Goal: Task Accomplishment & Management: Complete application form

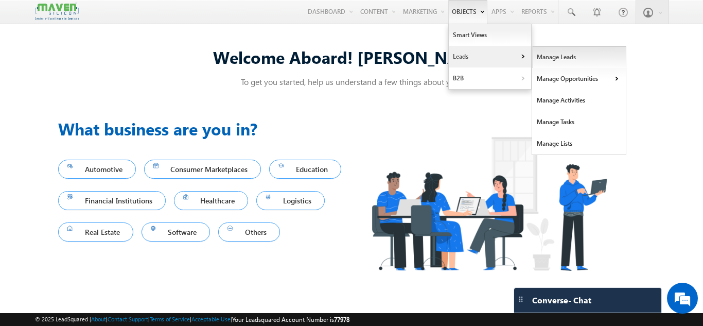
click at [552, 56] on link "Manage Leads" at bounding box center [579, 57] width 94 height 22
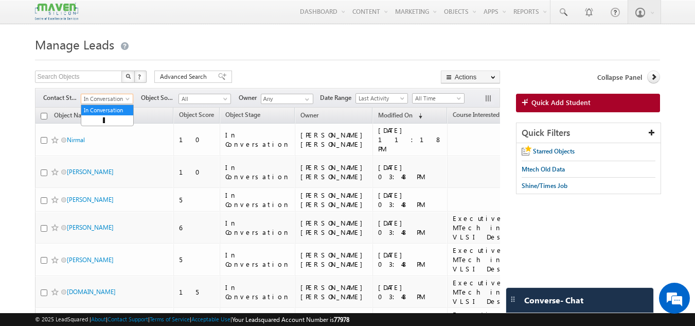
click at [114, 103] on span "In Conversation" at bounding box center [105, 98] width 49 height 9
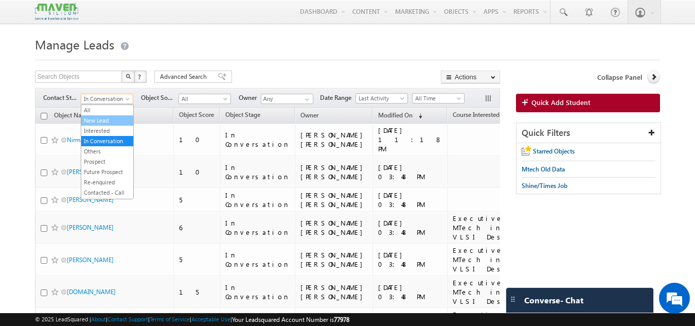
click at [107, 115] on li "New Lead" at bounding box center [107, 120] width 52 height 10
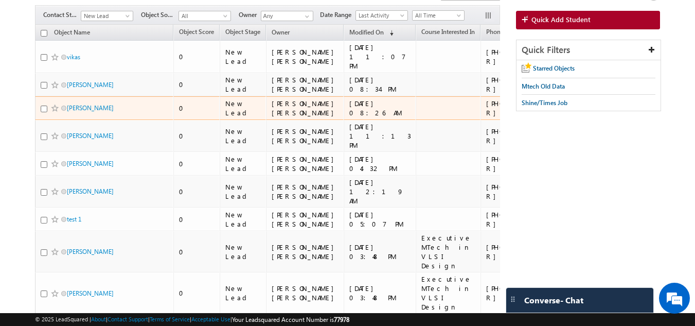
scroll to position [83, 0]
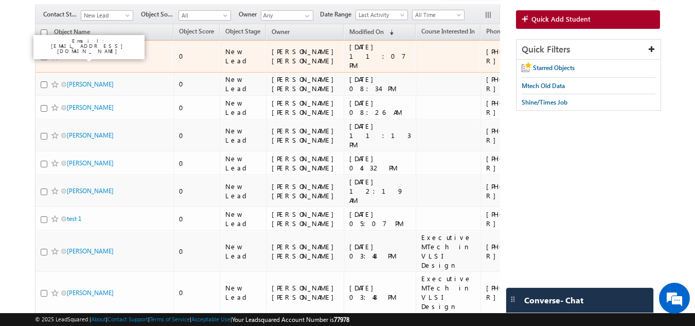
click at [76, 58] on link "vikas" at bounding box center [73, 56] width 13 height 8
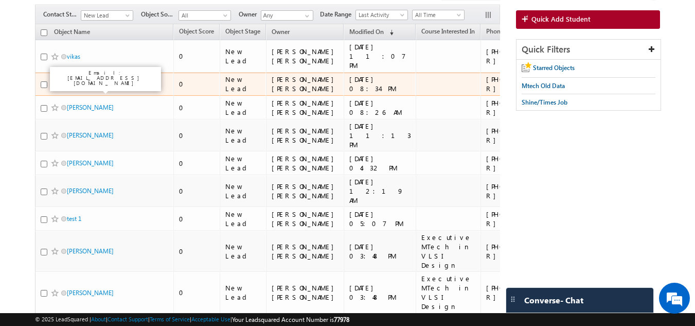
click at [75, 88] on link "Vinod B Mulimani" at bounding box center [90, 84] width 47 height 8
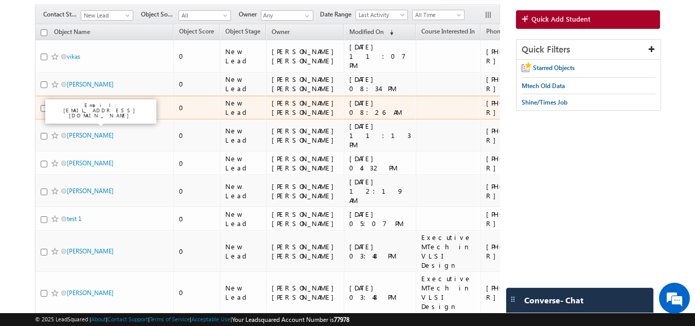
click at [73, 111] on link "Rachana Pandey" at bounding box center [90, 107] width 47 height 8
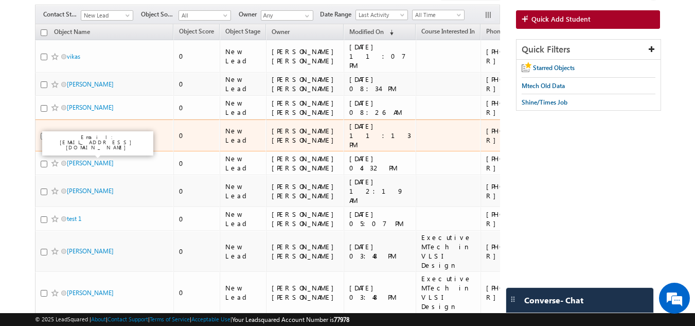
click at [75, 139] on link "Ranjith Kumar C" at bounding box center [90, 135] width 47 height 8
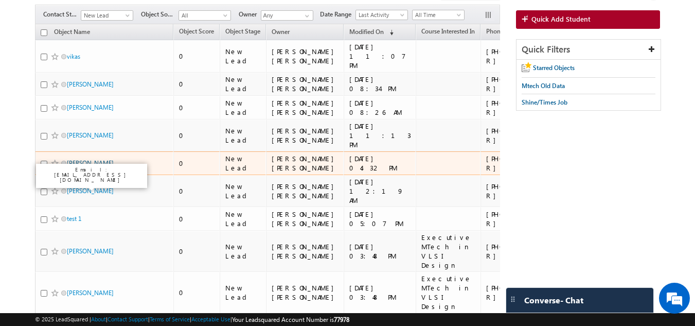
click at [82, 167] on link "Manoj Kumar" at bounding box center [90, 163] width 47 height 8
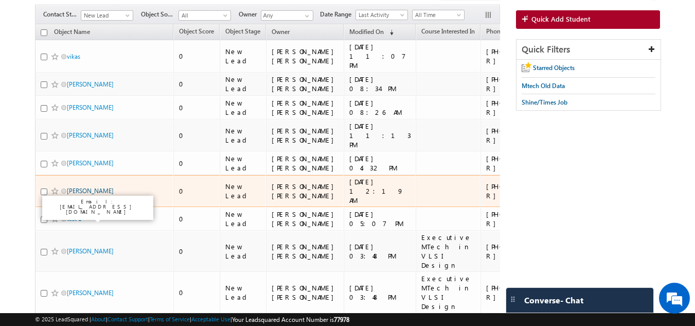
click at [83, 194] on link "Swastik Shetty" at bounding box center [90, 191] width 47 height 8
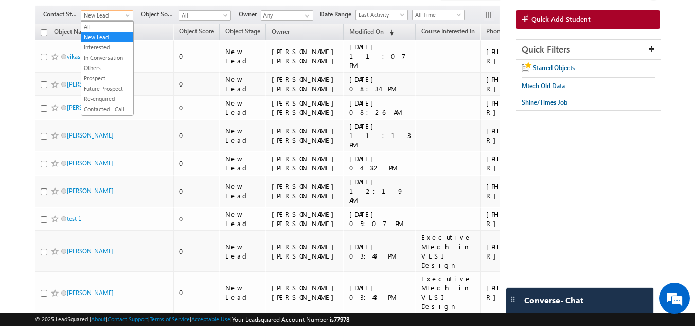
click at [111, 19] on span "New Lead" at bounding box center [105, 15] width 49 height 9
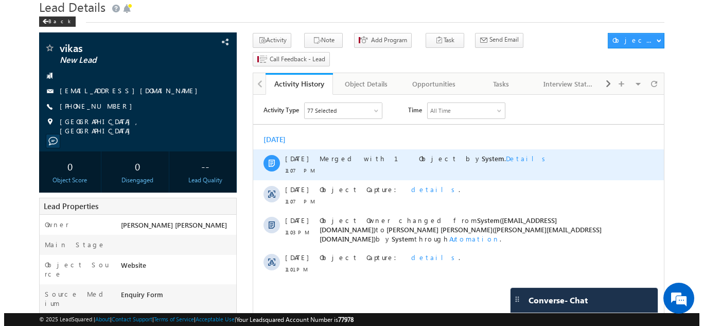
scroll to position [35, 0]
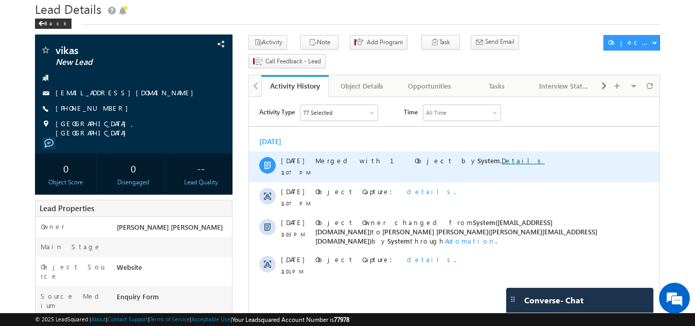
click at [501, 164] on link "Details" at bounding box center [522, 160] width 43 height 9
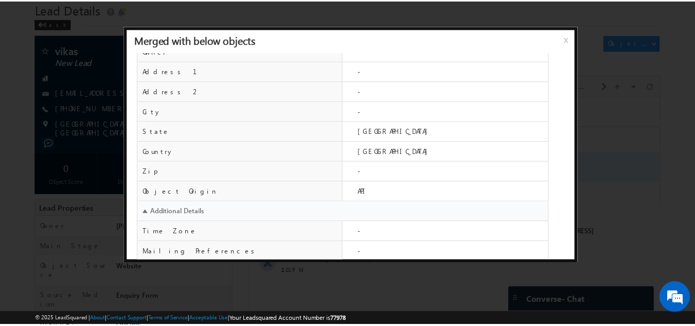
scroll to position [418, 0]
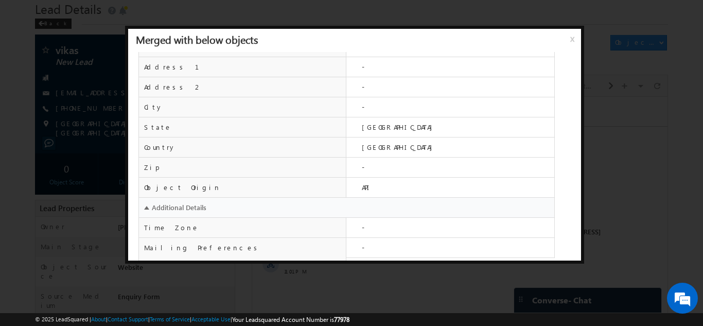
click at [692, 91] on div at bounding box center [351, 163] width 703 height 326
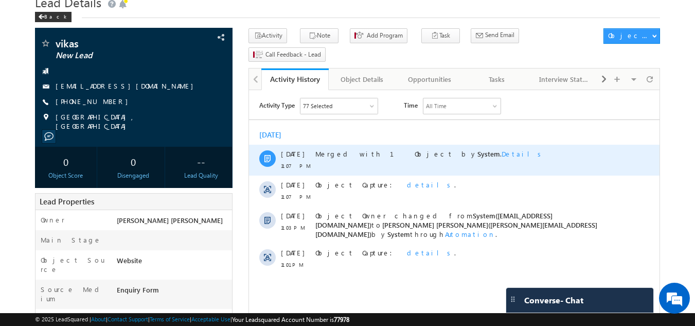
scroll to position [42, 0]
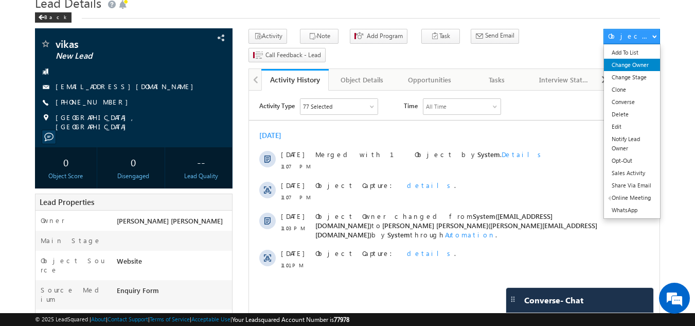
click at [640, 68] on link "Change Owner" at bounding box center [632, 65] width 56 height 12
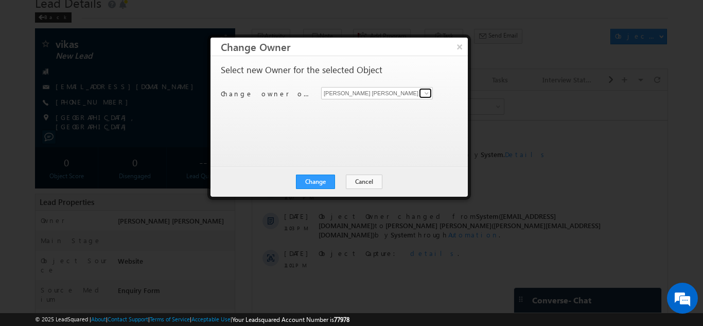
click at [419, 95] on link at bounding box center [425, 93] width 13 height 10
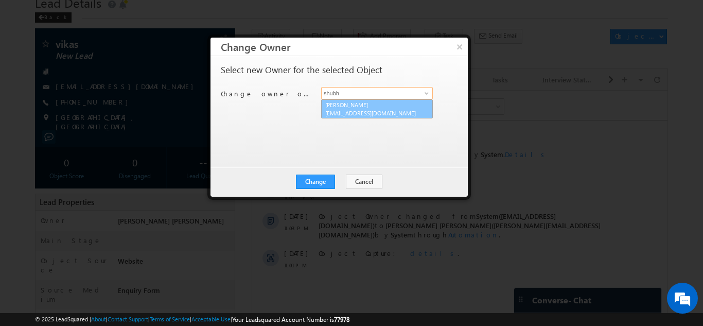
click at [387, 114] on span "[EMAIL_ADDRESS][DOMAIN_NAME]" at bounding box center [371, 113] width 93 height 8
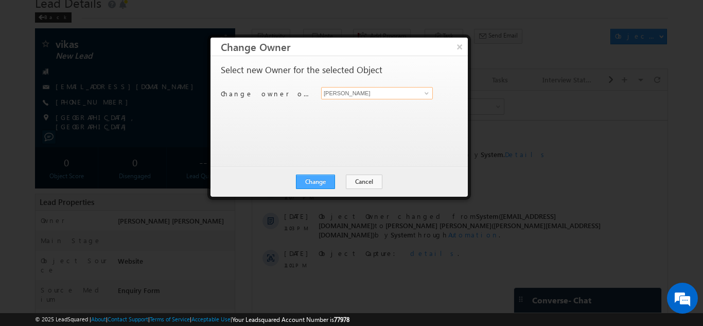
type input "[PERSON_NAME]"
click at [322, 182] on button "Change" at bounding box center [315, 181] width 39 height 14
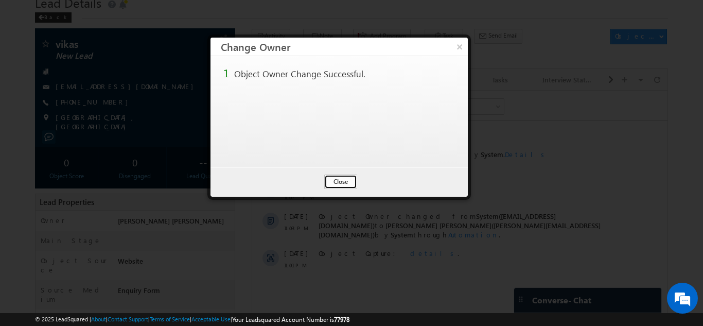
click at [344, 182] on button "Close" at bounding box center [340, 181] width 33 height 14
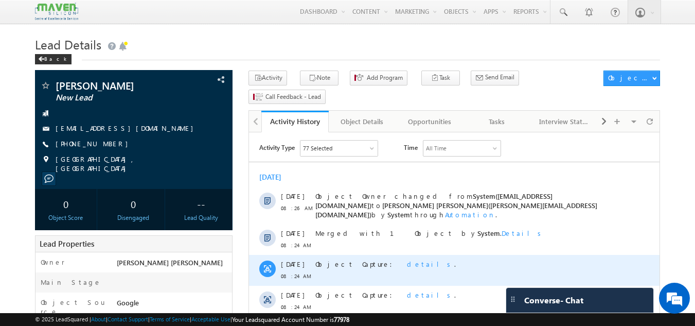
click at [407, 259] on span "details" at bounding box center [430, 263] width 47 height 9
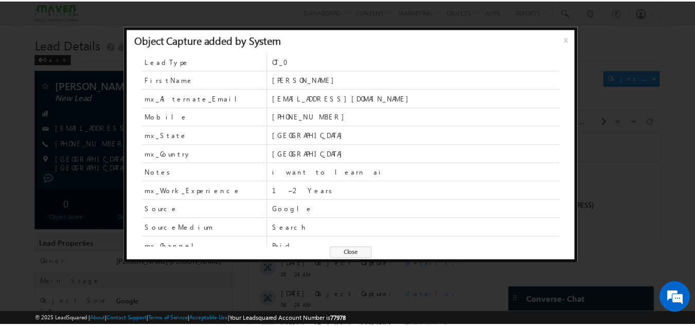
scroll to position [64, 0]
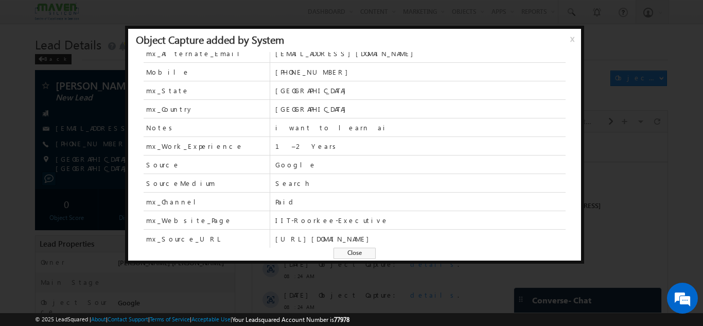
click at [672, 132] on div at bounding box center [351, 163] width 703 height 326
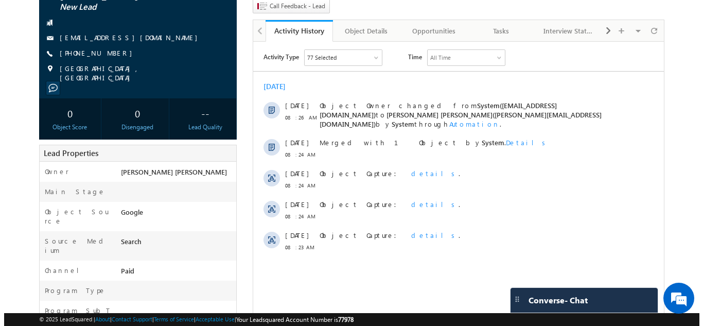
scroll to position [0, 0]
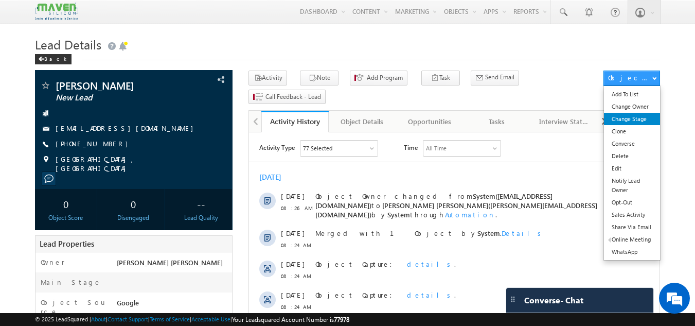
click at [634, 114] on link "Change Stage" at bounding box center [632, 119] width 56 height 12
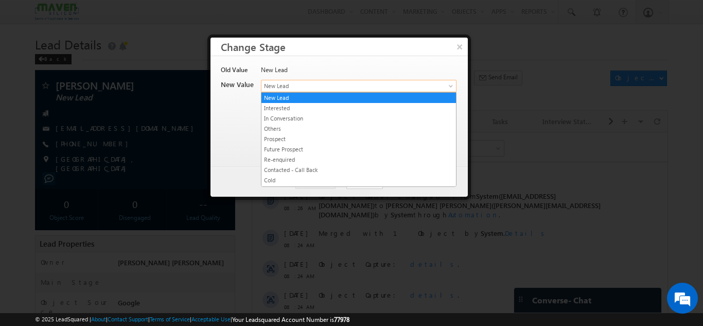
click at [421, 86] on span "New Lead" at bounding box center [341, 85] width 160 height 9
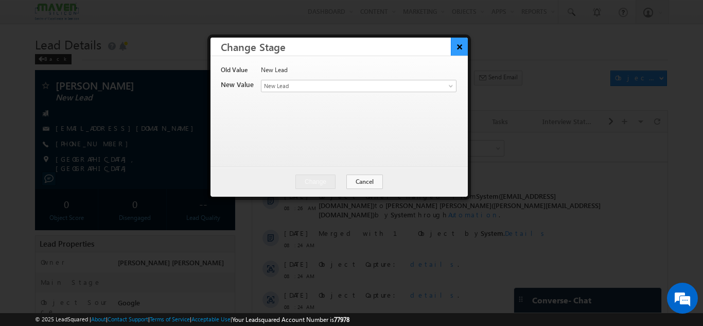
click at [460, 49] on button "×" at bounding box center [459, 47] width 17 height 18
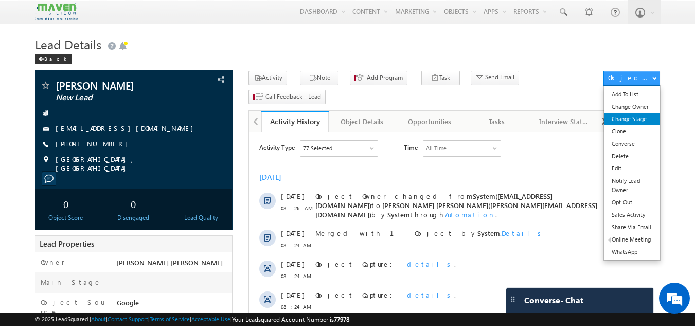
click at [632, 121] on link "Change Stage" at bounding box center [632, 119] width 56 height 12
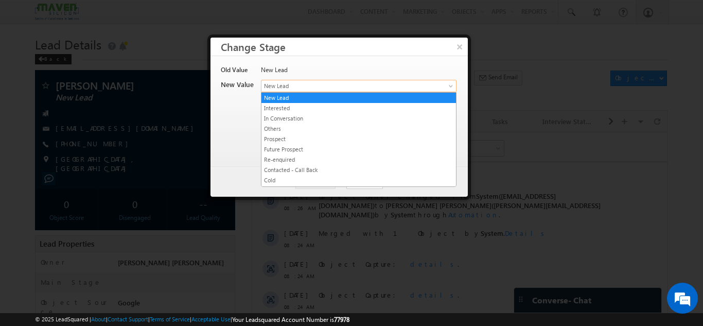
click at [434, 87] on link "New Lead" at bounding box center [358, 86] width 195 height 12
click at [349, 114] on link "In Conversation" at bounding box center [358, 118] width 194 height 9
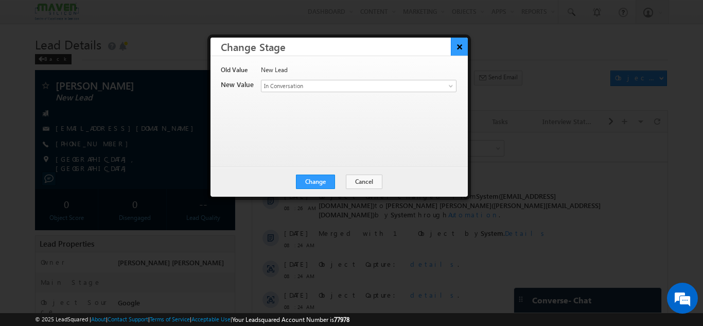
click at [452, 38] on button "×" at bounding box center [459, 47] width 17 height 18
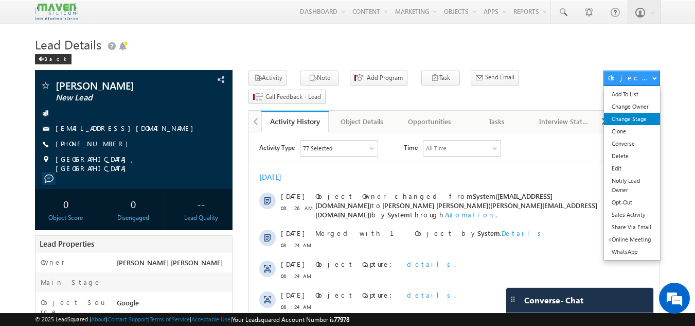
click at [617, 123] on link "Change Stage" at bounding box center [632, 119] width 56 height 12
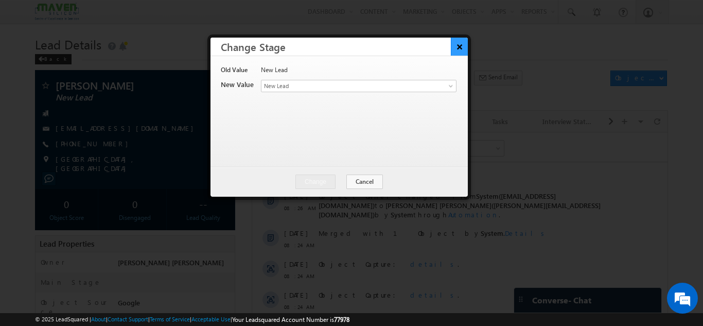
click at [460, 44] on button "×" at bounding box center [459, 47] width 17 height 18
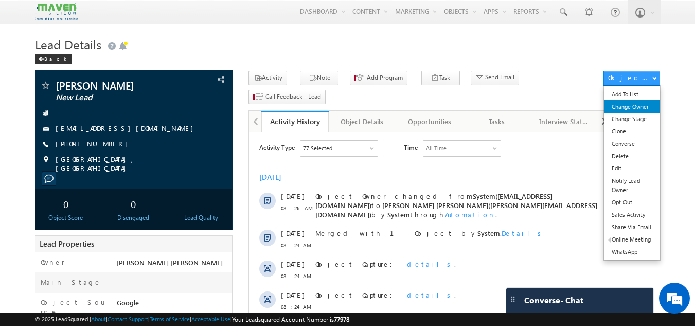
click at [631, 110] on link "Change Owner" at bounding box center [632, 106] width 56 height 12
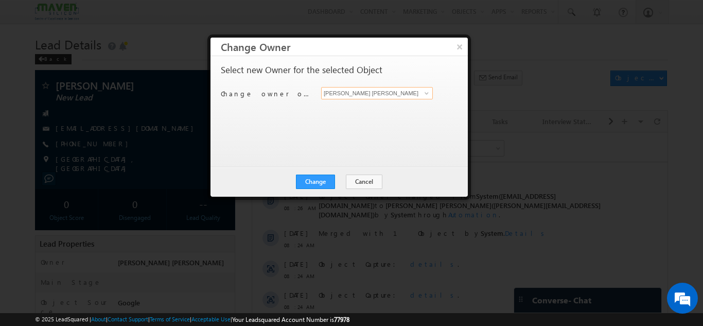
click at [410, 94] on input "[PERSON_NAME] [PERSON_NAME]" at bounding box center [377, 93] width 112 height 12
click at [424, 94] on span at bounding box center [426, 93] width 8 height 8
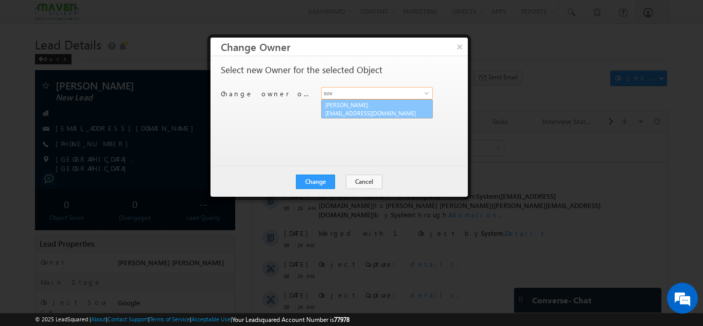
click at [370, 109] on span "lsq3@maven-silicon.com" at bounding box center [371, 113] width 93 height 8
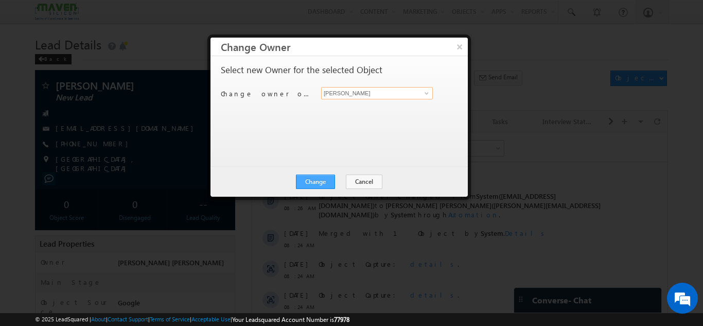
type input "Sovan"
click at [307, 180] on button "Change" at bounding box center [315, 181] width 39 height 14
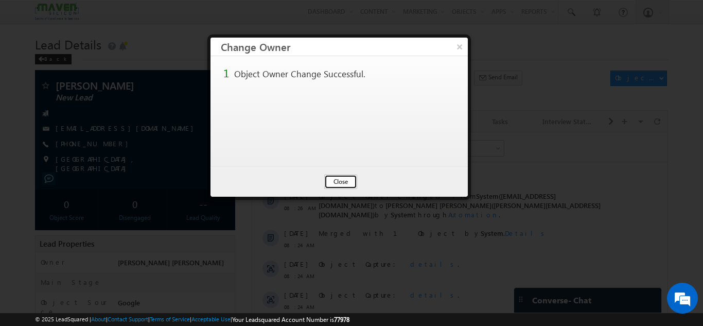
click at [340, 179] on button "Close" at bounding box center [340, 181] width 33 height 14
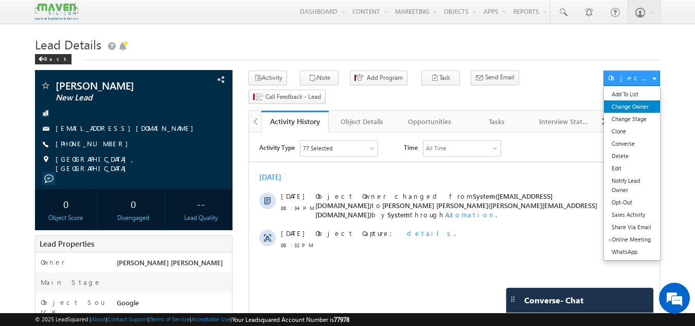
click at [633, 104] on link "Change Owner" at bounding box center [632, 106] width 56 height 12
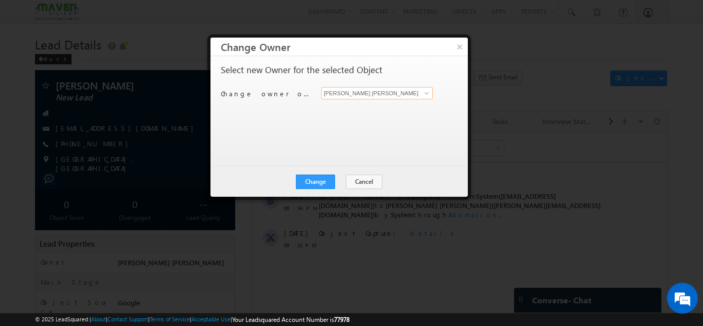
click at [416, 95] on input "[PERSON_NAME] [PERSON_NAME]" at bounding box center [377, 93] width 112 height 12
click at [428, 89] on span at bounding box center [426, 93] width 8 height 8
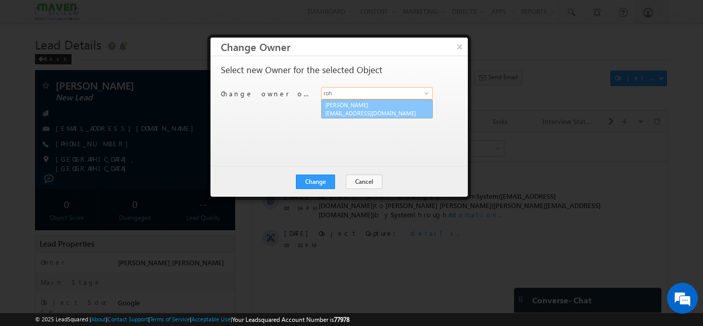
click at [341, 115] on span "[EMAIL_ADDRESS][DOMAIN_NAME]" at bounding box center [371, 113] width 93 height 8
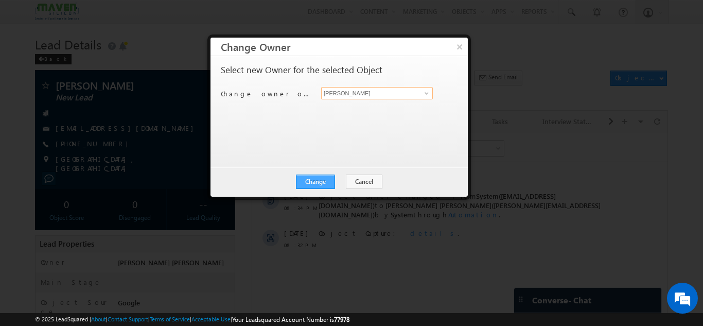
type input "[PERSON_NAME]"
click at [320, 177] on button "Change" at bounding box center [315, 181] width 39 height 14
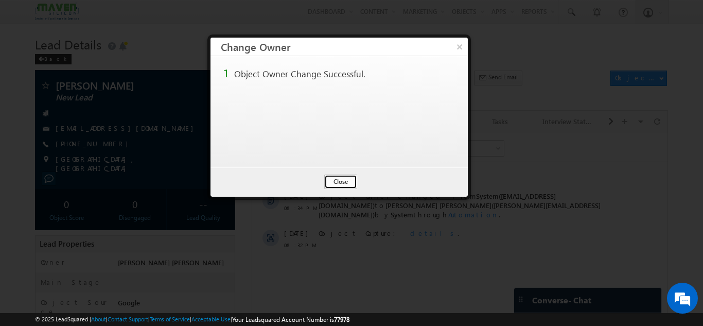
click at [342, 177] on button "Close" at bounding box center [340, 181] width 33 height 14
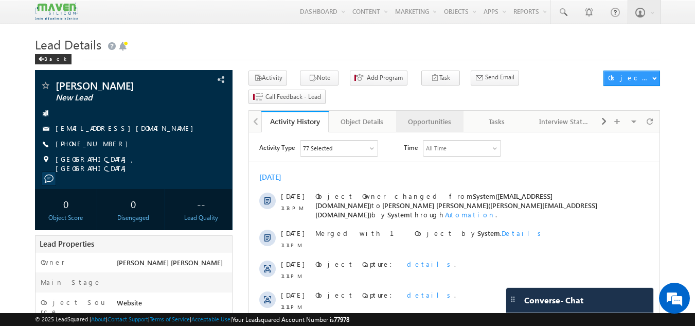
click at [444, 115] on div "Opportunities" at bounding box center [429, 121] width 50 height 12
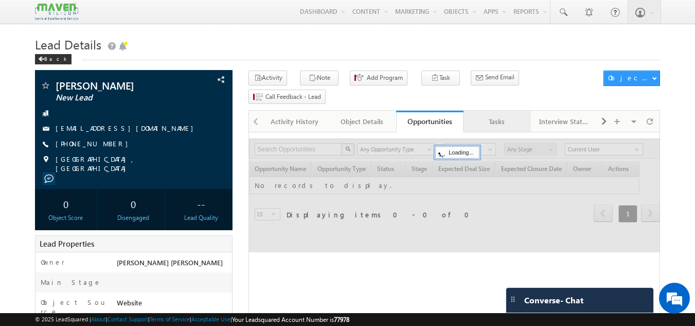
click at [490, 115] on div "Tasks" at bounding box center [497, 121] width 50 height 12
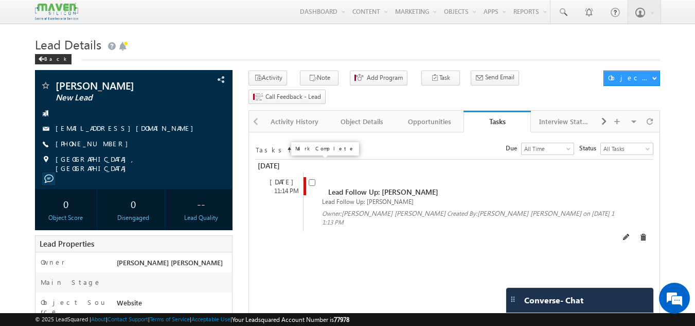
click at [312, 179] on input "checkbox" at bounding box center [312, 182] width 7 height 7
checkbox input "false"
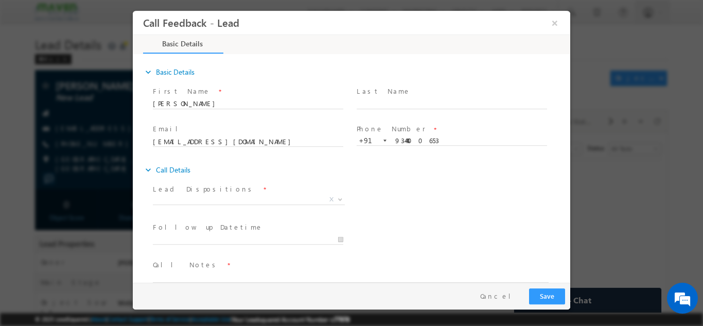
click at [249, 192] on span "Lead Dispositions *" at bounding box center [248, 188] width 190 height 11
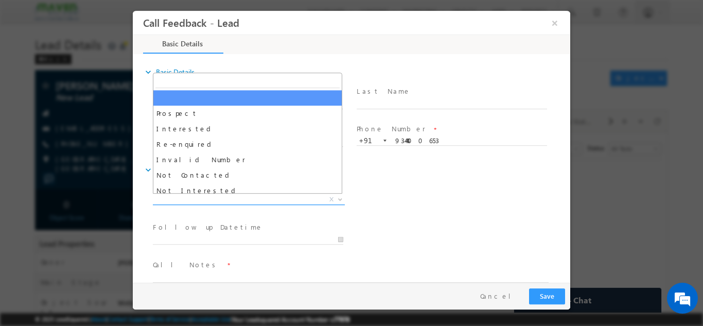
click at [249, 195] on span "X" at bounding box center [249, 199] width 192 height 10
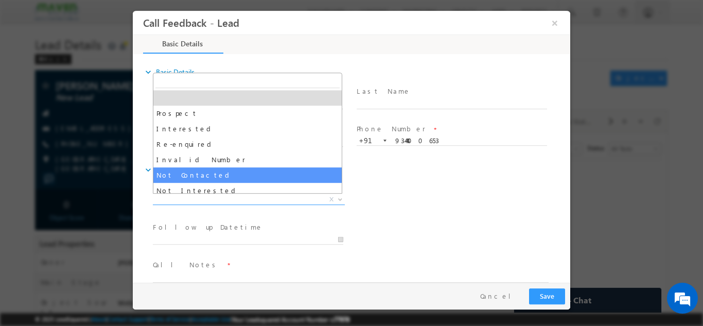
select select "Not Contacted"
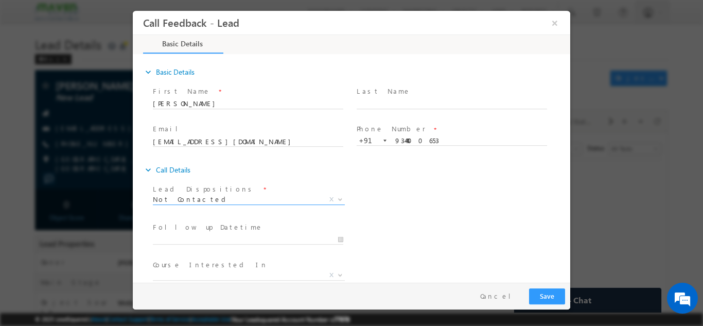
scroll to position [55, 0]
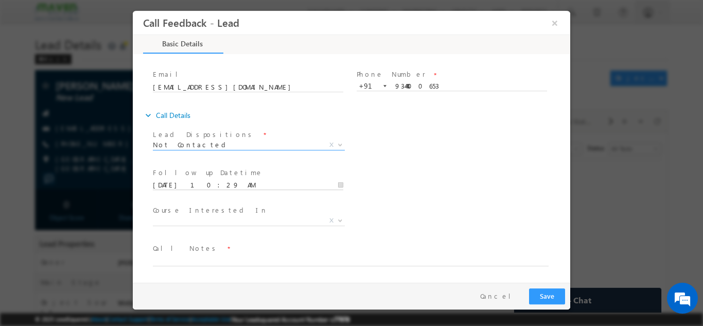
click at [218, 185] on input "[DATE] 10:29 AM" at bounding box center [248, 184] width 190 height 10
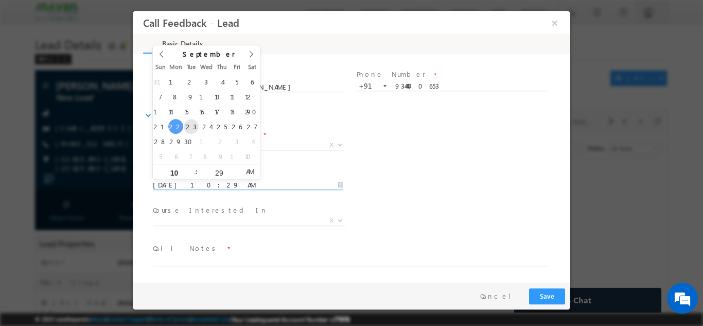
type input "[DATE] 10:29 AM"
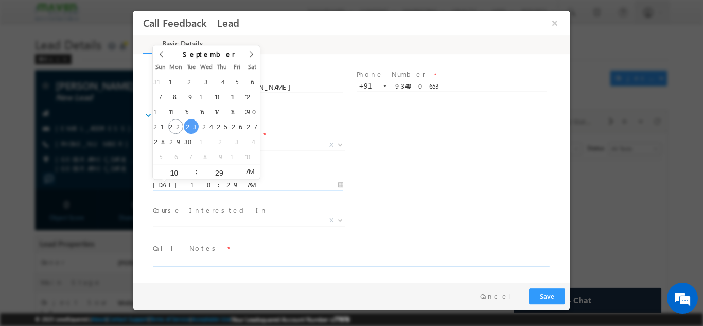
click at [194, 261] on textarea at bounding box center [351, 260] width 396 height 12
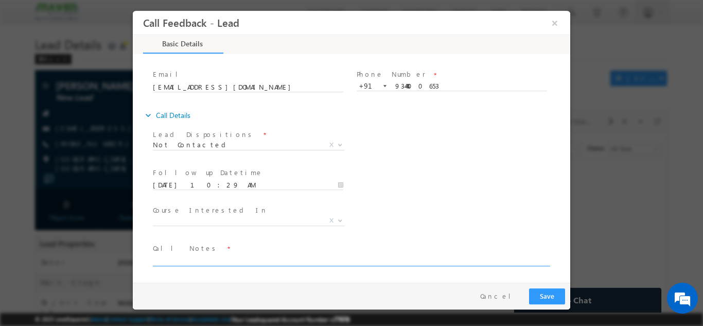
type textarea "e"
type textarea "wrong number"
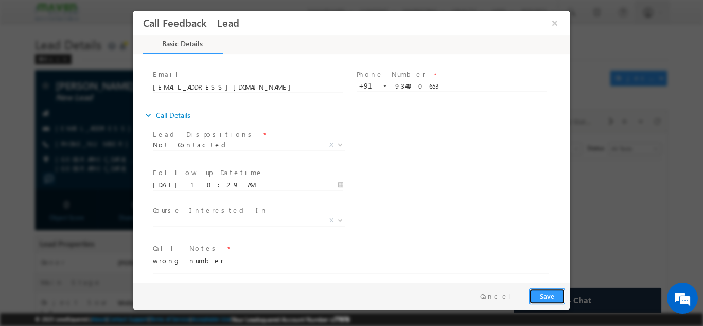
click at [549, 293] on button "Save" at bounding box center [547, 296] width 36 height 16
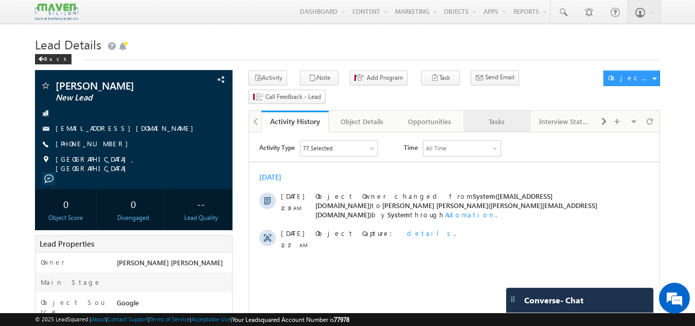
click at [512, 115] on div "Tasks" at bounding box center [497, 121] width 50 height 12
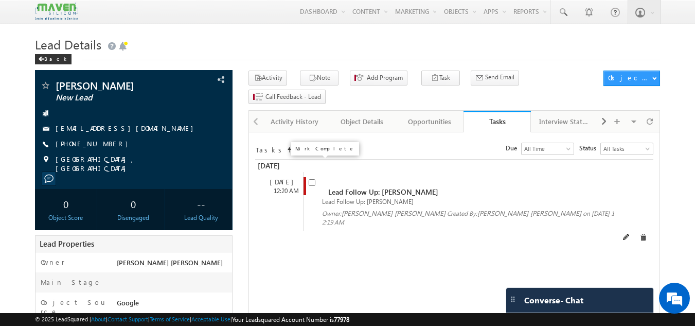
click at [312, 179] on input "checkbox" at bounding box center [312, 182] width 7 height 7
checkbox input "false"
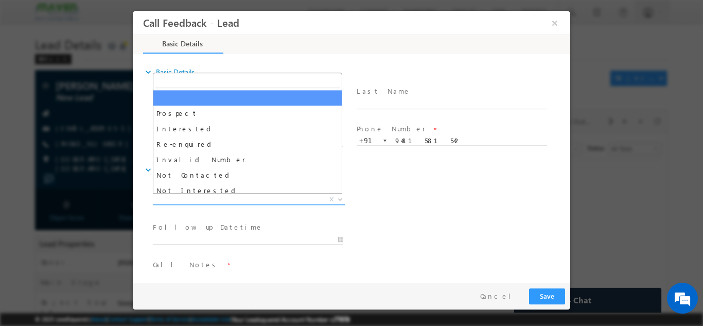
click at [242, 197] on span "X" at bounding box center [249, 199] width 192 height 10
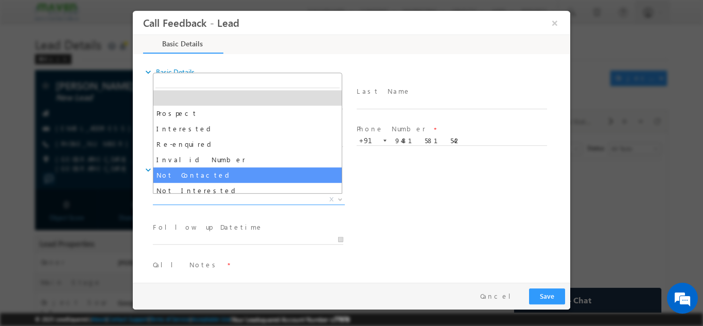
select select "Not Contacted"
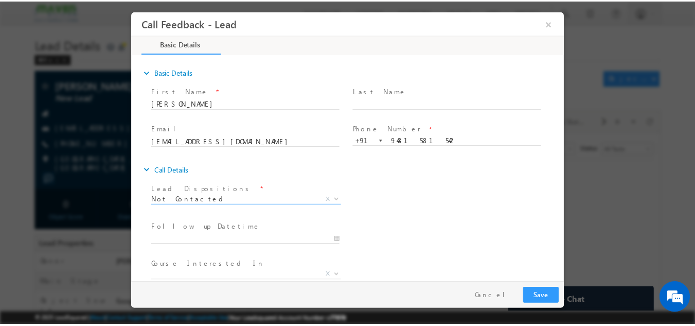
scroll to position [55, 0]
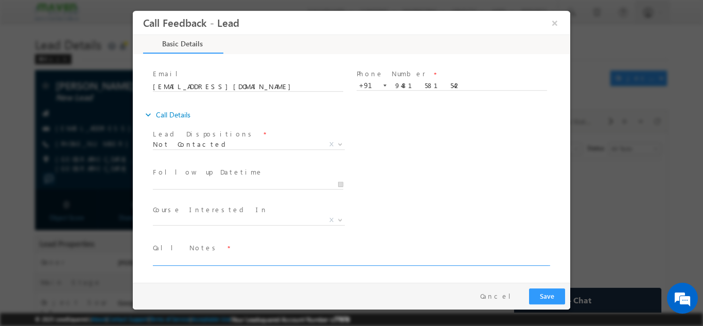
click at [293, 260] on textarea at bounding box center [351, 259] width 396 height 12
type textarea "not reachable"
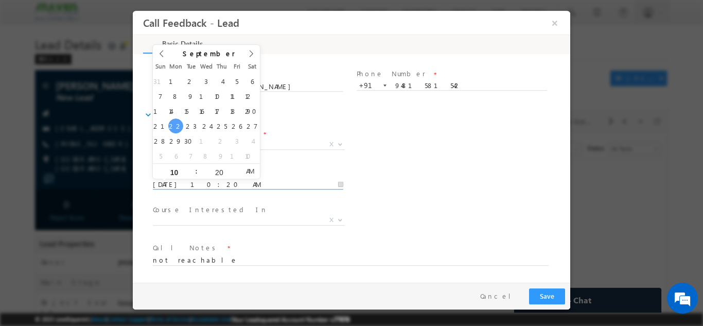
click at [281, 184] on input "[DATE] 10:20 AM" at bounding box center [248, 184] width 190 height 10
type input "[DATE] 10:20 AM"
click at [493, 118] on div "expand_more Call Details" at bounding box center [356, 114] width 427 height 19
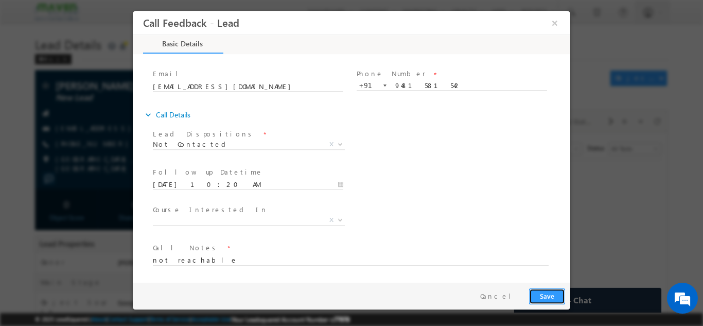
click at [550, 297] on button "Save" at bounding box center [547, 296] width 36 height 16
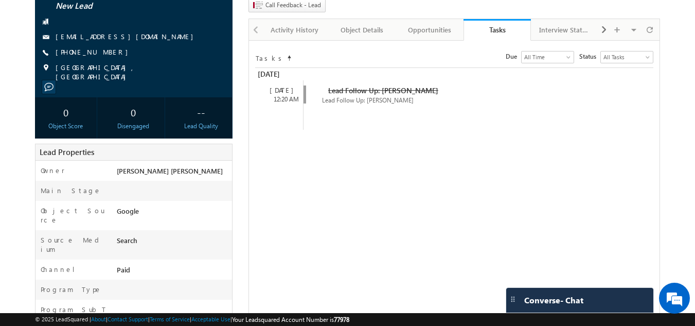
scroll to position [0, 0]
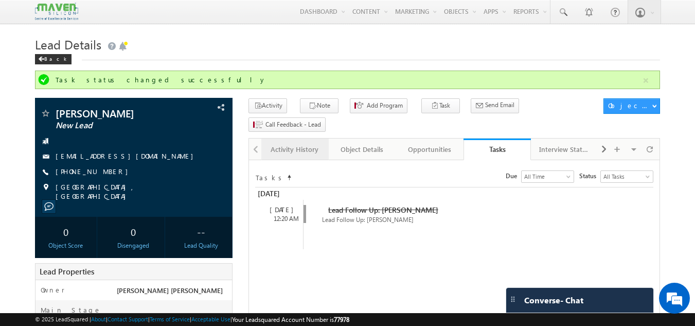
click at [304, 143] on div "Activity History" at bounding box center [295, 149] width 50 height 12
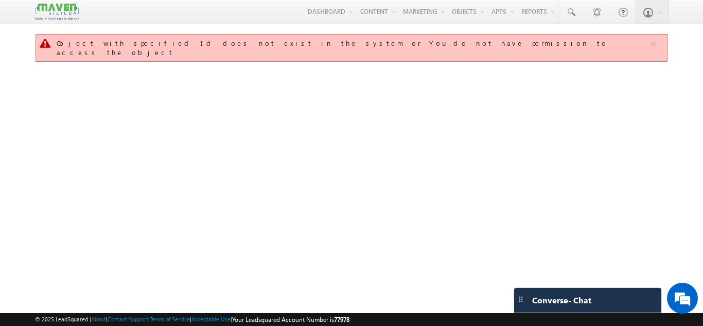
click at [153, 152] on div "Object with specified Id does not exist in the system or You do not have permis…" at bounding box center [351, 161] width 632 height 257
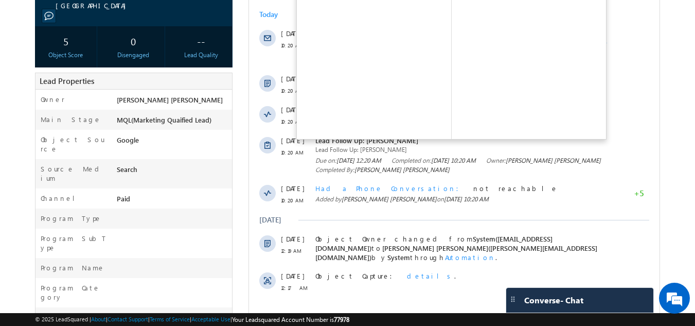
scroll to position [356, 0]
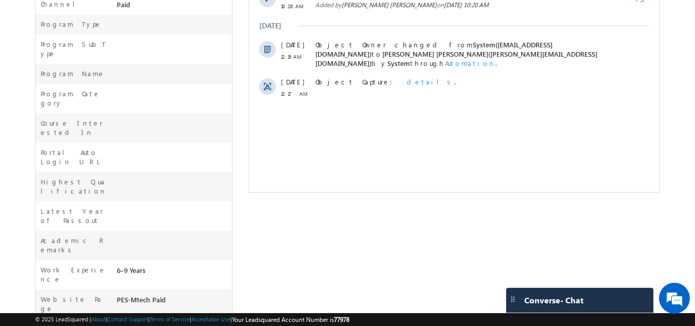
drag, startPoint x: 571, startPoint y: -155, endPoint x: 321, endPoint y: 86, distance: 347.4
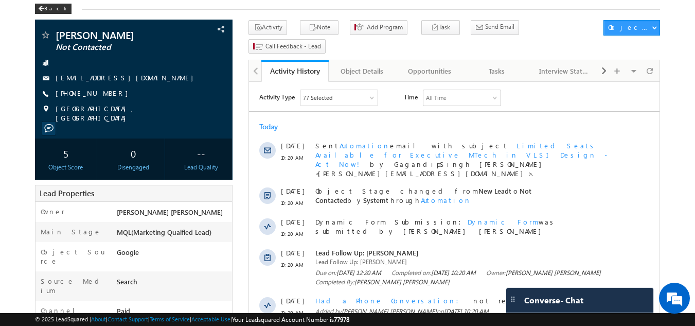
scroll to position [0, 0]
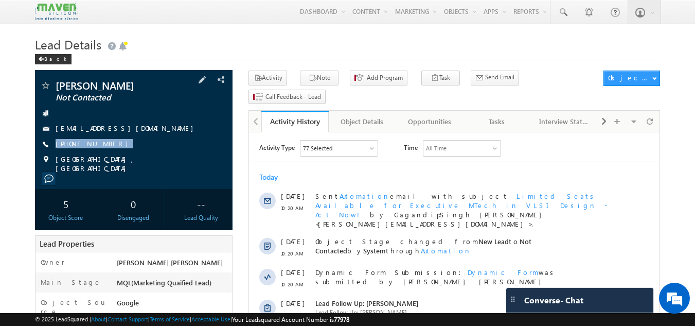
drag, startPoint x: 114, startPoint y: 140, endPoint x: 107, endPoint y: 158, distance: 18.7
click at [107, 158] on div "Swastik Shetty Not Contacted swastikshettygta@gmail.com +91-9481581542" at bounding box center [134, 126] width 188 height 93
copy div "[PHONE_NUMBER]"
click at [502, 115] on div "Tasks" at bounding box center [497, 121] width 50 height 12
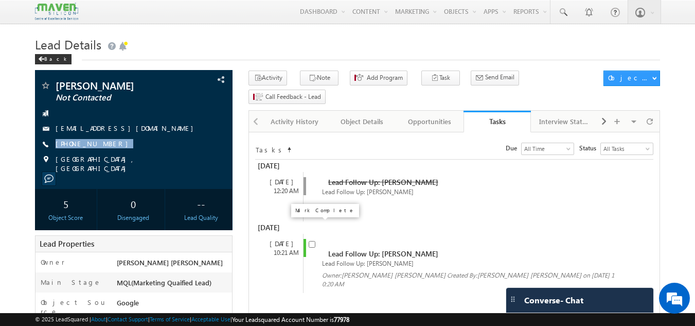
click at [311, 241] on input "checkbox" at bounding box center [312, 244] width 7 height 7
checkbox input "false"
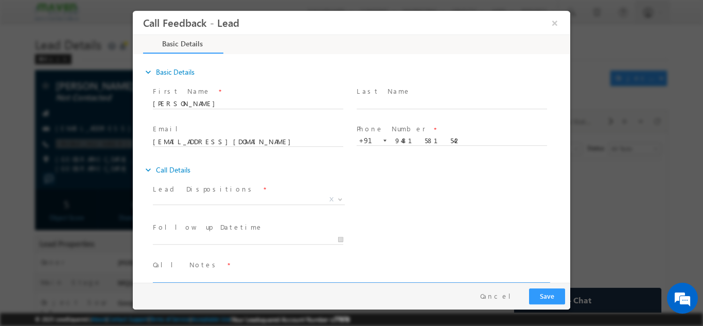
click at [271, 274] on textarea at bounding box center [351, 276] width 396 height 12
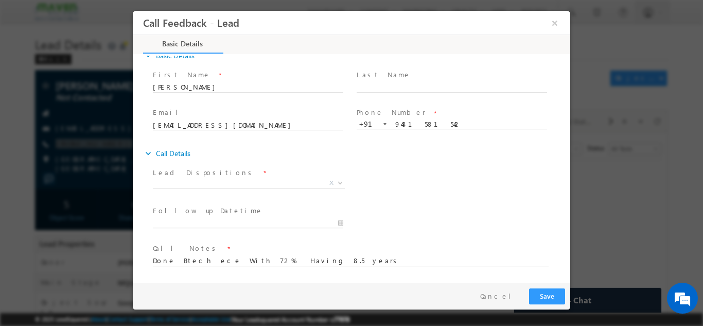
click at [271, 274] on span at bounding box center [345, 270] width 384 height 11
click at [296, 260] on textarea "Done Btech ece With 72% Having 8.5 years" at bounding box center [351, 260] width 396 height 12
click at [289, 256] on textarea "Done Btech ece With 72% Having 8.5 years" at bounding box center [351, 260] width 396 height 12
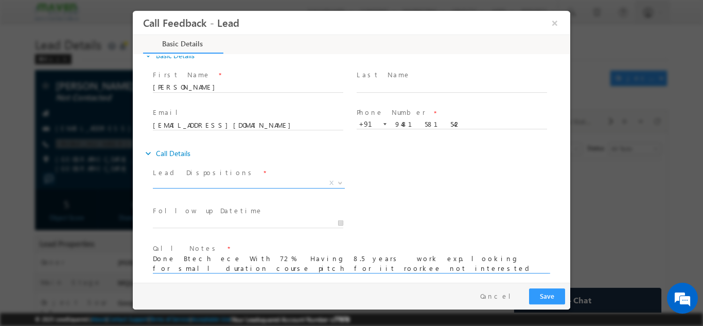
type textarea "Done Btech ece With 72% Having 8.5 years work exp. looking for small duration c…"
click at [275, 177] on span "X" at bounding box center [249, 182] width 192 height 10
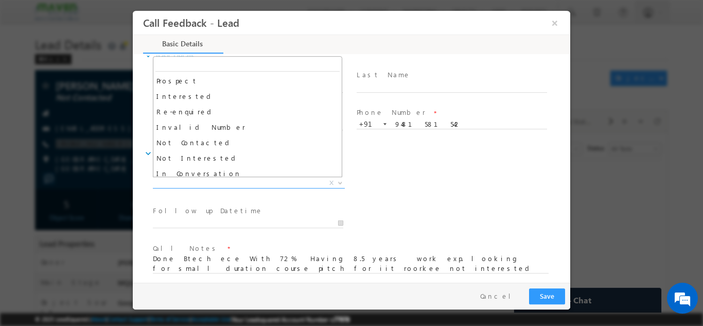
scroll to position [10, 0]
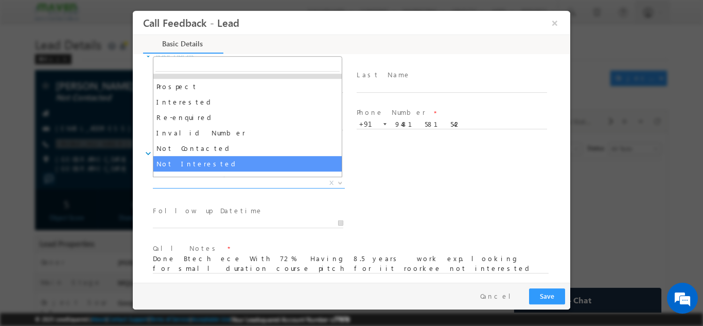
select select "Not Interested"
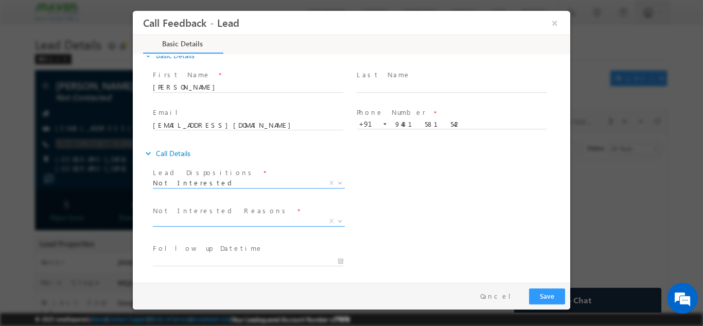
click at [249, 221] on span "X" at bounding box center [249, 221] width 192 height 10
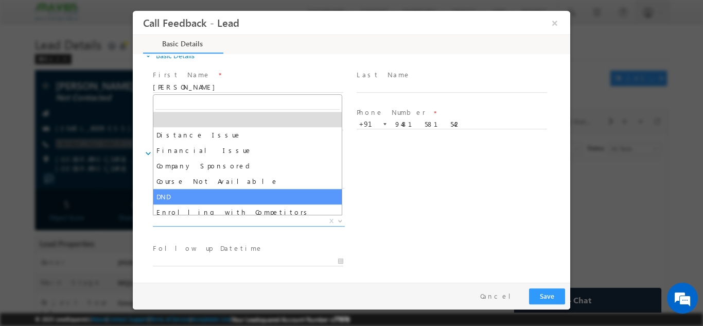
scroll to position [21, 0]
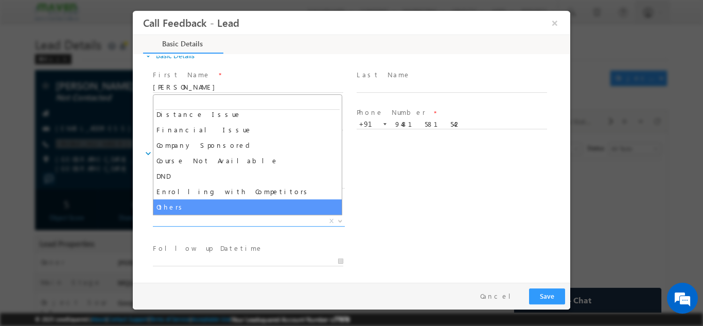
select select "Others"
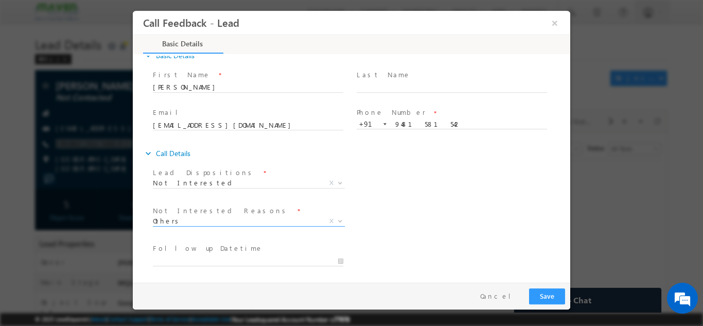
scroll to position [100, 0]
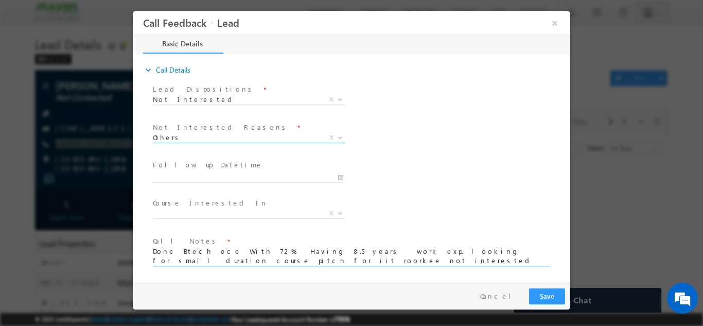
click at [228, 261] on textarea "Done Btech ece With 72% Having 8.5 years work exp. looking for small duration c…" at bounding box center [351, 255] width 396 height 19
type textarea "Done Btech ece With 72% Having 8.5 years work exp. looking for small duration c…"
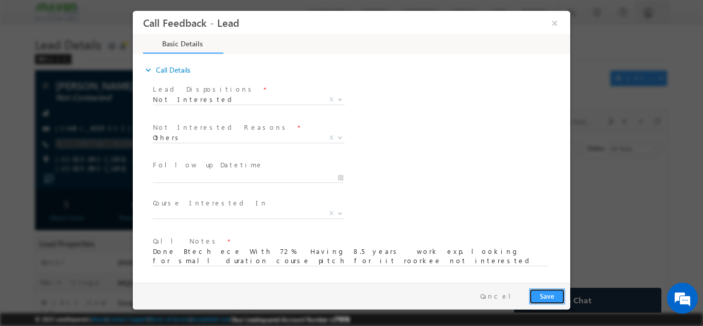
click at [545, 298] on button "Save" at bounding box center [547, 296] width 36 height 16
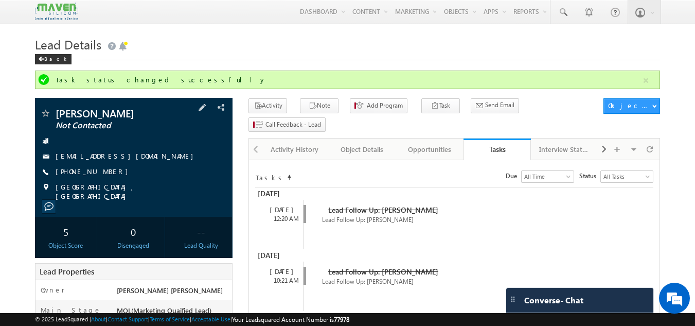
click at [147, 150] on div "Swastik Shetty Not Contacted swastikshettygta@gmail.com +91-9481581542" at bounding box center [134, 154] width 188 height 93
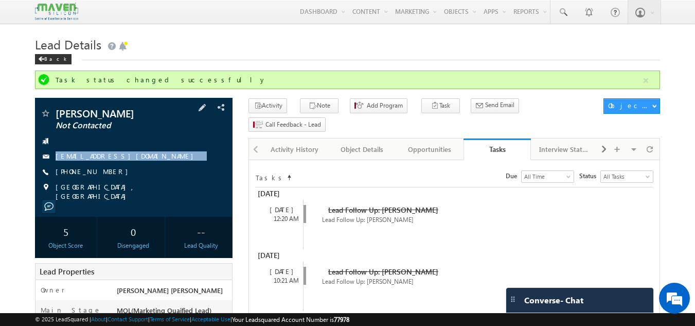
drag, startPoint x: 147, startPoint y: 150, endPoint x: 150, endPoint y: 163, distance: 13.2
click at [150, 163] on div "Swastik Shetty Not Contacted swastikshettygta@gmail.com +91-9481581542" at bounding box center [134, 154] width 188 height 93
copy div "[EMAIL_ADDRESS][DOMAIN_NAME]"
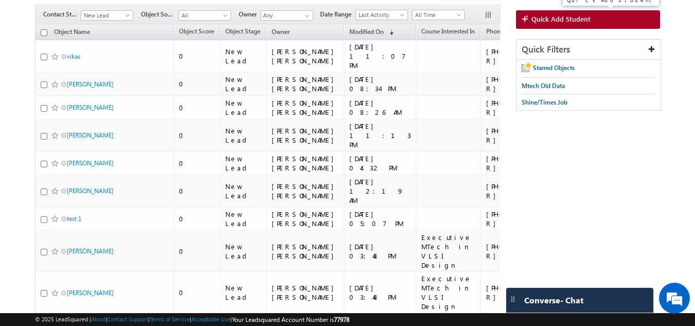
drag, startPoint x: 0, startPoint y: 0, endPoint x: 568, endPoint y: 26, distance: 568.4
click at [568, 26] on link "Quick Add Student" at bounding box center [588, 19] width 145 height 19
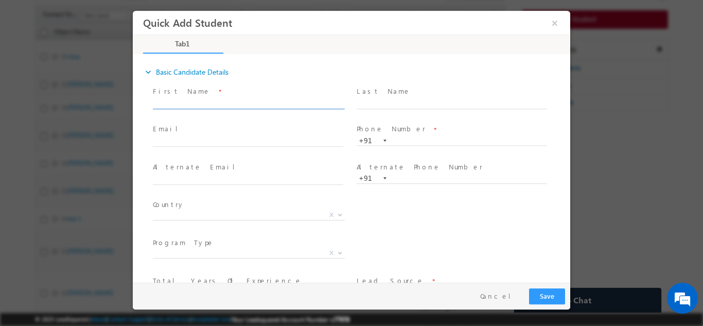
click at [235, 105] on input "text" at bounding box center [248, 103] width 190 height 10
type input "9"
click at [395, 138] on input "text" at bounding box center [451, 140] width 190 height 10
paste input "9821945050"
type input "9821945050"
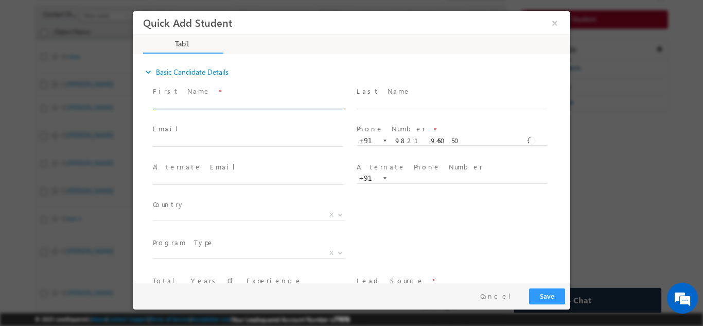
click at [267, 106] on input "text" at bounding box center [248, 103] width 190 height 10
paste input "[PERSON_NAME]"
type input "[PERSON_NAME]"
click at [272, 143] on input "text" at bounding box center [248, 141] width 190 height 10
paste input "[EMAIL_ADDRESS][DOMAIN_NAME]"
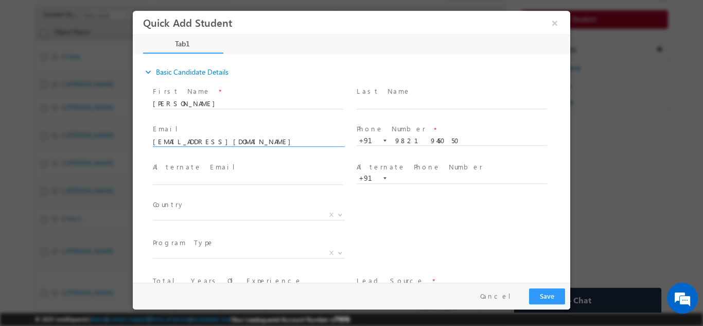
scroll to position [70, 0]
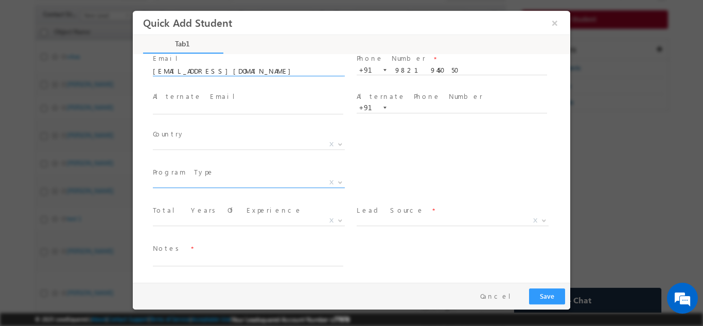
type input "[EMAIL_ADDRESS][DOMAIN_NAME]"
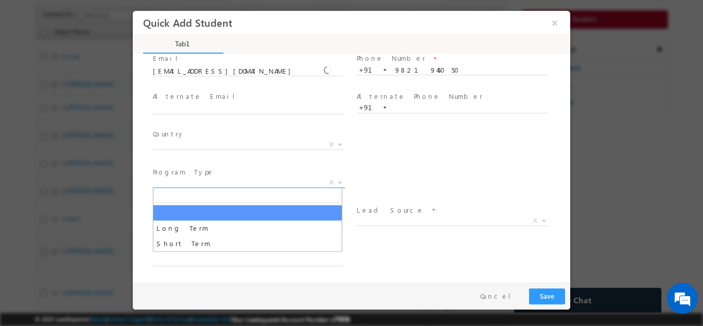
click at [273, 183] on span "X" at bounding box center [249, 182] width 192 height 10
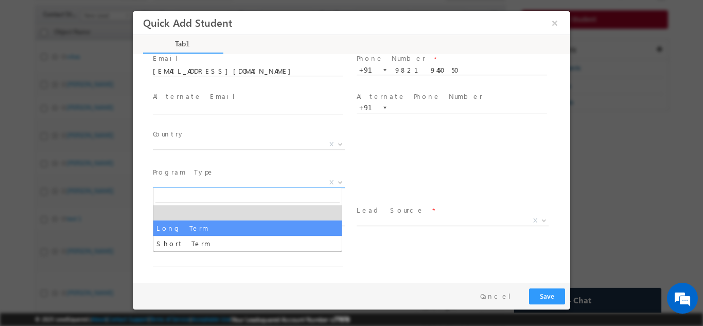
select select "Long Term"
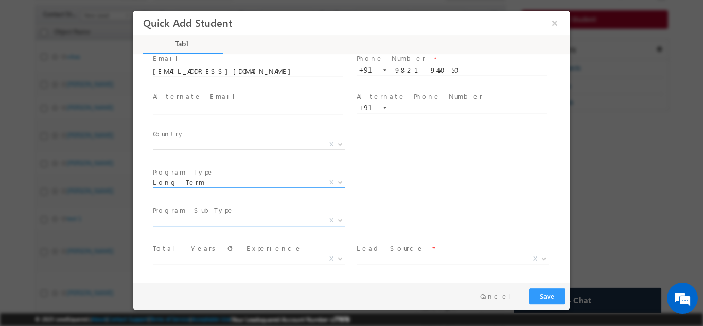
click at [304, 221] on span "X" at bounding box center [249, 220] width 192 height 10
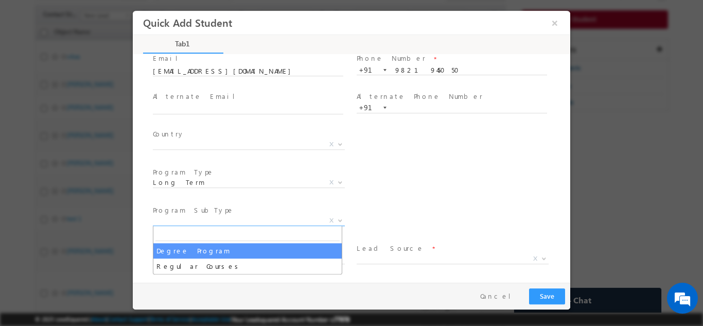
select select "Degree Program"
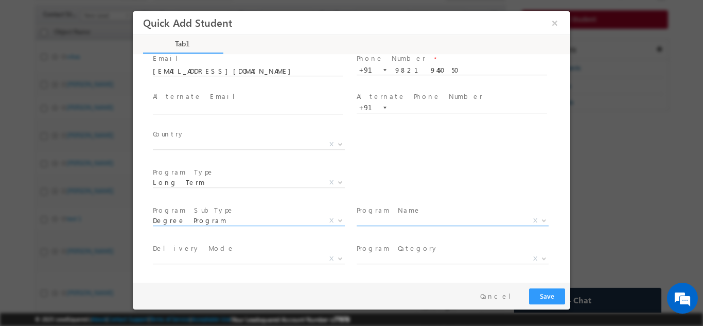
click at [404, 217] on span "X" at bounding box center [452, 220] width 192 height 10
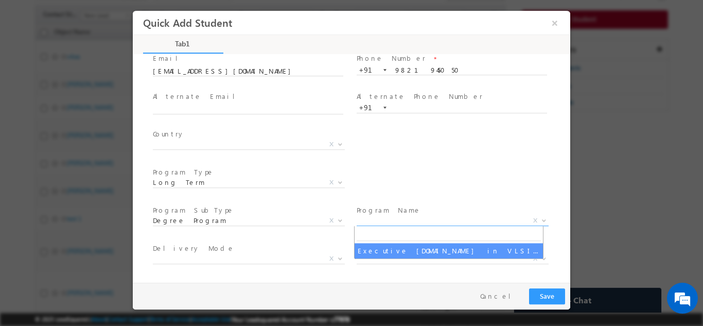
select select "Executive [DOMAIN_NAME] in VLSI Design"
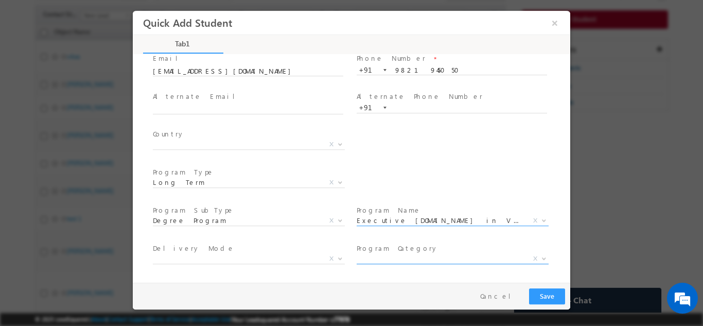
click at [368, 256] on span "X" at bounding box center [452, 258] width 192 height 10
click at [449, 150] on div "Country * [GEOGRAPHIC_DATA] [GEOGRAPHIC_DATA] [GEOGRAPHIC_DATA] [GEOGRAPHIC_DAT…" at bounding box center [360, 146] width 419 height 38
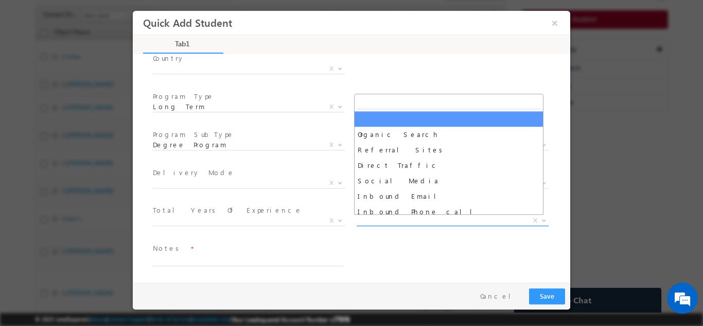
click at [391, 216] on span "X" at bounding box center [452, 220] width 192 height 10
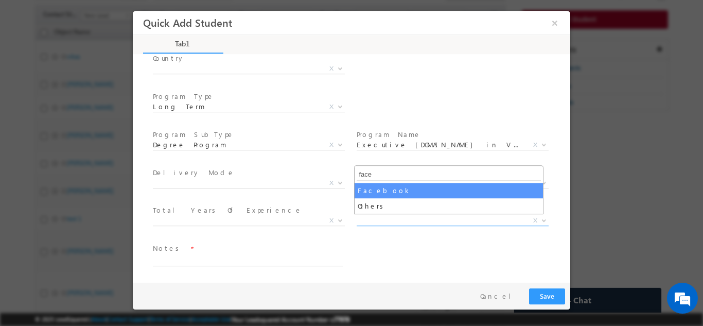
type input "face"
select select "Facebook"
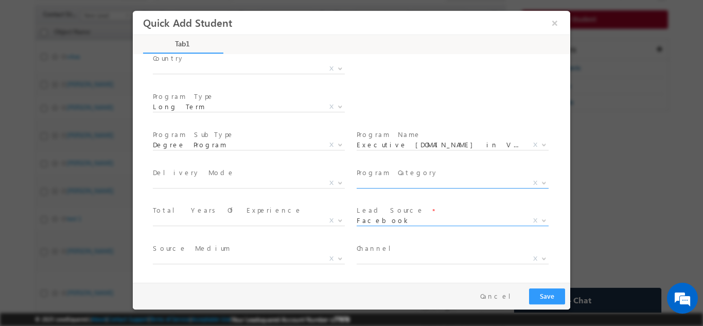
click at [394, 183] on span "X" at bounding box center [452, 182] width 192 height 10
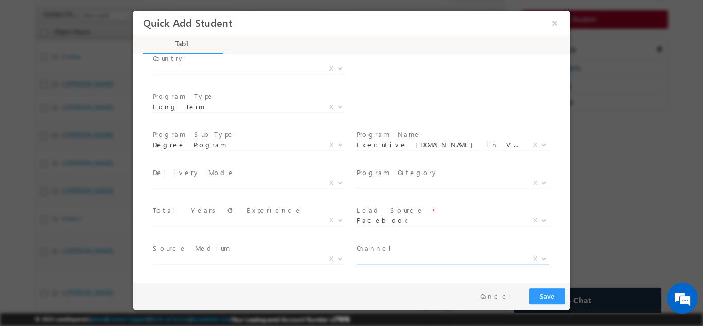
click at [390, 263] on span "X" at bounding box center [452, 260] width 192 height 10
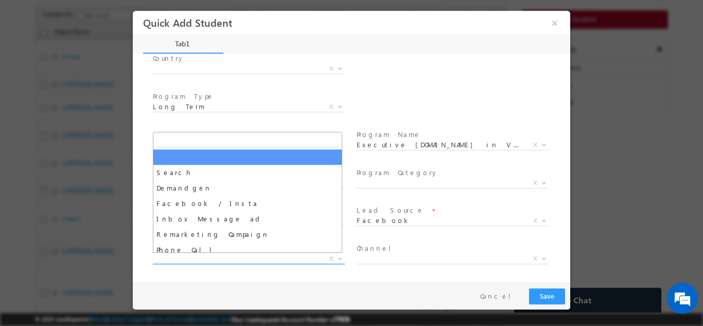
click at [264, 256] on span "X" at bounding box center [249, 258] width 192 height 10
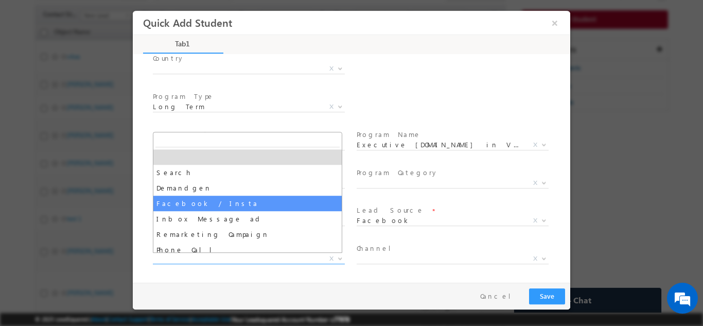
select select "Facebook / Insta"
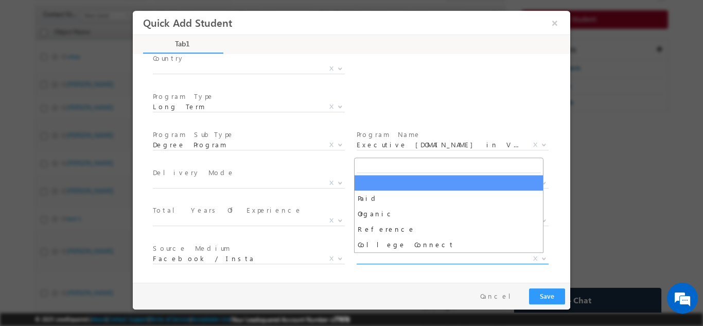
click at [383, 259] on span "X" at bounding box center [452, 258] width 192 height 10
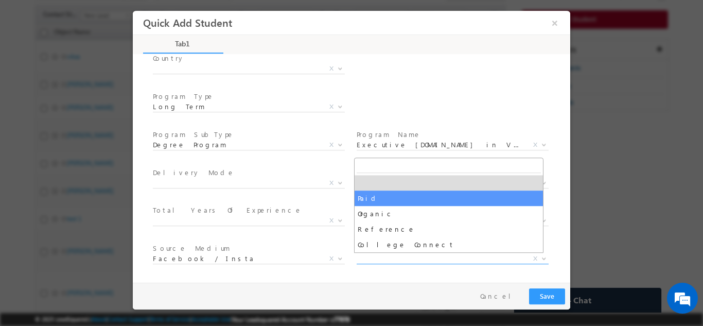
select select "Paid"
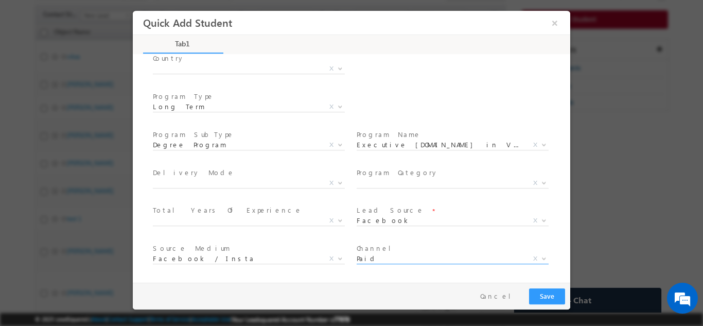
scroll to position [184, 0]
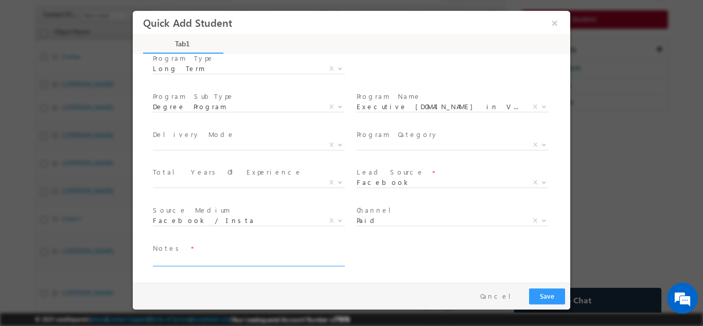
click at [313, 259] on textarea at bounding box center [248, 260] width 190 height 12
type textarea "dnp"
click at [541, 291] on button "Save" at bounding box center [547, 296] width 36 height 16
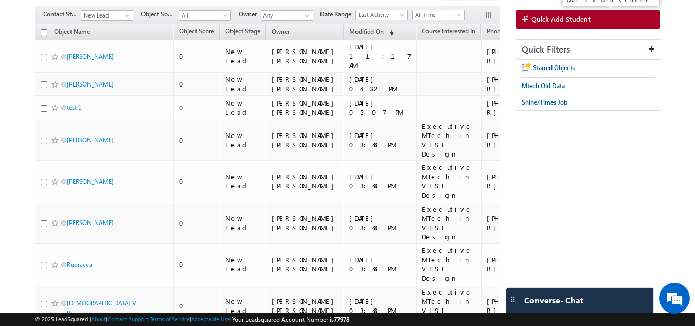
click at [586, 17] on span "Quick Add Student" at bounding box center [560, 18] width 59 height 9
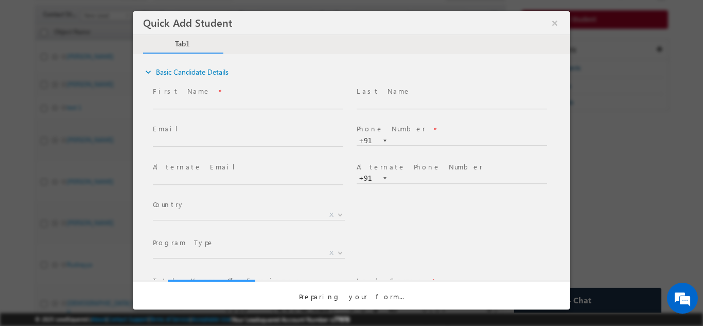
scroll to position [0, 0]
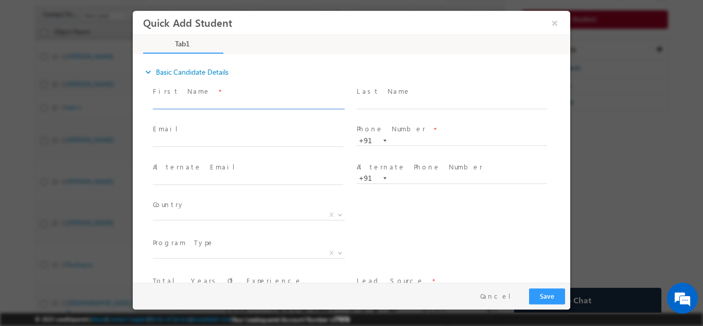
click at [207, 105] on input "text" at bounding box center [248, 103] width 190 height 10
paste input "sangamesh"
type input "sangamesh"
click at [287, 137] on input "text" at bounding box center [248, 141] width 190 height 10
paste input "basavarajukaggeresangamesh@gmail.com"
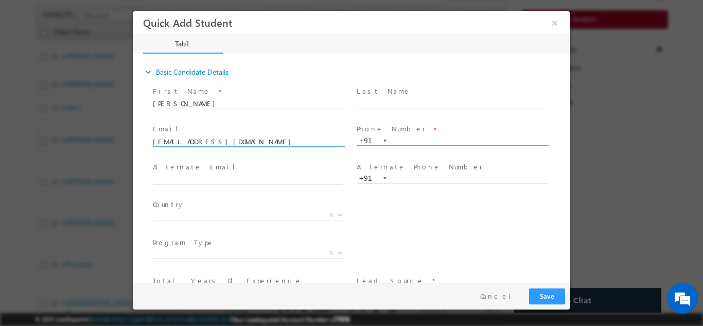
type input "basavarajukaggeresangamesh@gmail.com"
click at [414, 137] on input "text" at bounding box center [451, 140] width 190 height 10
paste input "9945762362"
type input "9945762362"
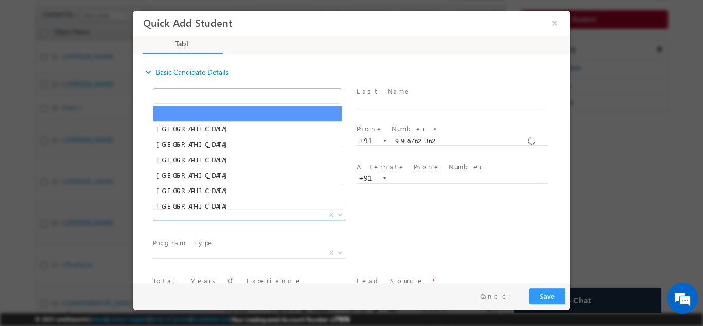
click at [223, 211] on span "X" at bounding box center [249, 214] width 192 height 10
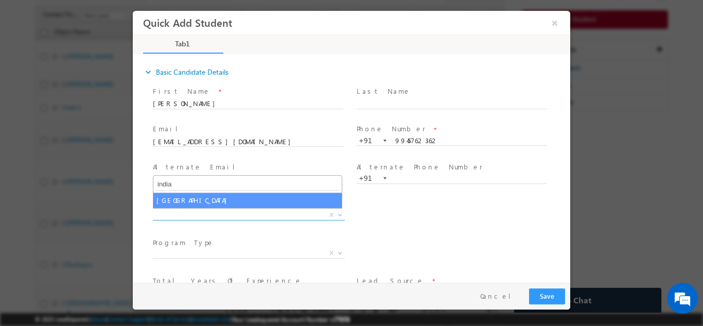
type input "india"
select select "[GEOGRAPHIC_DATA]"
select select
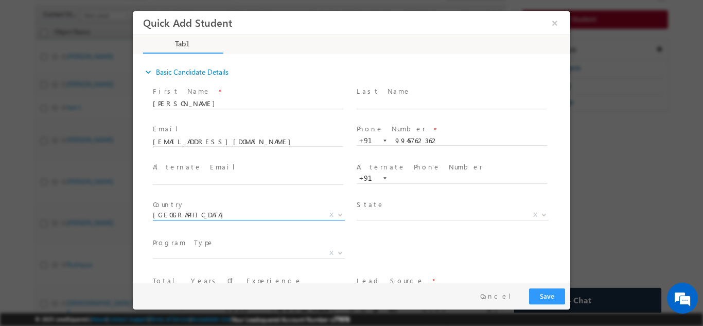
scroll to position [70, 0]
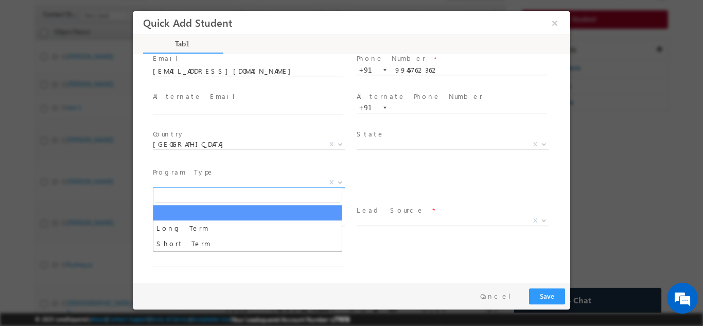
click at [291, 185] on span "X" at bounding box center [249, 182] width 192 height 10
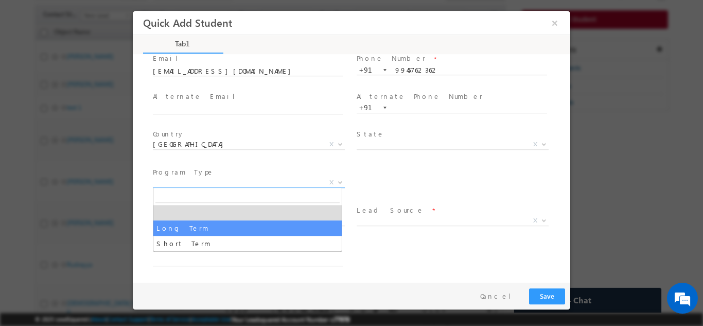
select select "Long Term"
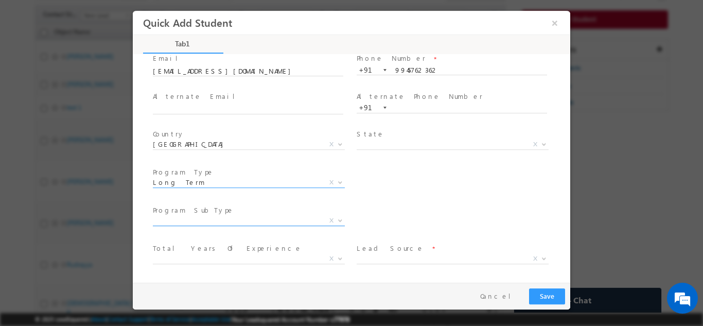
click at [302, 223] on span "X" at bounding box center [249, 220] width 192 height 10
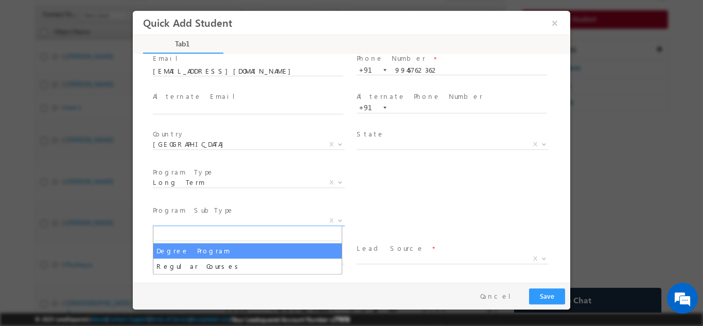
select select "Degree Program"
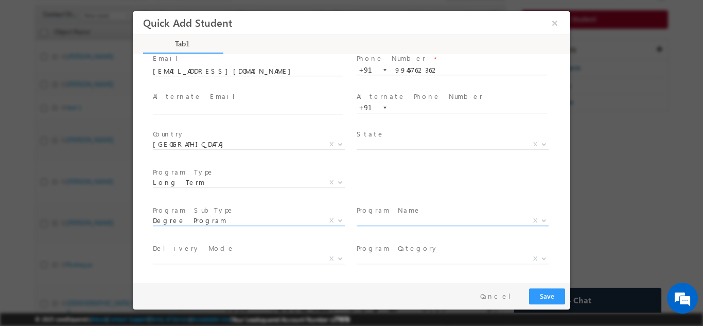
click at [385, 220] on span "X" at bounding box center [452, 220] width 192 height 10
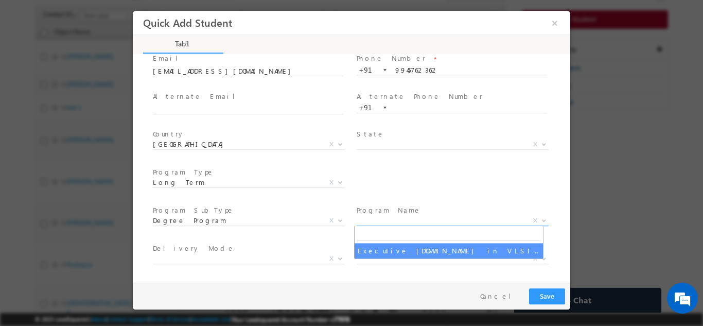
select select "Executive [DOMAIN_NAME] in VLSI Design"
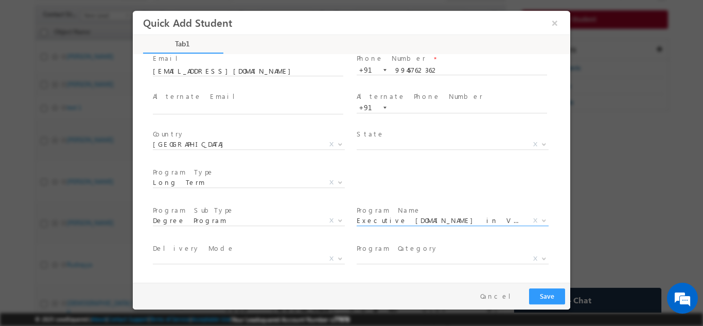
scroll to position [146, 0]
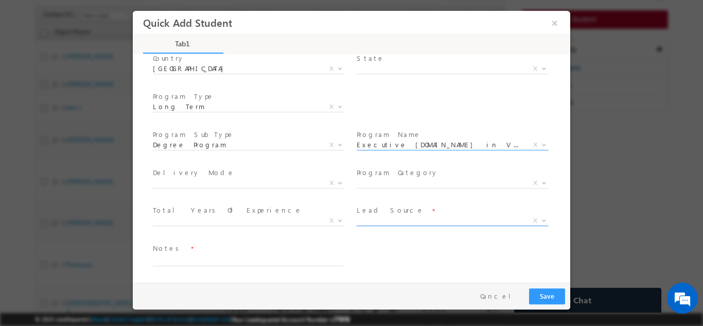
click at [372, 222] on span "X" at bounding box center [452, 220] width 192 height 10
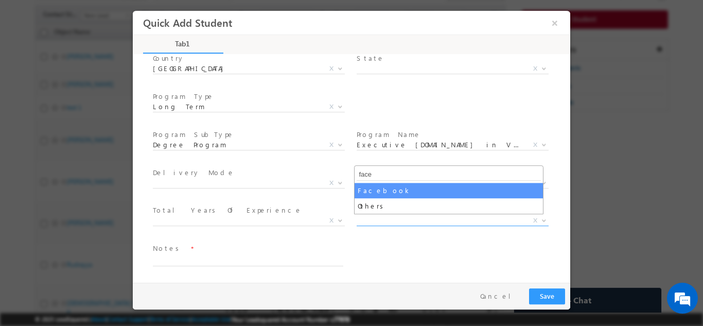
type input "face"
select select "Facebook"
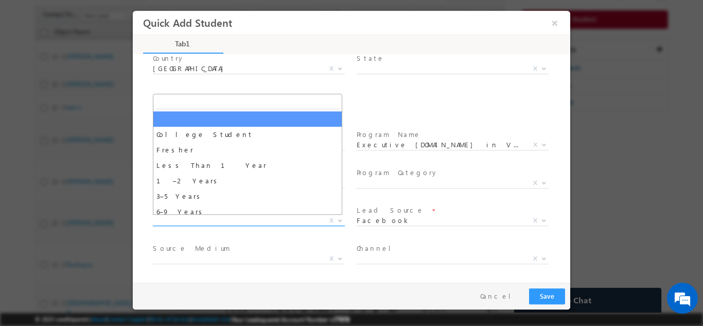
click at [231, 219] on span "X" at bounding box center [249, 220] width 192 height 10
click at [265, 255] on span "X" at bounding box center [249, 258] width 192 height 10
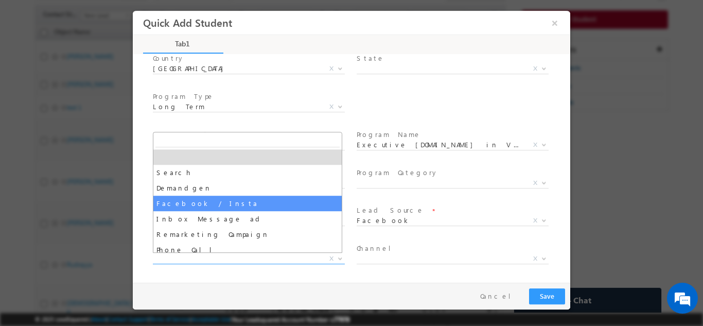
select select "Facebook / Insta"
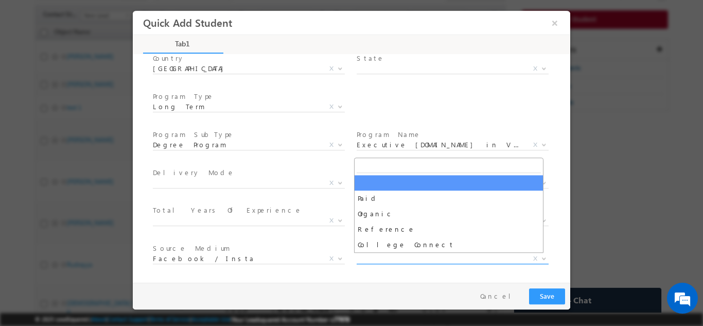
click at [402, 259] on span "X" at bounding box center [452, 258] width 192 height 10
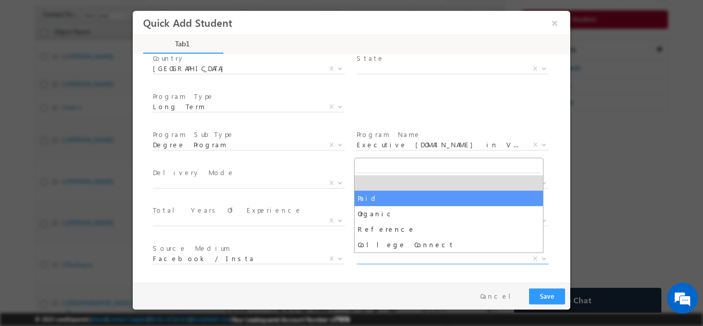
select select "Paid"
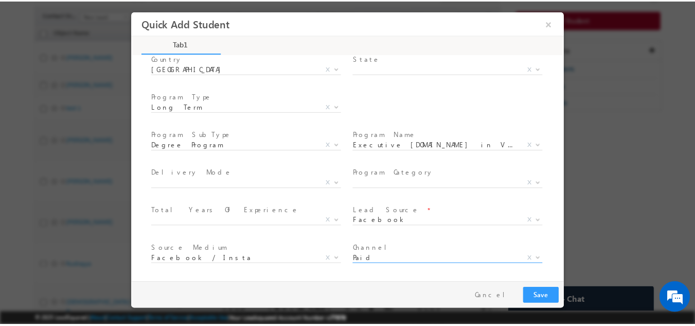
scroll to position [184, 0]
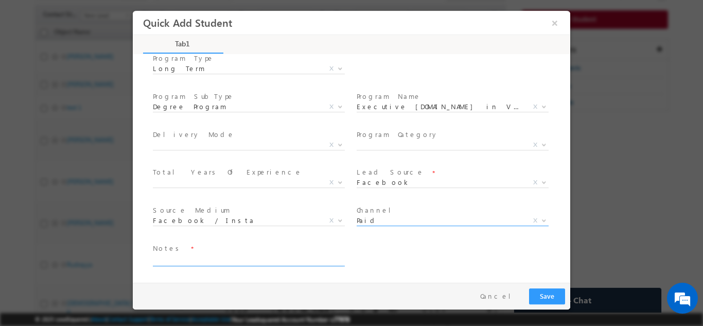
click at [262, 258] on textarea at bounding box center [248, 260] width 190 height 12
type textarea "dnp"
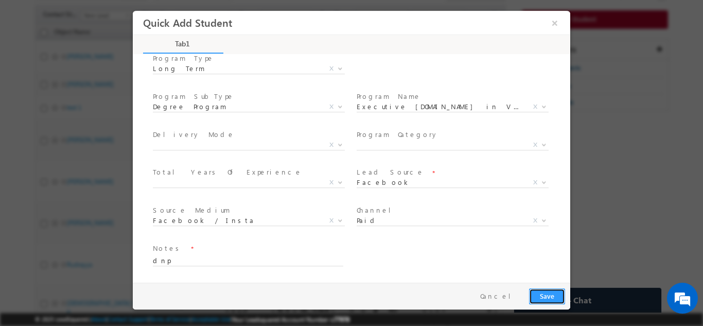
click at [535, 299] on button "Save" at bounding box center [547, 296] width 36 height 16
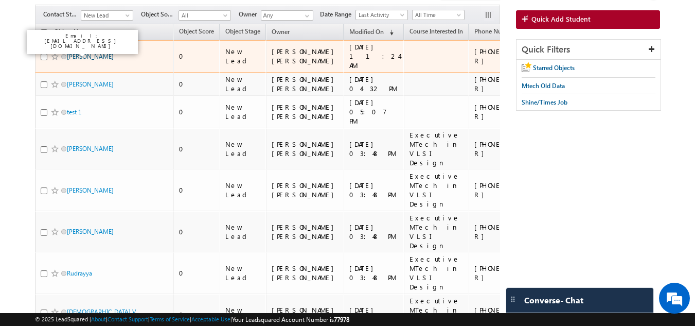
click at [82, 55] on link "sangamesh" at bounding box center [90, 56] width 47 height 8
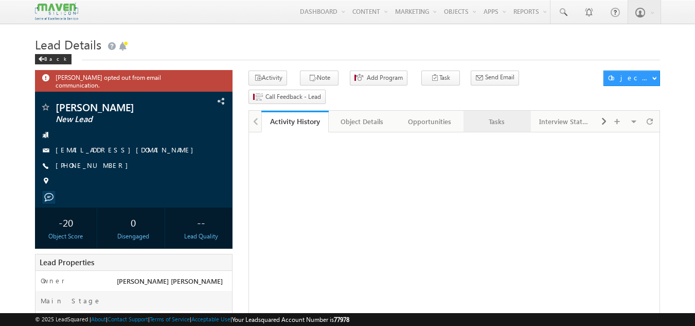
click at [487, 115] on div "Tasks" at bounding box center [497, 121] width 50 height 12
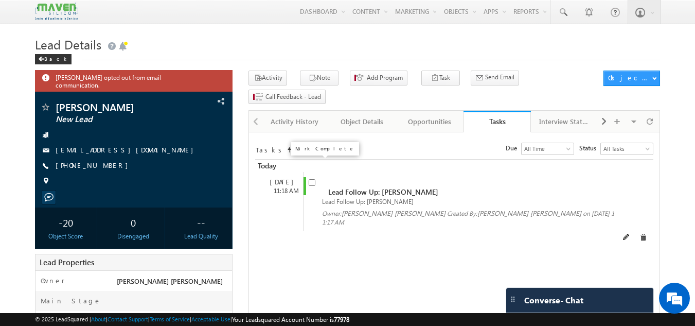
click at [311, 179] on input "checkbox" at bounding box center [312, 182] width 7 height 7
checkbox input "false"
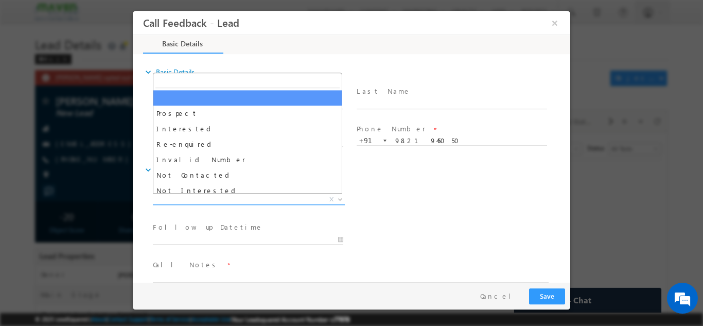
click at [279, 196] on span "X" at bounding box center [249, 199] width 192 height 10
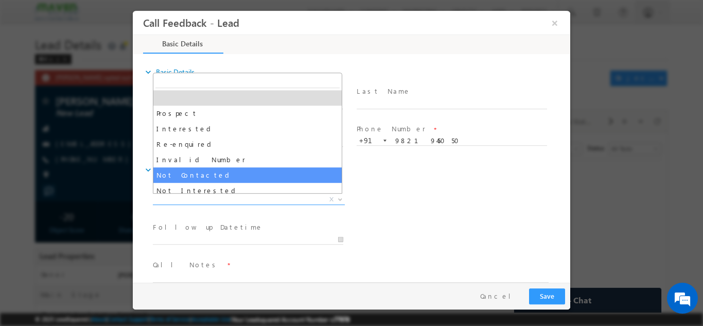
select select "Not Contacted"
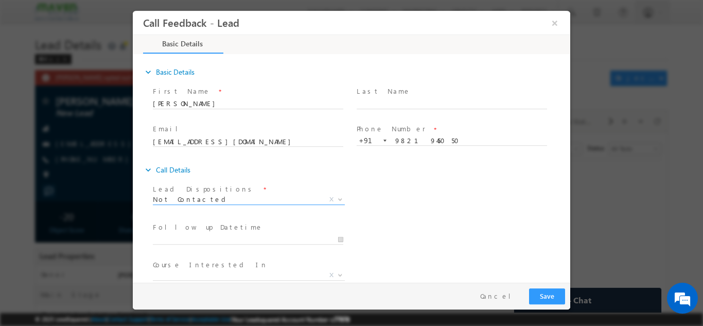
scroll to position [55, 0]
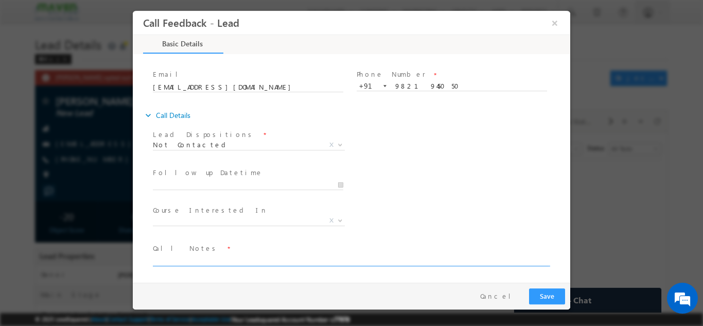
click at [235, 256] on textarea at bounding box center [351, 260] width 396 height 12
type textarea "swo"
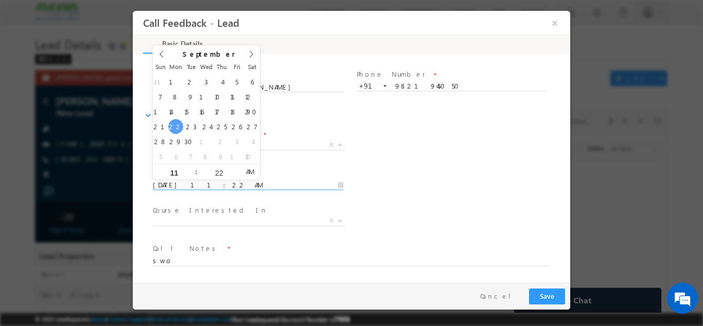
click at [243, 185] on input "22/09/2025 11:22 AM" at bounding box center [248, 184] width 190 height 10
type input "23/09/2025 11:22 AM"
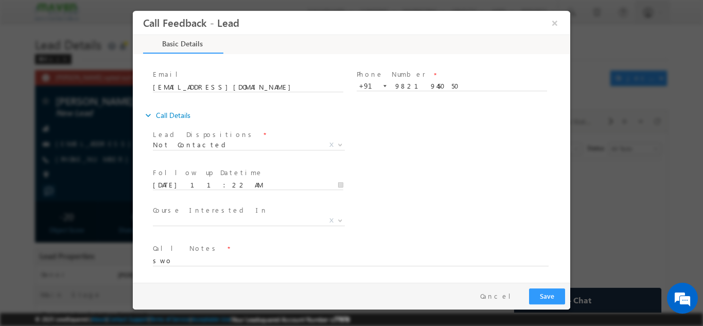
click at [508, 171] on div "Follow up Datetime * 23/09/2025 11:22 AM Program Type * Long Term Short Term X" at bounding box center [360, 184] width 419 height 38
click at [549, 284] on div "Pay & Save Save Cancel" at bounding box center [354, 295] width 442 height 27
click at [549, 290] on button "Save" at bounding box center [547, 296] width 36 height 16
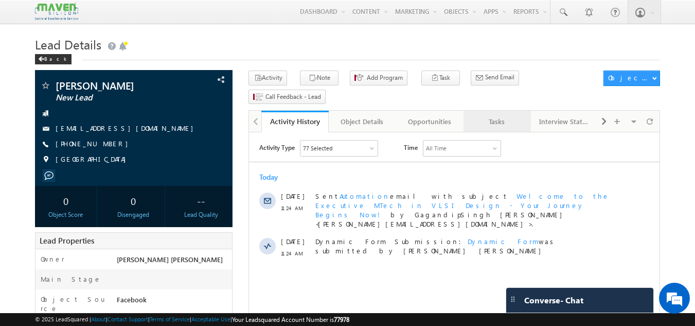
click at [487, 115] on div "Tasks" at bounding box center [497, 121] width 50 height 12
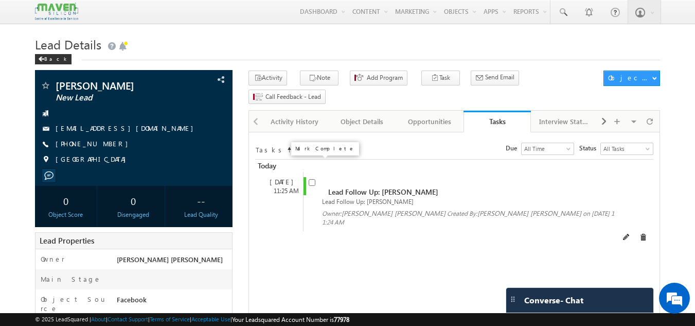
click at [311, 179] on input "checkbox" at bounding box center [312, 182] width 7 height 7
checkbox input "false"
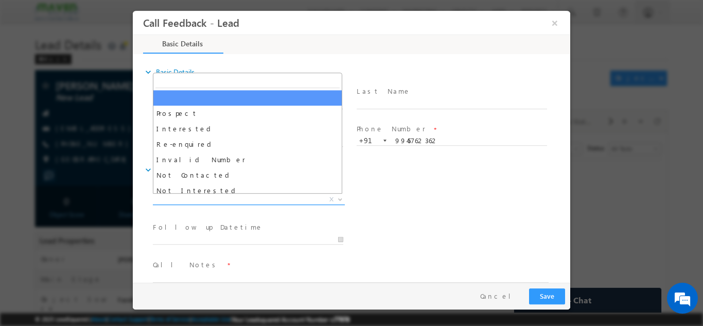
click at [274, 196] on span "X" at bounding box center [249, 199] width 192 height 10
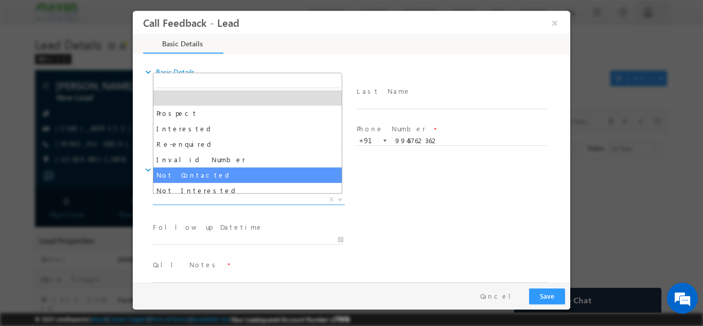
select select "Not Contacted"
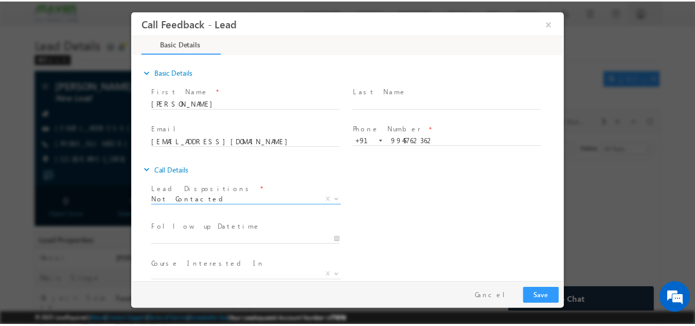
scroll to position [55, 0]
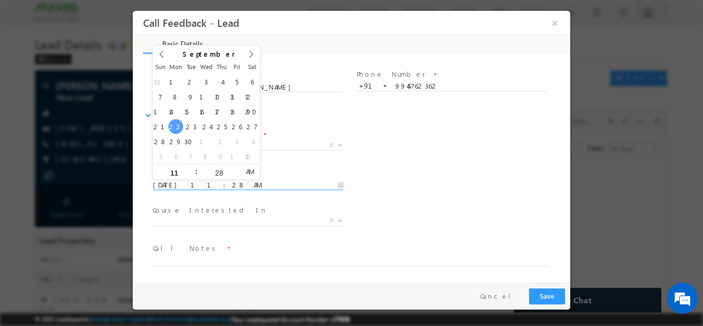
click at [255, 188] on input "[DATE] 11:28 AM" at bounding box center [248, 184] width 190 height 10
type input "[DATE] 11:28 AM"
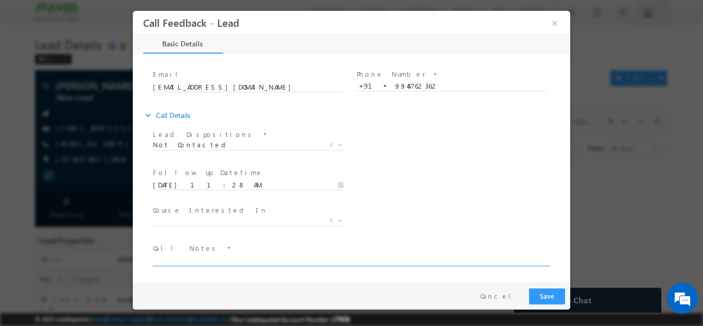
click at [205, 257] on textarea at bounding box center [351, 260] width 396 height 12
type textarea "dnp"
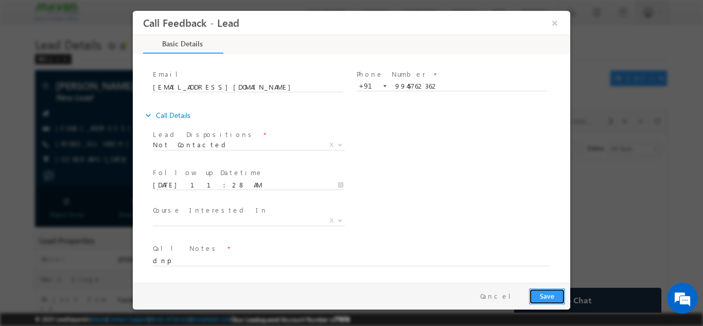
click at [542, 294] on button "Save" at bounding box center [547, 296] width 36 height 16
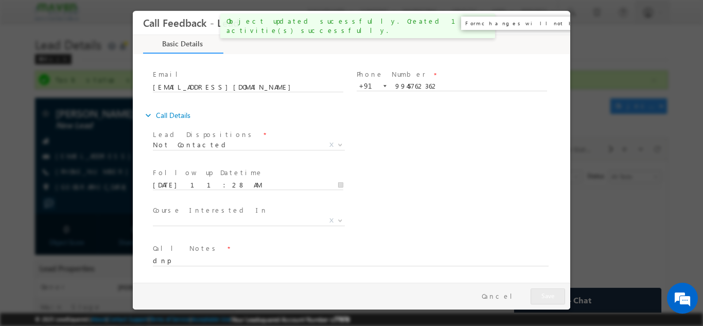
click at [556, 26] on button "×" at bounding box center [554, 22] width 17 height 19
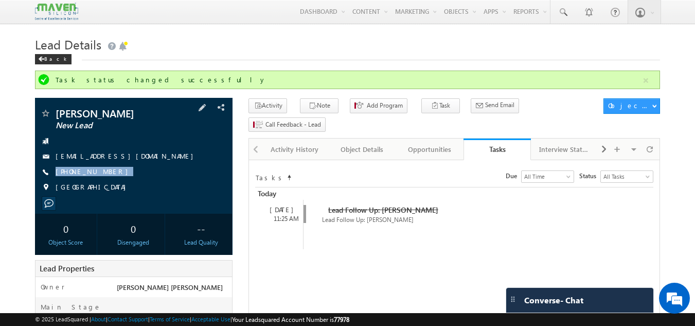
drag, startPoint x: 127, startPoint y: 171, endPoint x: 105, endPoint y: 181, distance: 23.9
click at [105, 181] on div "[PERSON_NAME] New Lead [EMAIL_ADDRESS][DOMAIN_NAME] [PHONE_NUMBER] [GEOGRAPHIC_…" at bounding box center [134, 152] width 188 height 89
copy div "[PHONE_NUMBER]"
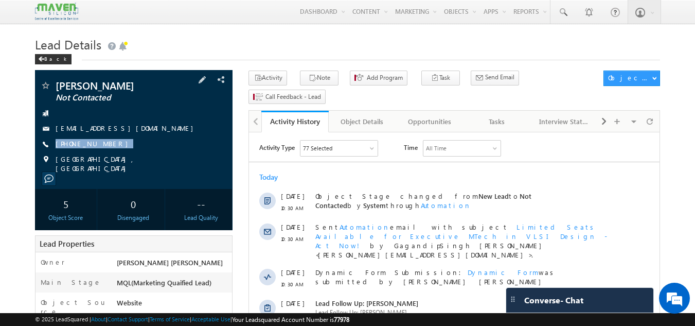
drag, startPoint x: 118, startPoint y: 139, endPoint x: 118, endPoint y: 155, distance: 16.5
click at [118, 155] on div "[PERSON_NAME] Not Contacted [EMAIL_ADDRESS][DOMAIN_NAME] [PHONE_NUMBER]" at bounding box center [134, 126] width 188 height 93
copy div "[PHONE_NUMBER]"
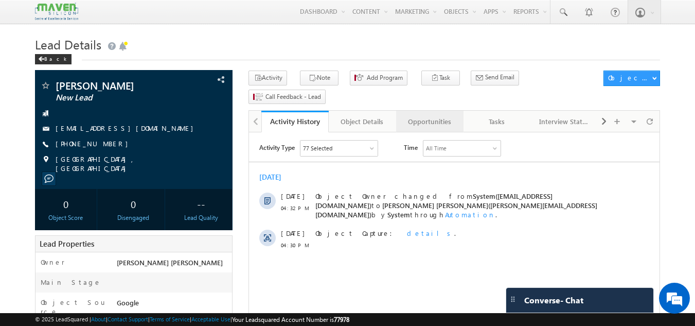
click at [427, 115] on div "Opportunities" at bounding box center [429, 121] width 50 height 12
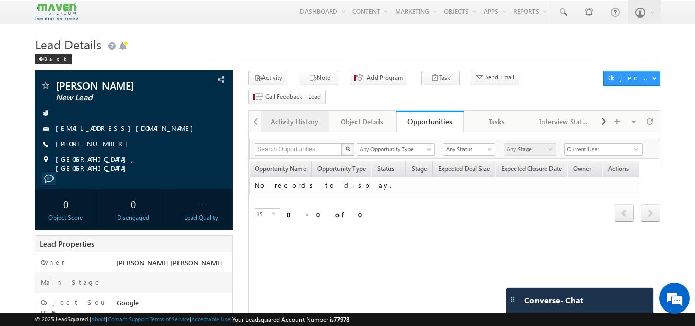
click at [292, 115] on div "Activity History" at bounding box center [295, 121] width 50 height 12
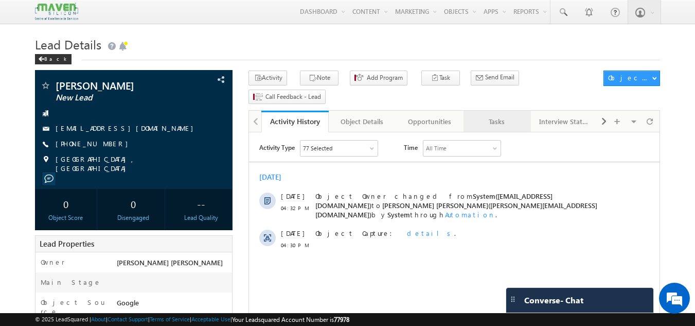
click at [502, 111] on link "Tasks" at bounding box center [496, 122] width 67 height 22
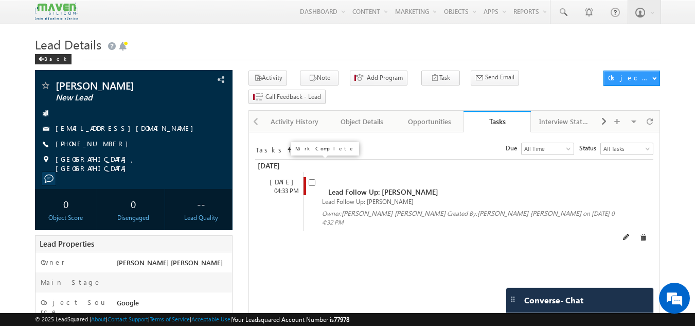
click at [311, 179] on input "checkbox" at bounding box center [312, 182] width 7 height 7
checkbox input "false"
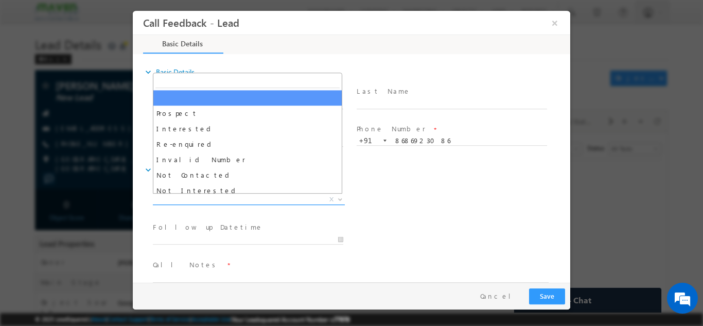
click at [256, 197] on span "X" at bounding box center [249, 199] width 192 height 10
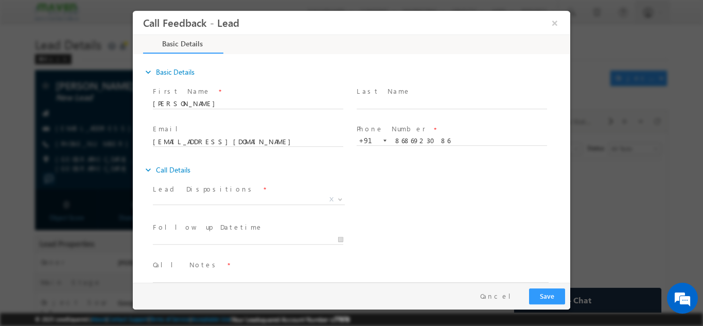
click at [412, 218] on div "Lead Dispositions * Prospect Interested Re-enquired Invalid Number Not Contacte…" at bounding box center [360, 200] width 419 height 38
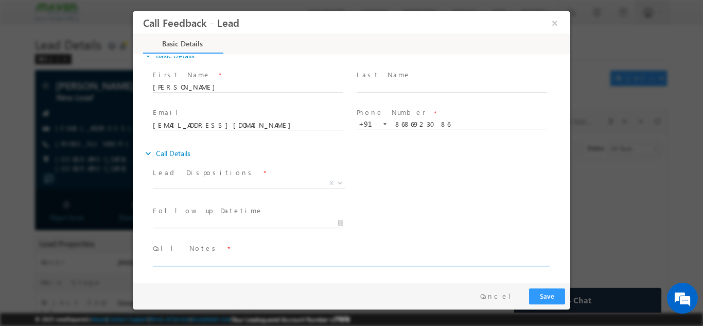
click at [304, 263] on textarea at bounding box center [351, 260] width 396 height 12
click at [304, 263] on textarea "Done btech EEE With 8.68 cgpa 2023" at bounding box center [351, 260] width 396 height 12
click at [281, 261] on textarea "Done btech EEE With 8.68 cgpa 2023" at bounding box center [351, 260] width 396 height 12
click at [271, 263] on textarea "Done btech EEE With 8.68 cgpa 2023" at bounding box center [351, 260] width 396 height 12
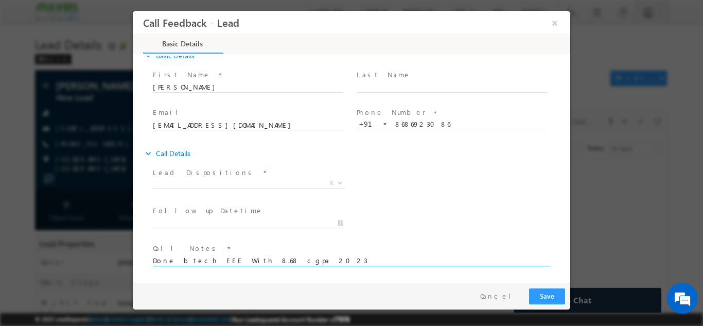
type textarea "Done btech EEE With 8.68 cgpa 2023"
click at [271, 255] on textarea "Done btech EEE With 8.68 cgpa 2023" at bounding box center [351, 260] width 396 height 12
drag, startPoint x: 347, startPoint y: 174, endPoint x: 348, endPoint y: 179, distance: 5.4
click at [348, 179] on div "Lead Dispositions * Prospect Interested Re-enquired Invalid Number Not Contacte…" at bounding box center [253, 179] width 200 height 24
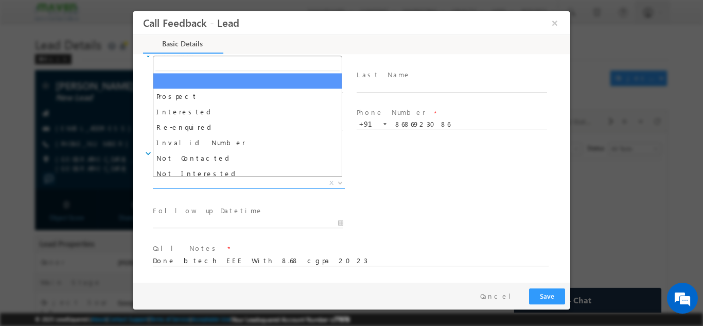
click at [293, 185] on span "X" at bounding box center [249, 182] width 192 height 10
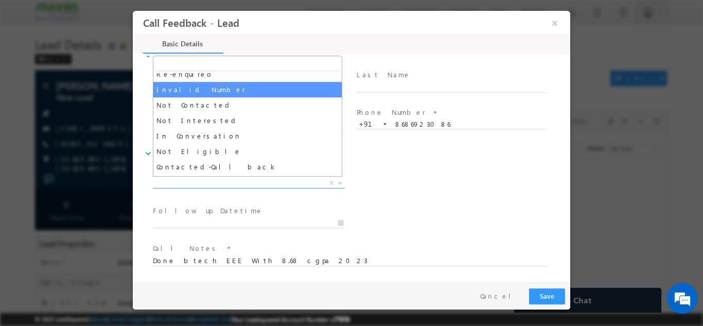
scroll to position [53, 0]
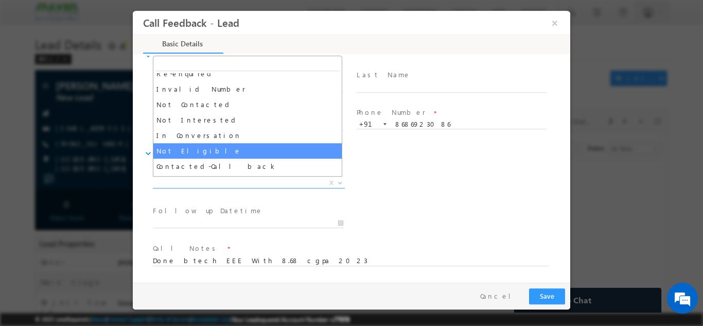
select select "Not Eligible"
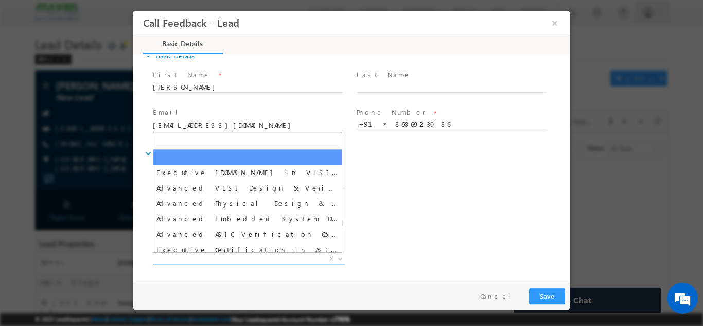
click at [223, 253] on span "X" at bounding box center [249, 258] width 192 height 10
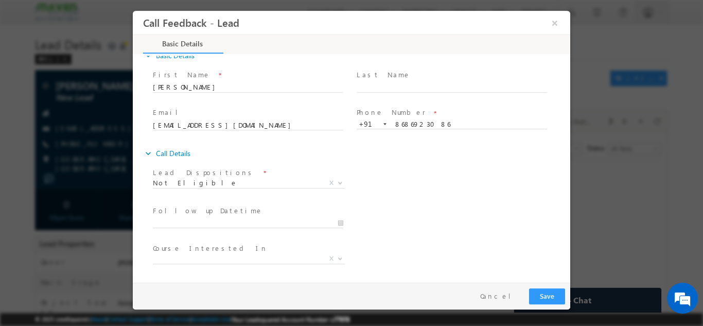
click at [369, 195] on div "Lead Dispositions * Prospect Interested Re-enquired Invalid Number Not Contacte…" at bounding box center [360, 184] width 419 height 38
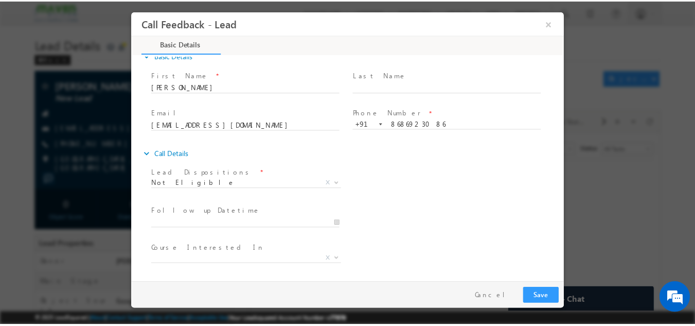
scroll to position [55, 0]
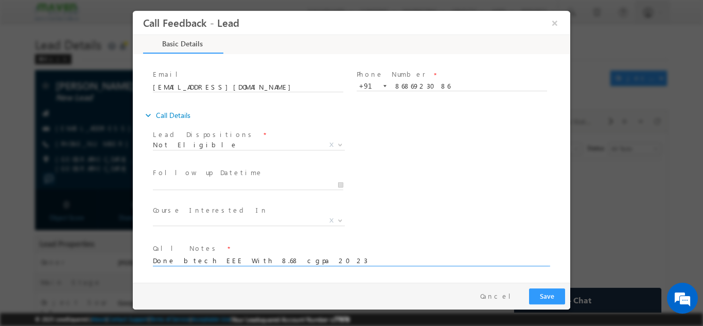
click at [283, 256] on textarea "Done btech EEE With 8.68 cgpa 2023" at bounding box center [351, 260] width 396 height 12
type textarea "Done btech EEE With 8.68 cgpa 2023 passed out no exp. fresher pitch for iit roo…"
click at [549, 293] on button "Save" at bounding box center [547, 296] width 36 height 16
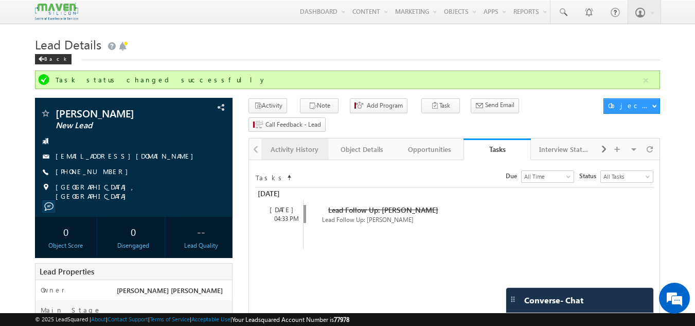
click at [311, 143] on div "Activity History" at bounding box center [295, 149] width 50 height 12
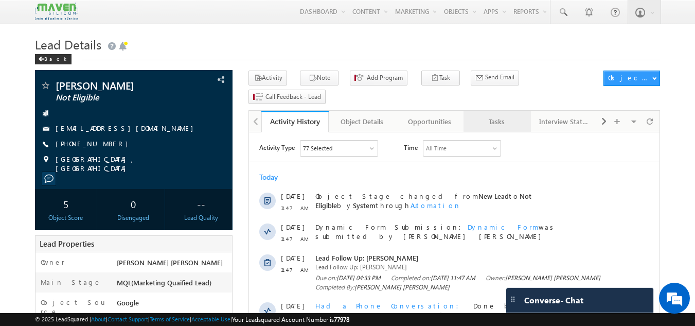
click at [496, 115] on div "Tasks" at bounding box center [497, 121] width 50 height 12
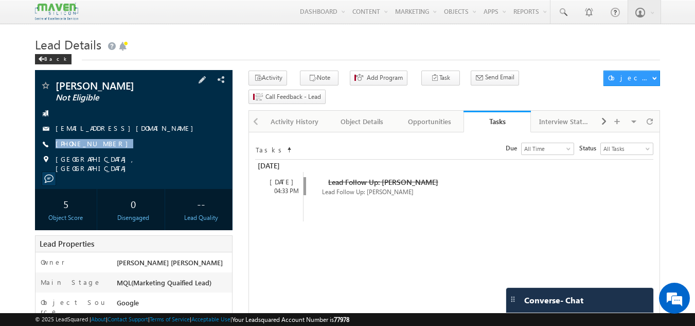
drag, startPoint x: 123, startPoint y: 140, endPoint x: 103, endPoint y: 151, distance: 22.5
click at [103, 151] on div "[PERSON_NAME] Not Eligible [EMAIL_ADDRESS][DOMAIN_NAME] [PHONE_NUMBER]" at bounding box center [134, 126] width 188 height 93
copy div "[PHONE_NUMBER]"
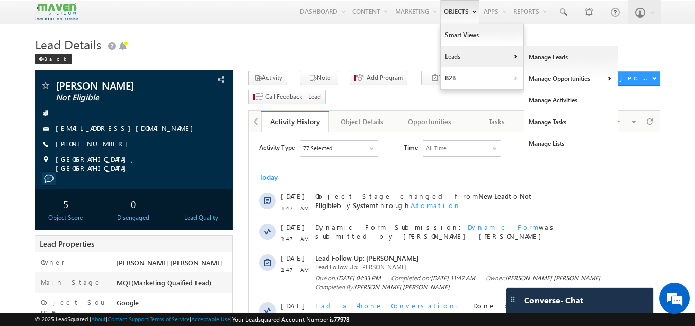
click at [484, 57] on link "Leads" at bounding box center [482, 57] width 82 height 22
click at [547, 55] on link "Manage Leads" at bounding box center [571, 57] width 94 height 22
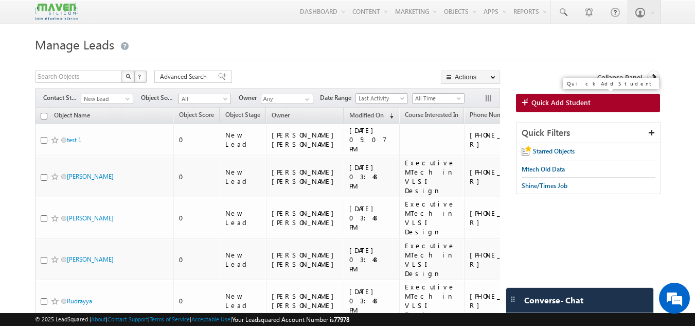
click at [550, 100] on span "Quick Add Student" at bounding box center [560, 102] width 59 height 9
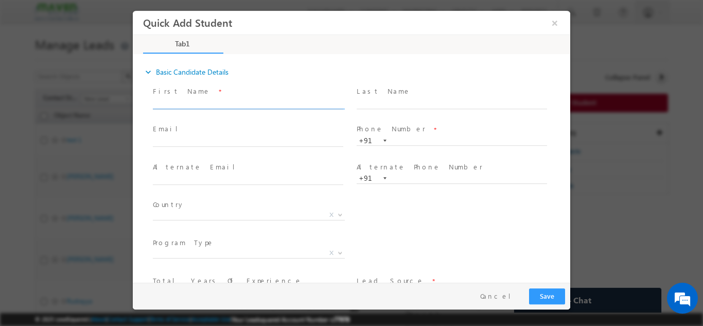
click at [326, 98] on input "text" at bounding box center [248, 103] width 190 height 10
type input "[PERSON_NAME]"
click at [394, 141] on input "text" at bounding box center [451, 140] width 190 height 10
paste input "9653895375"
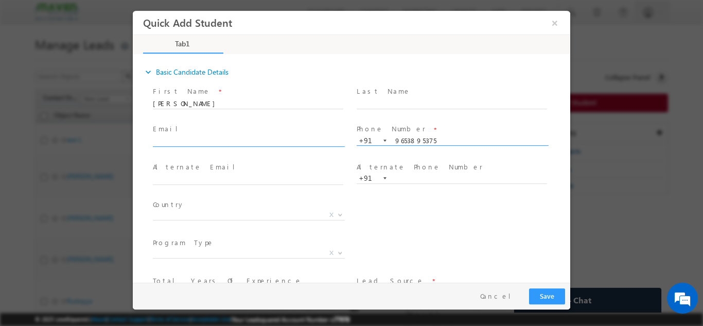
type input "9653895375"
click at [235, 142] on input "text" at bounding box center [248, 141] width 190 height 10
paste input "[EMAIL_ADDRESS][DOMAIN_NAME]"
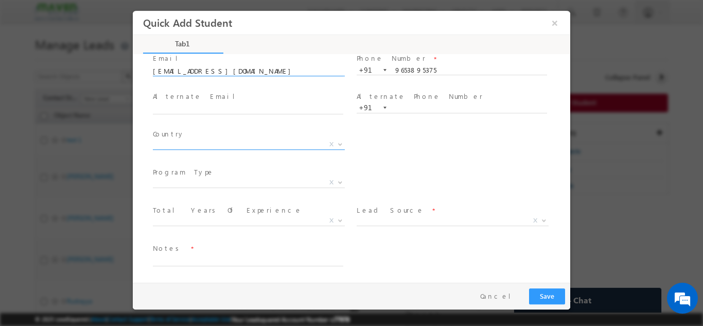
type input "[EMAIL_ADDRESS][DOMAIN_NAME]"
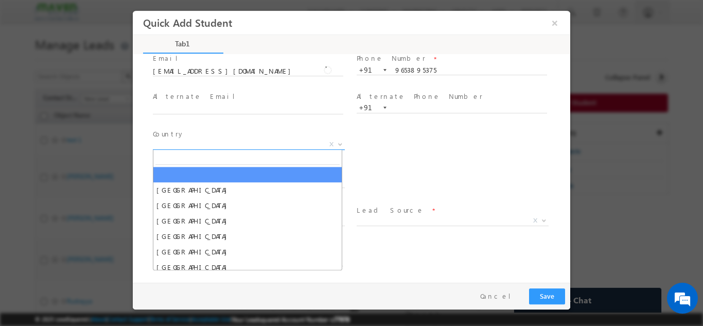
click at [263, 146] on span "X" at bounding box center [249, 144] width 192 height 10
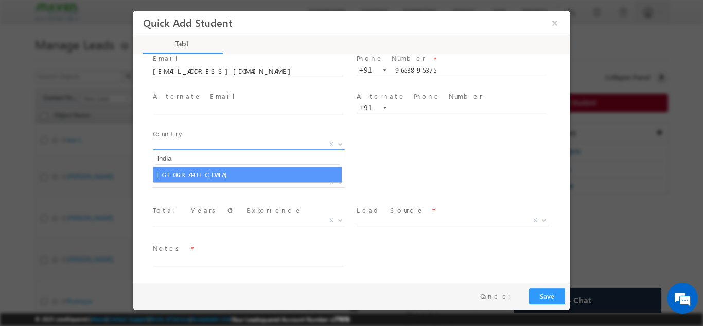
type input "india"
select select "[GEOGRAPHIC_DATA]"
select select
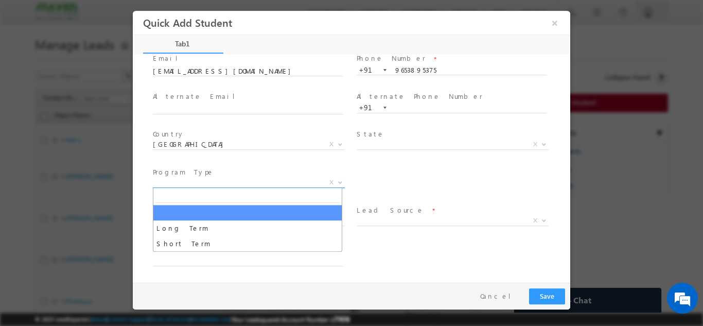
click at [242, 181] on span "X" at bounding box center [249, 182] width 192 height 10
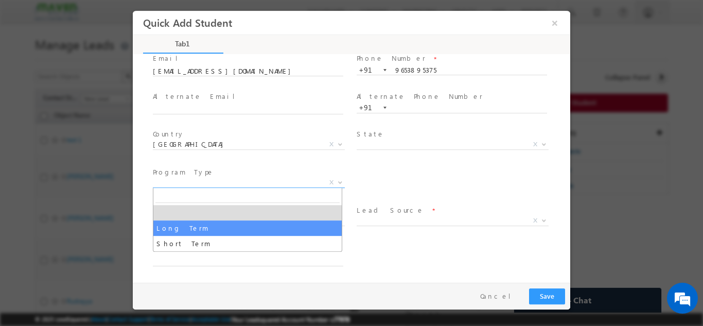
select select "Long Term"
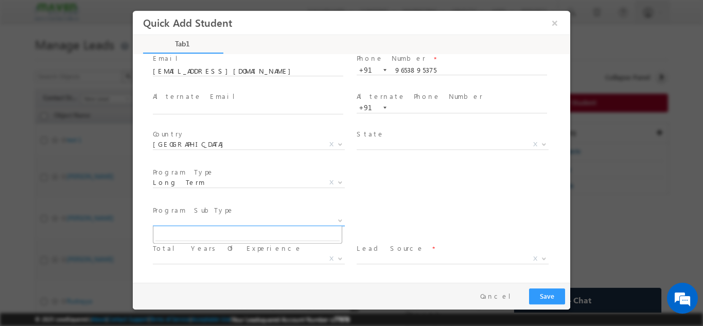
click at [215, 222] on span "X" at bounding box center [249, 220] width 192 height 10
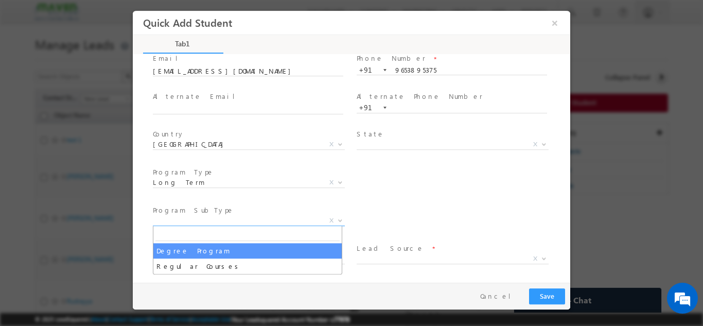
select select "Degree Program"
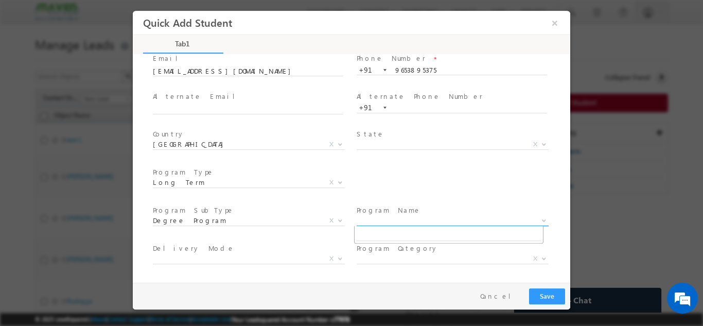
click at [386, 216] on span "X" at bounding box center [452, 220] width 192 height 10
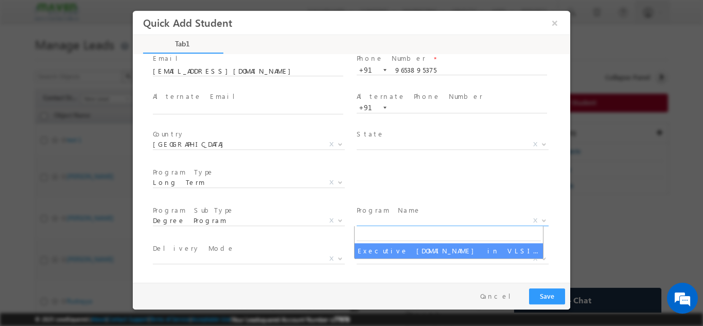
select select "Executive [DOMAIN_NAME] in VLSI Design"
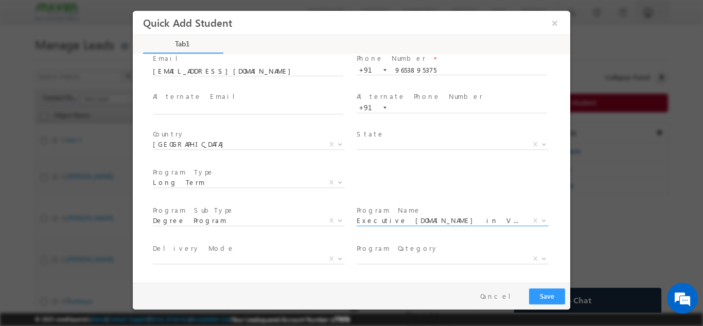
scroll to position [146, 0]
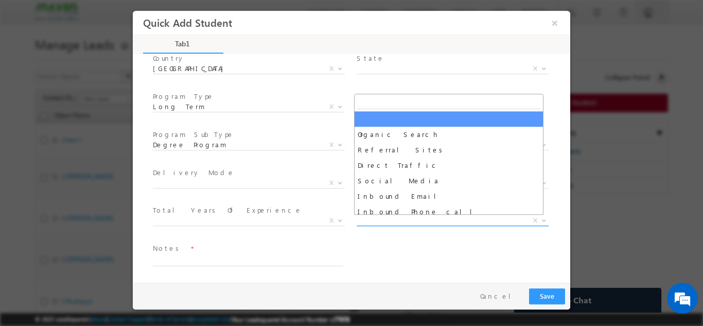
click at [405, 221] on span "X" at bounding box center [452, 220] width 192 height 10
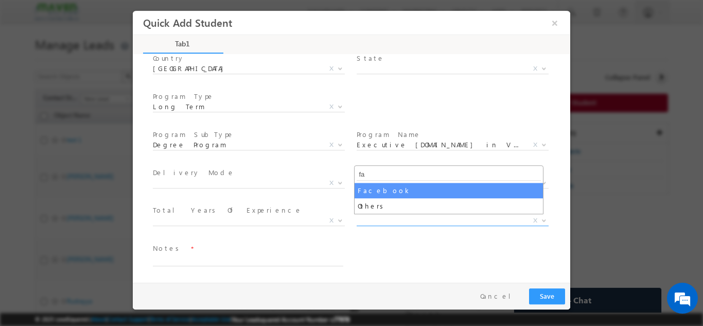
type input "fa"
select select "Facebook"
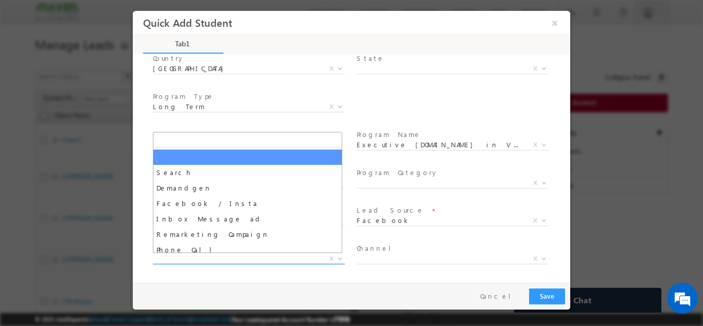
click at [215, 260] on span "X" at bounding box center [249, 258] width 192 height 10
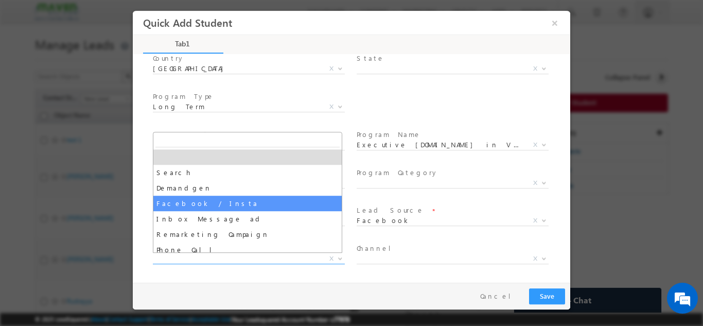
select select "Facebook / Insta"
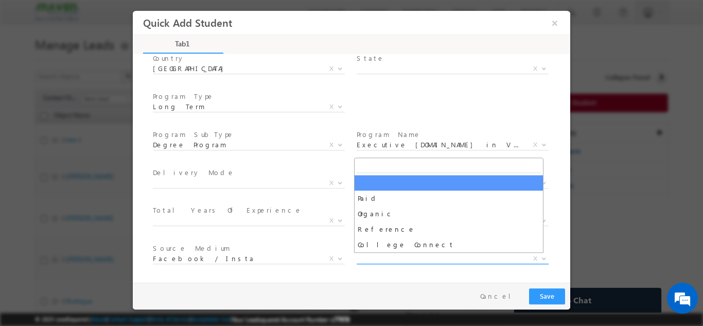
click at [432, 259] on span "X" at bounding box center [452, 258] width 192 height 10
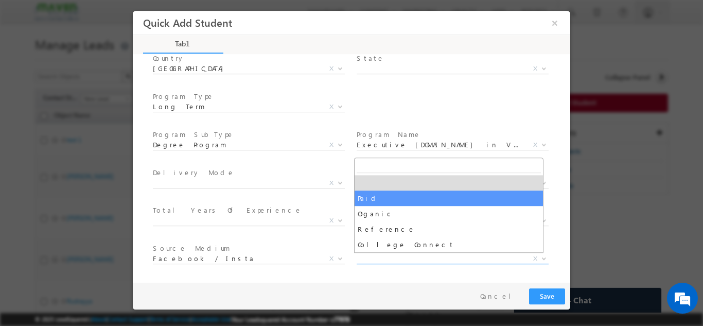
select select "Paid"
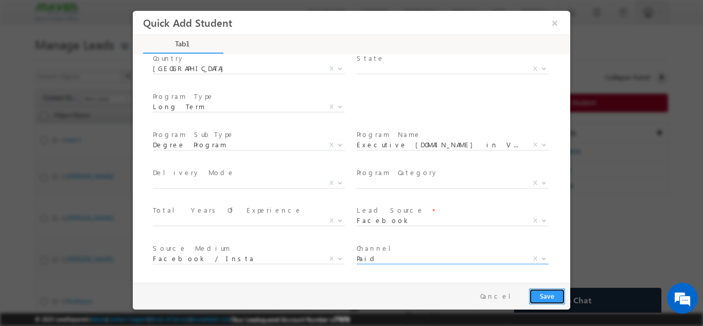
click at [559, 295] on button "Save" at bounding box center [547, 296] width 36 height 16
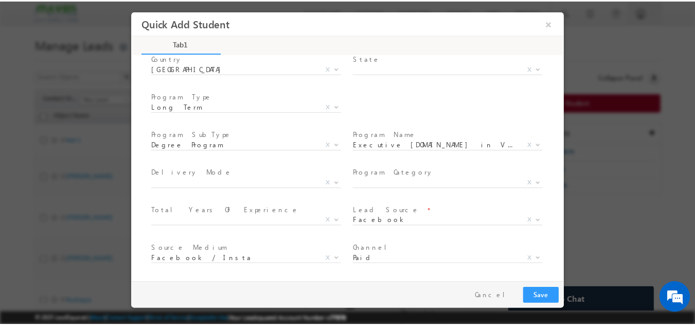
scroll to position [181, 0]
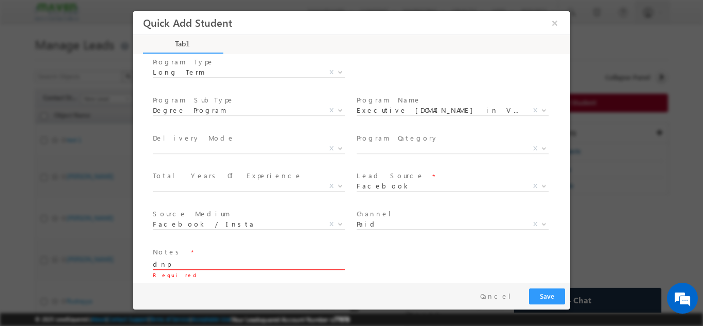
type textarea "dnp"
click at [548, 295] on button "Save" at bounding box center [547, 296] width 36 height 16
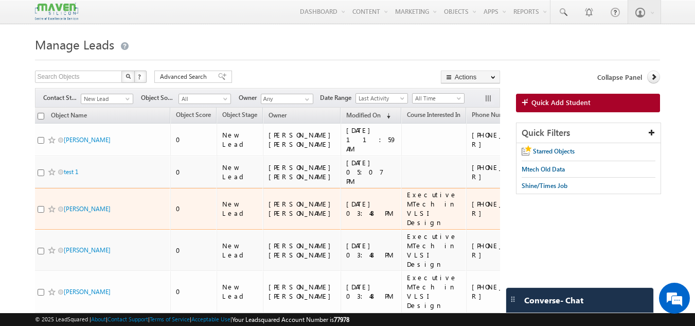
scroll to position [0, 0]
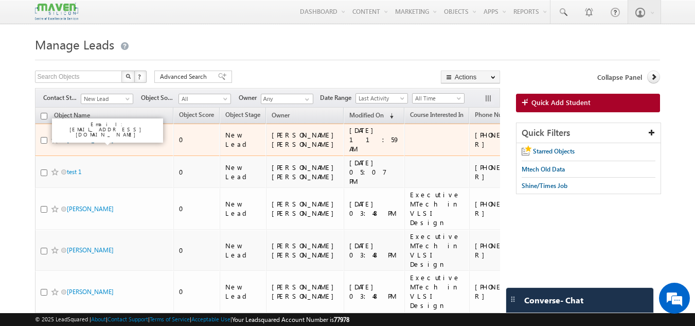
click at [90, 142] on link "[PERSON_NAME]" at bounding box center [90, 140] width 47 height 8
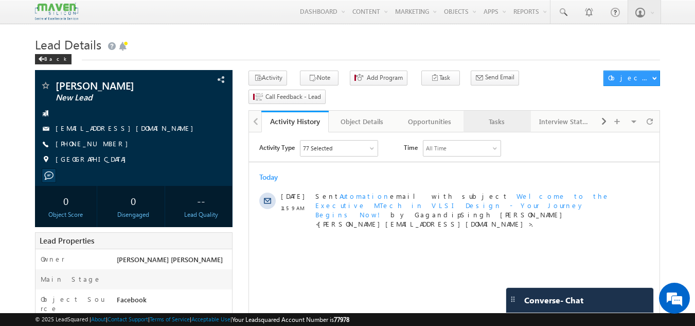
click at [505, 115] on div "Tasks" at bounding box center [497, 121] width 50 height 12
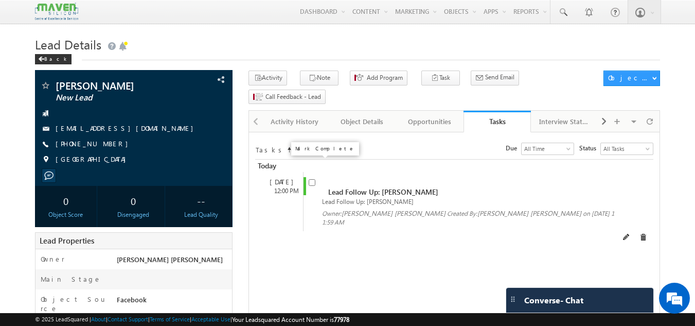
click at [312, 179] on input "checkbox" at bounding box center [312, 182] width 7 height 7
checkbox input "false"
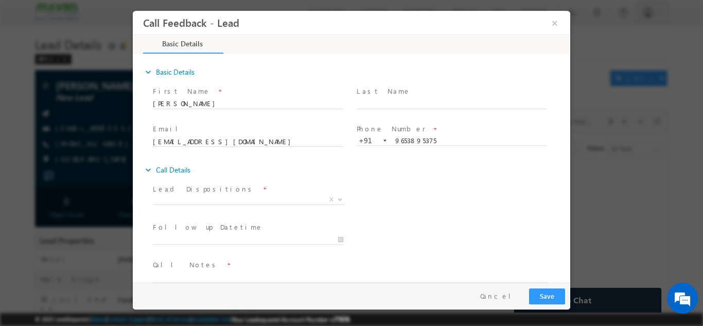
click at [241, 203] on span "Prospect Interested Re-enquired Invalid Number Not Contacted Not Interested In …" at bounding box center [253, 200] width 200 height 12
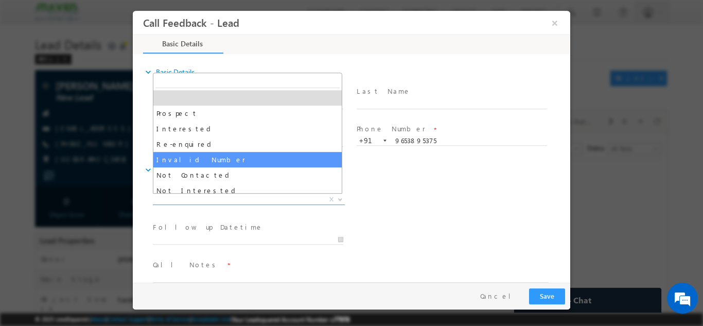
select select "Invalid Number"
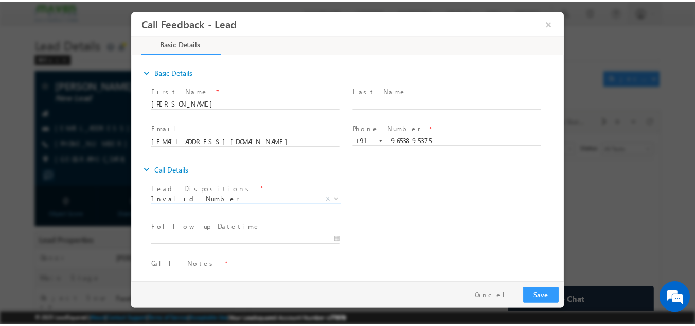
scroll to position [16, 0]
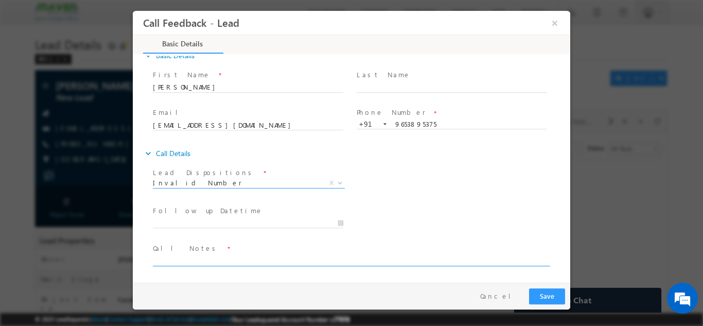
click at [228, 256] on textarea at bounding box center [351, 260] width 396 height 12
type textarea "wrong number no one with name [PERSON_NAME] is there"
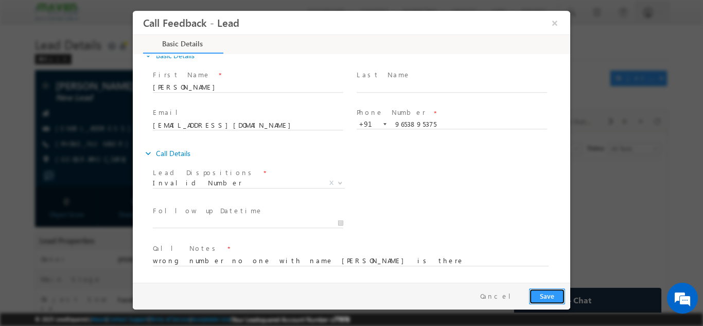
click at [557, 289] on button "Save" at bounding box center [547, 296] width 36 height 16
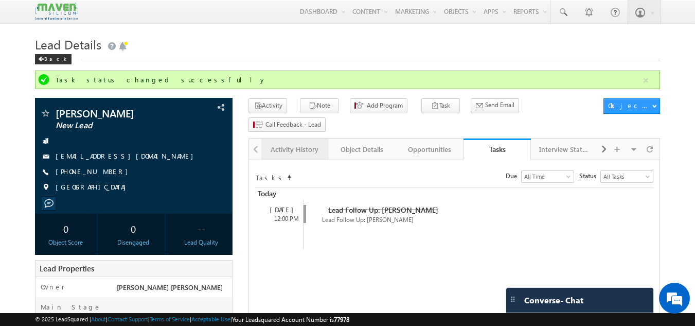
click at [296, 138] on link "Activity History" at bounding box center [294, 149] width 67 height 22
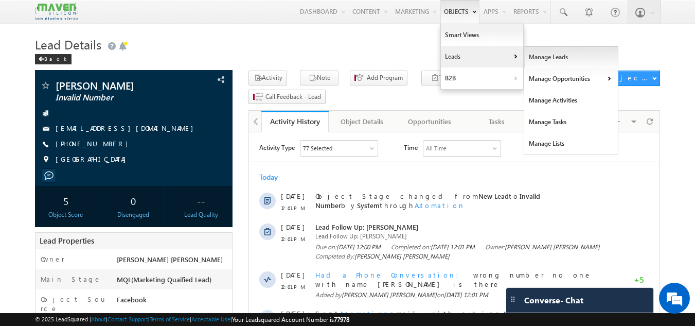
click at [532, 51] on link "Manage Leads" at bounding box center [571, 57] width 94 height 22
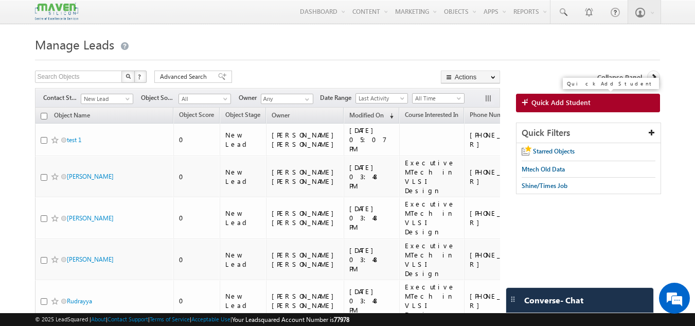
click at [531, 104] on span "Quick Add Student" at bounding box center [560, 102] width 59 height 9
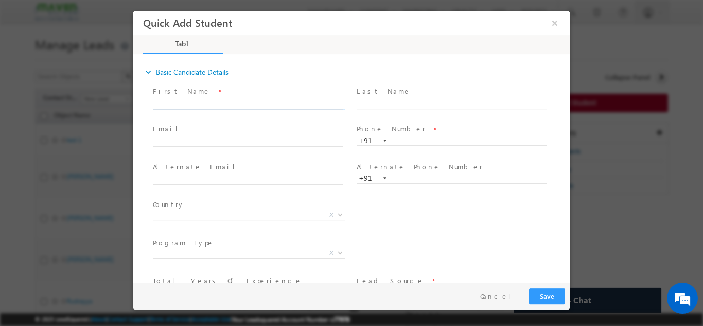
click at [279, 100] on input "text" at bounding box center [248, 103] width 190 height 10
paste input "9834030164"
type input "9"
paste input "Zholzhal kulkarni Anna"
type input "Zholzhal kulkarni Anna"
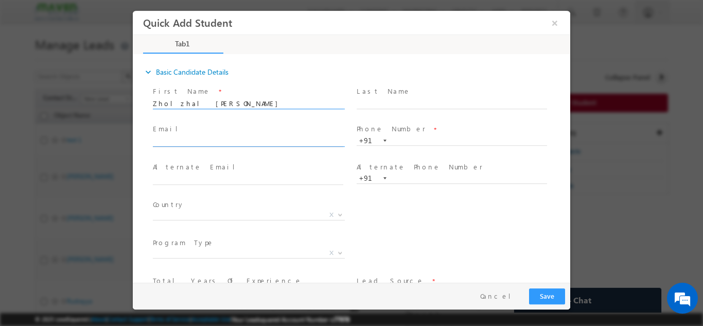
click at [299, 138] on input "text" at bounding box center [248, 141] width 190 height 10
paste input "kulkarnikaka420@gmail.com"
type input "kulkarnikaka420@gmail.com"
click at [453, 143] on input "text" at bounding box center [451, 140] width 190 height 10
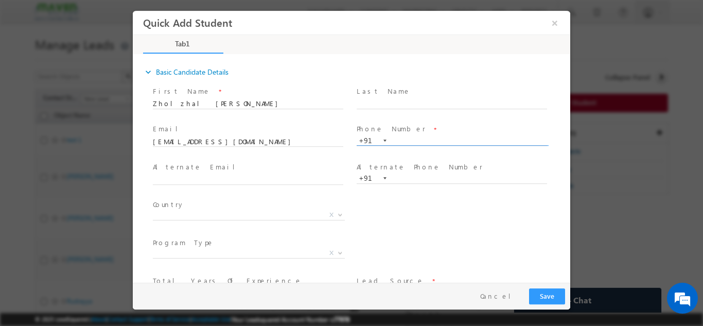
paste input "9834030164"
type input "9834030164"
click at [239, 214] on span "X" at bounding box center [249, 214] width 192 height 10
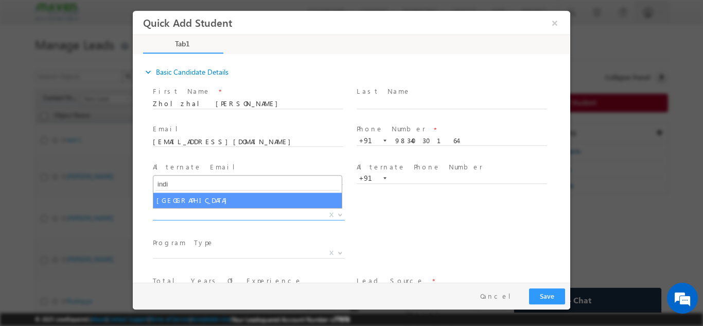
type input "indi"
select select "[GEOGRAPHIC_DATA]"
select select
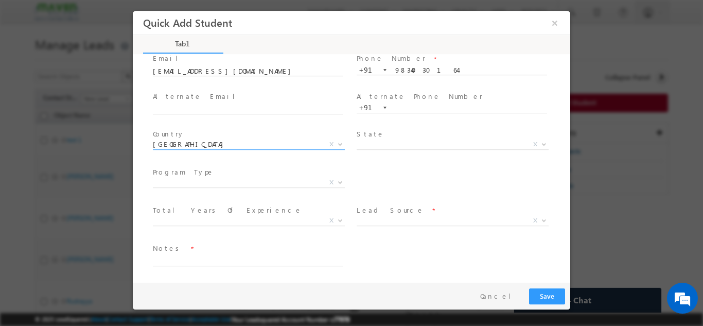
scroll to position [69, 0]
click at [246, 183] on span "X" at bounding box center [249, 183] width 192 height 10
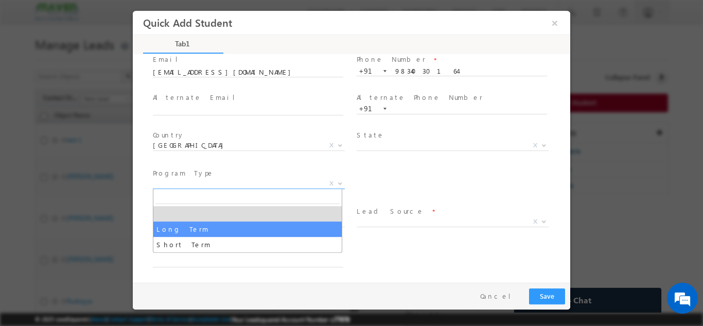
select select "Long Term"
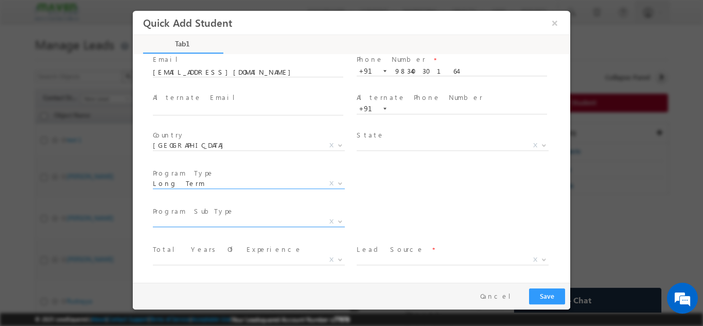
click at [272, 222] on span "X" at bounding box center [249, 221] width 192 height 10
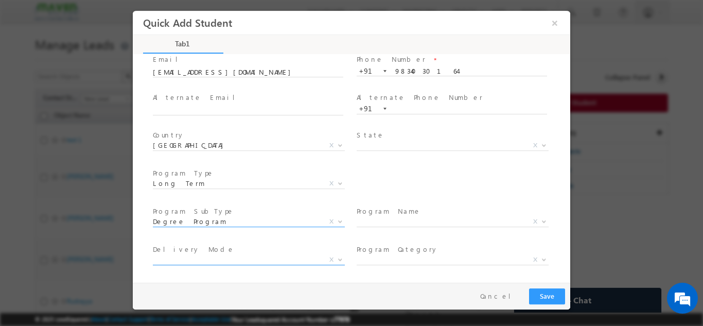
select select "Degree Program"
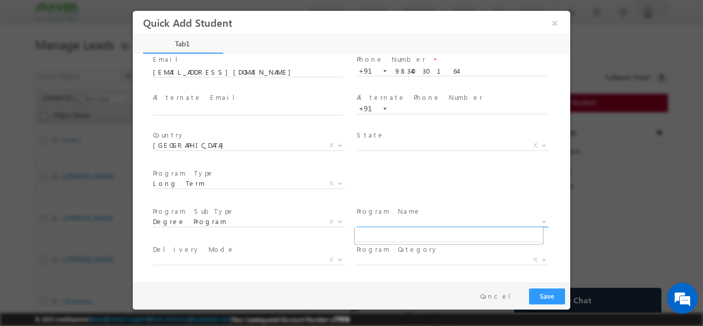
click at [386, 220] on span "X" at bounding box center [452, 221] width 192 height 10
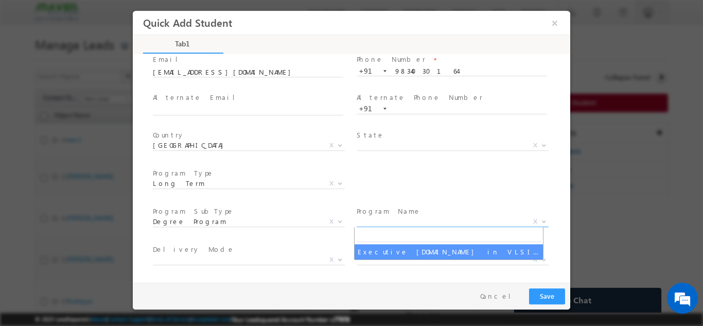
select select "Executive [DOMAIN_NAME] in VLSI Design"
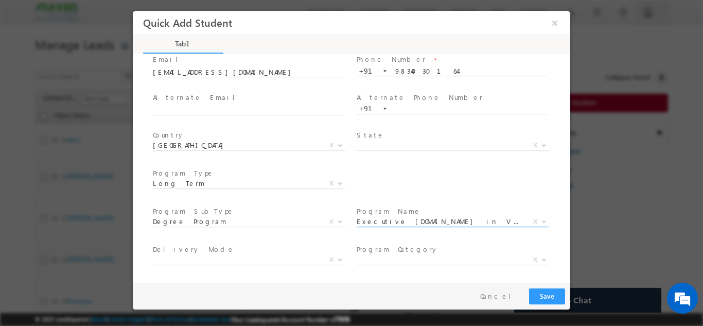
scroll to position [146, 0]
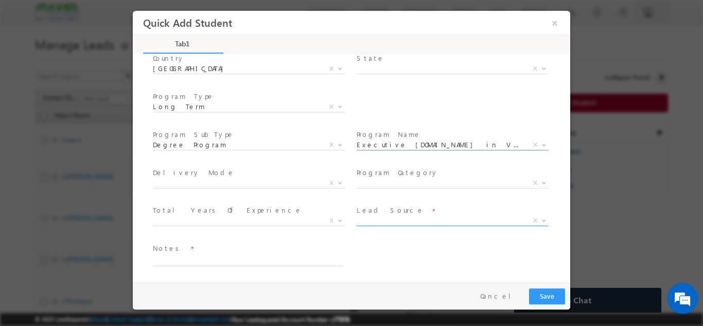
click at [379, 219] on span "X" at bounding box center [452, 220] width 192 height 10
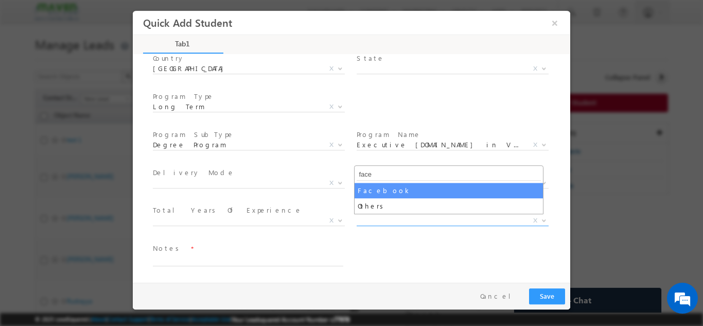
type input "face"
select select "Facebook"
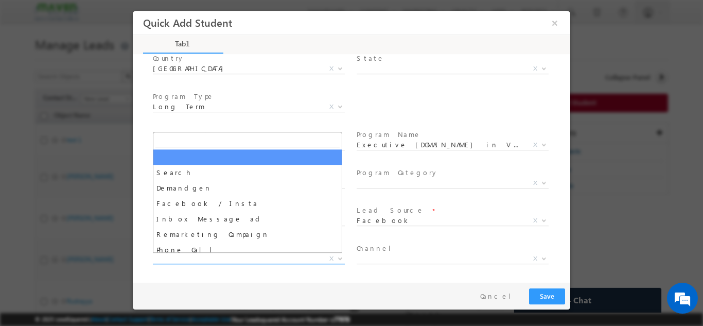
click at [223, 257] on span "X" at bounding box center [249, 258] width 192 height 10
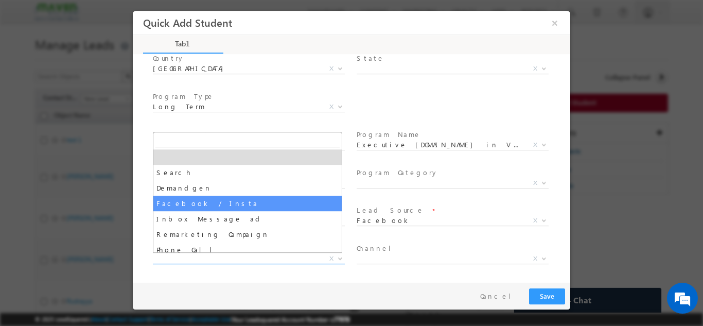
select select "Facebook / Insta"
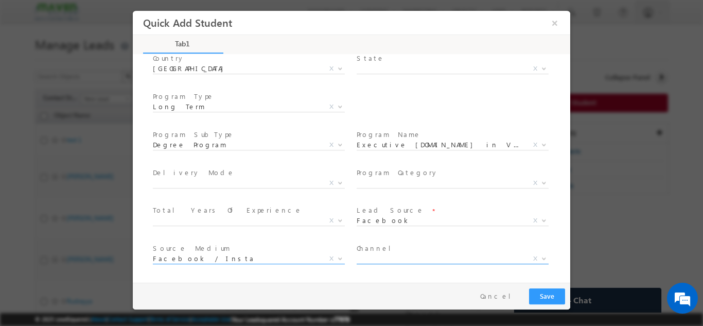
click at [377, 256] on span "X" at bounding box center [452, 258] width 192 height 10
click at [392, 257] on span "X" at bounding box center [452, 258] width 192 height 10
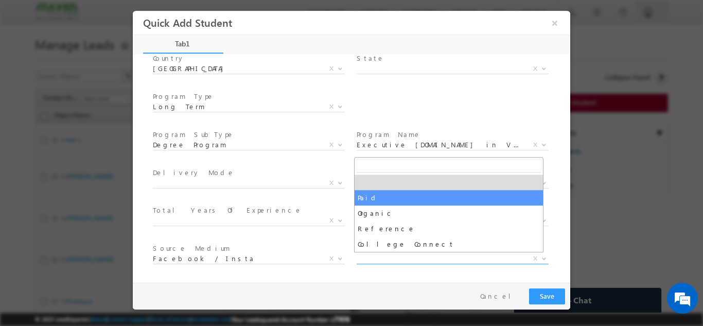
drag, startPoint x: 411, startPoint y: 206, endPoint x: 413, endPoint y: 199, distance: 7.9
select select "Paid"
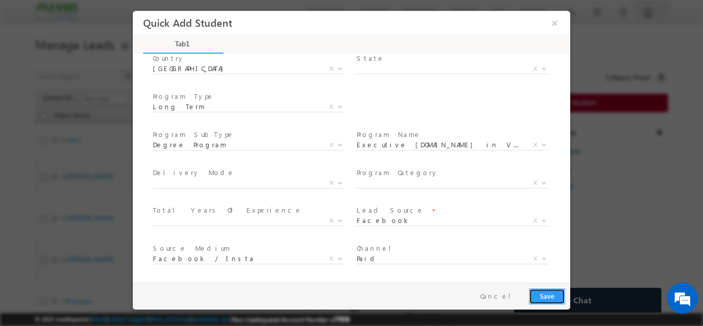
click at [542, 293] on button "Save" at bounding box center [547, 296] width 36 height 16
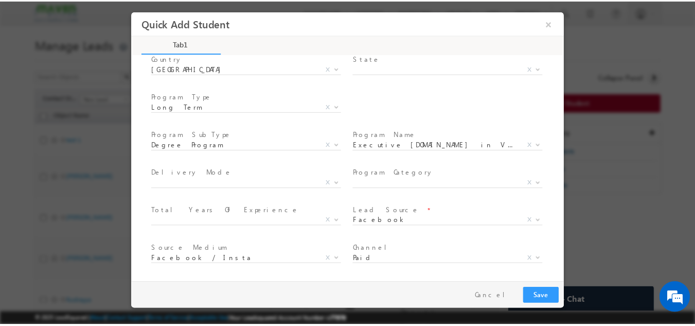
scroll to position [181, 0]
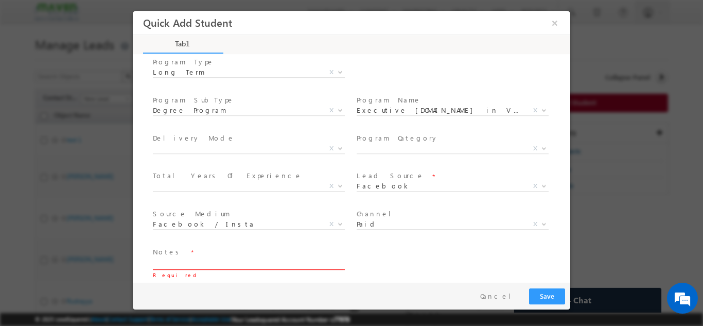
click at [246, 258] on textarea at bounding box center [248, 263] width 190 height 12
type textarea "dnp"
click at [547, 292] on button "Save" at bounding box center [547, 296] width 36 height 16
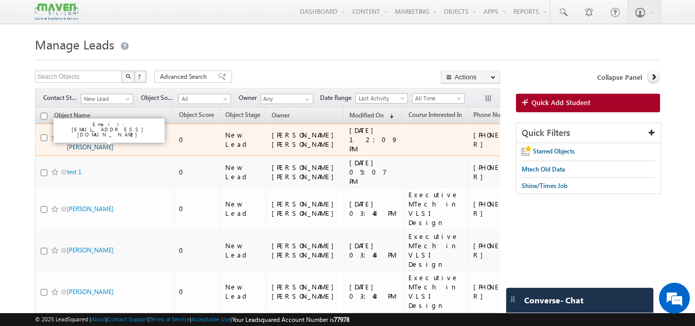
click at [114, 140] on link "Zholzhal [PERSON_NAME]" at bounding box center [90, 141] width 47 height 17
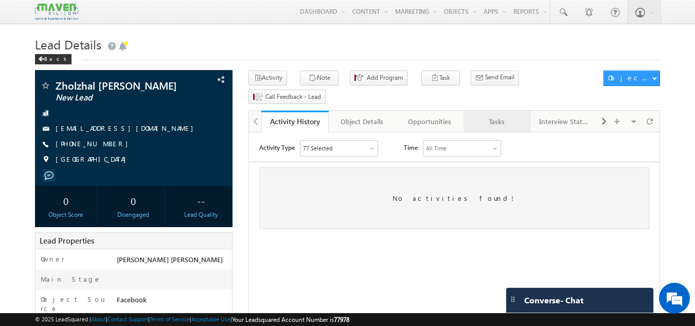
click at [506, 115] on div "Tasks" at bounding box center [497, 121] width 50 height 12
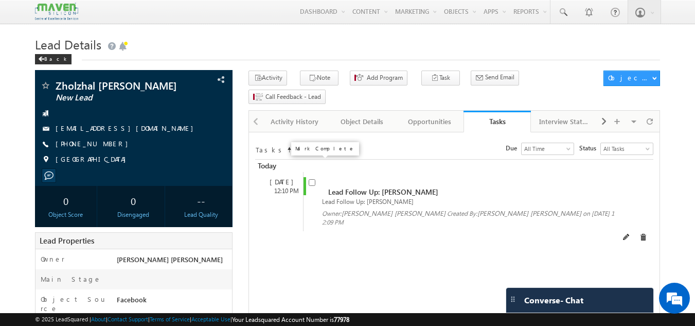
click at [313, 179] on input "checkbox" at bounding box center [312, 182] width 7 height 7
checkbox input "false"
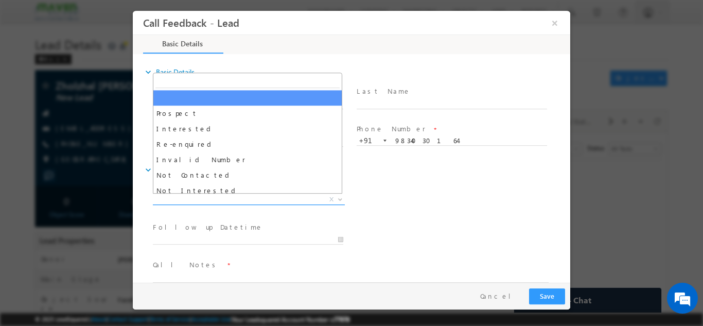
click at [305, 196] on span "X" at bounding box center [249, 199] width 192 height 10
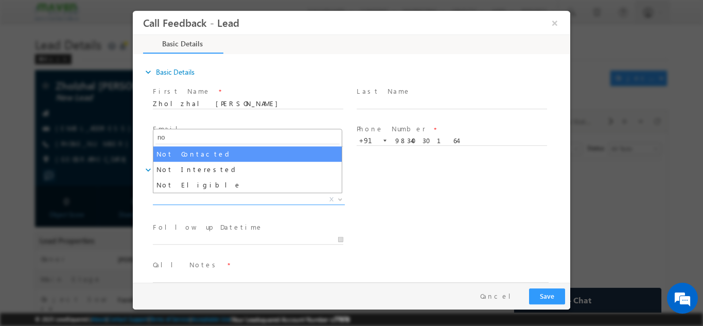
type input "no"
select select "Not Contacted"
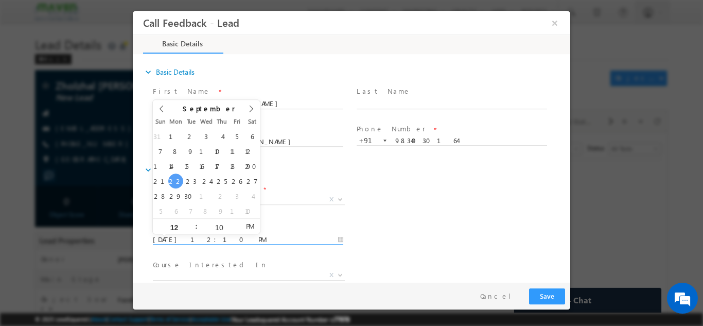
click at [230, 236] on input "22/09/2025 12:10 PM" at bounding box center [248, 239] width 190 height 10
type input "23/09/2025 12:10 PM"
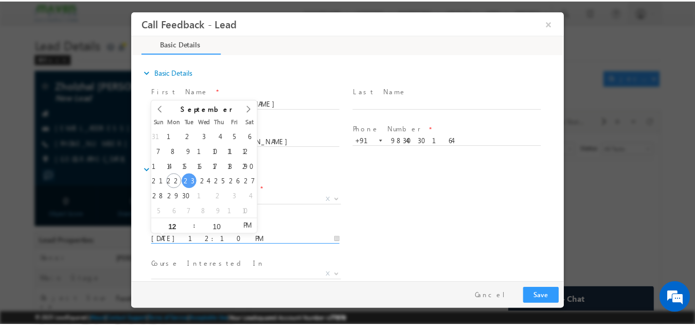
scroll to position [55, 0]
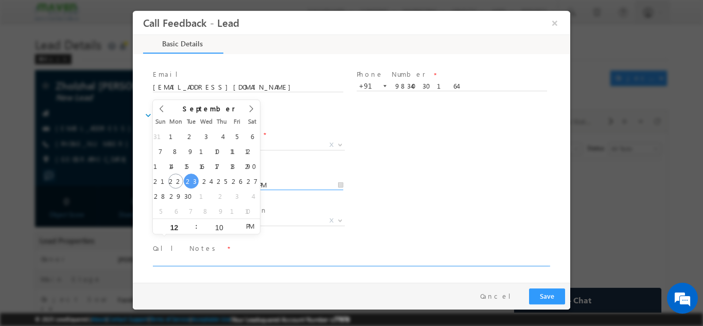
click at [308, 260] on textarea at bounding box center [351, 260] width 396 height 12
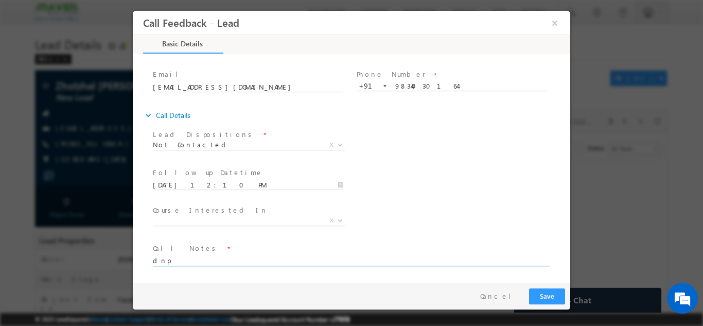
type textarea "dnp"
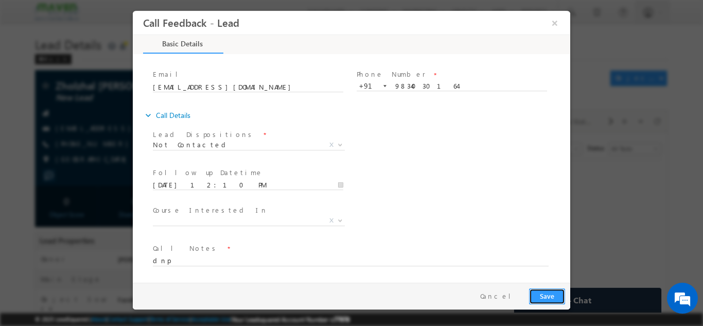
click at [549, 290] on button "Save" at bounding box center [547, 296] width 36 height 16
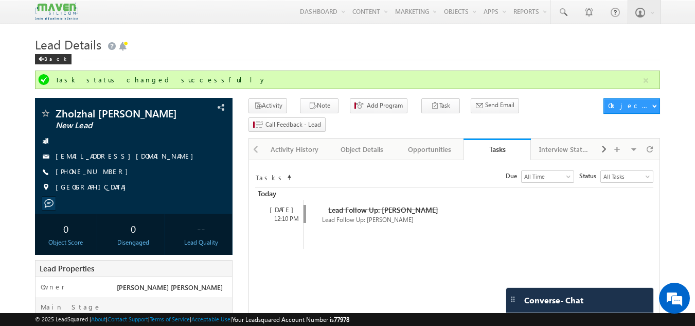
click at [549, 295] on span "Converse - Chat" at bounding box center [553, 299] width 59 height 9
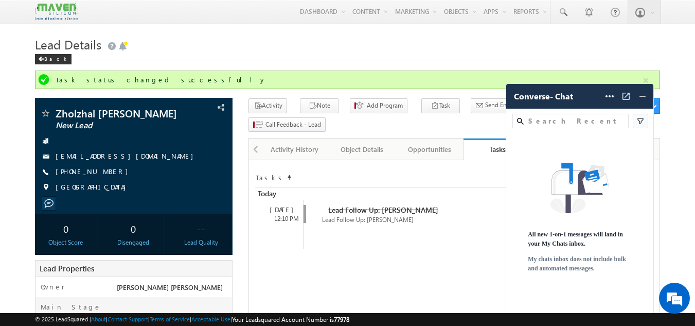
click at [549, 294] on div "All new 1-on-1 messages will land in your My Chats inbox. My chats inbox does n…" at bounding box center [580, 223] width 148 height 149
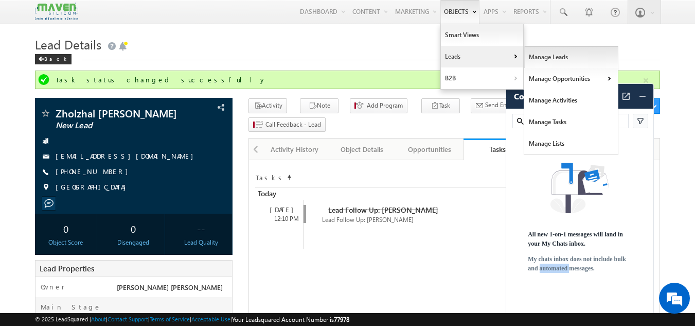
click at [529, 55] on link "Manage Leads" at bounding box center [571, 57] width 94 height 22
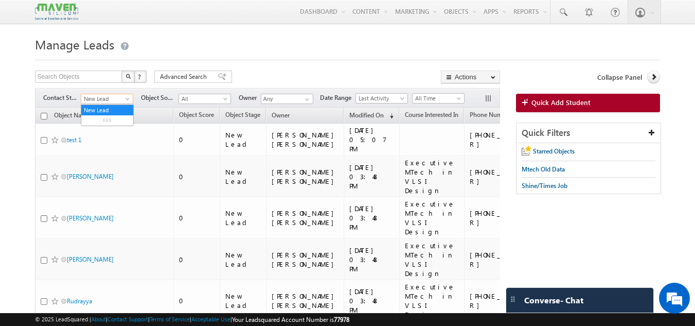
click at [110, 97] on span "New Lead" at bounding box center [105, 98] width 49 height 9
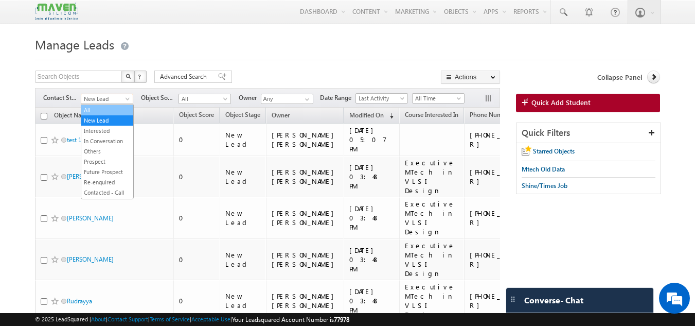
click at [106, 111] on link "All" at bounding box center [107, 109] width 52 height 9
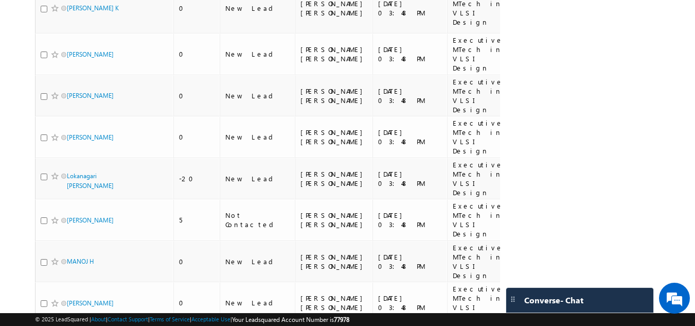
scroll to position [1496, 0]
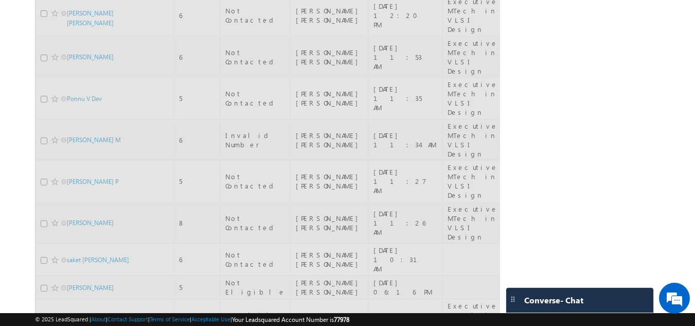
drag, startPoint x: 436, startPoint y: 249, endPoint x: 77, endPoint y: -2, distance: 438.8
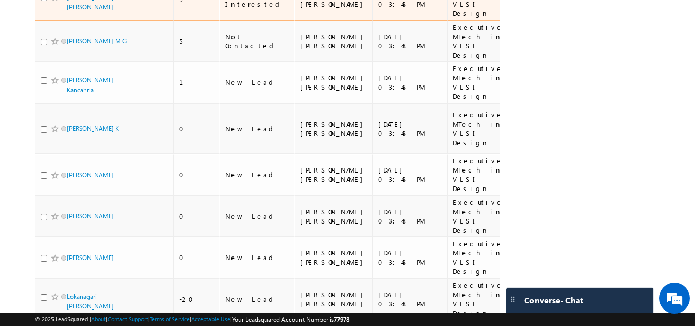
scroll to position [1496, 0]
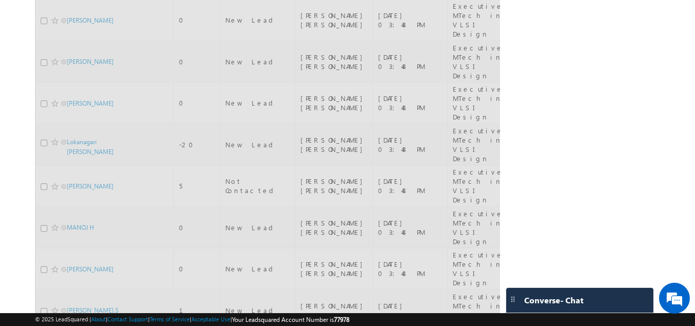
scroll to position [0, 0]
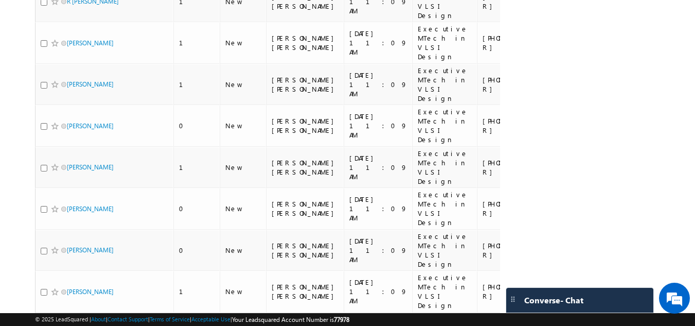
scroll to position [1260, 0]
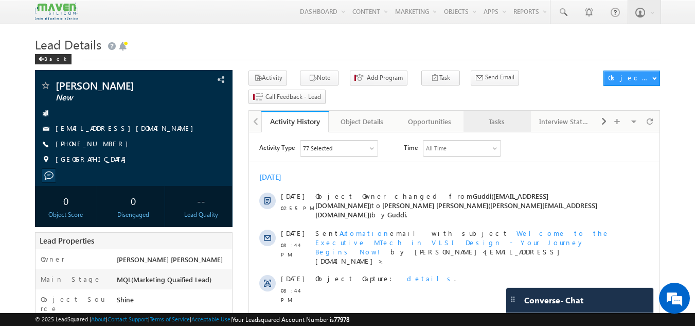
click at [488, 115] on div "Tasks" at bounding box center [497, 121] width 50 height 12
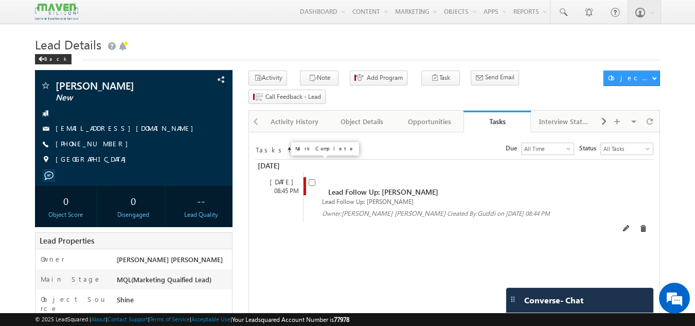
click at [313, 179] on input "checkbox" at bounding box center [312, 182] width 7 height 7
checkbox input "false"
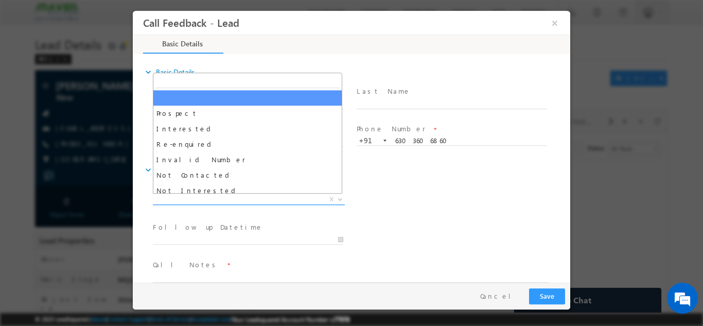
click at [247, 197] on span "X" at bounding box center [249, 199] width 192 height 10
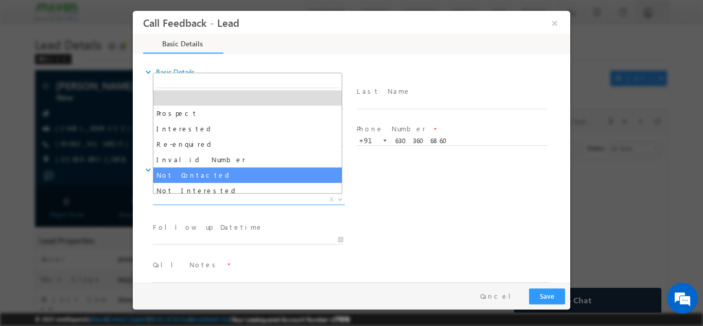
select select "Not Contacted"
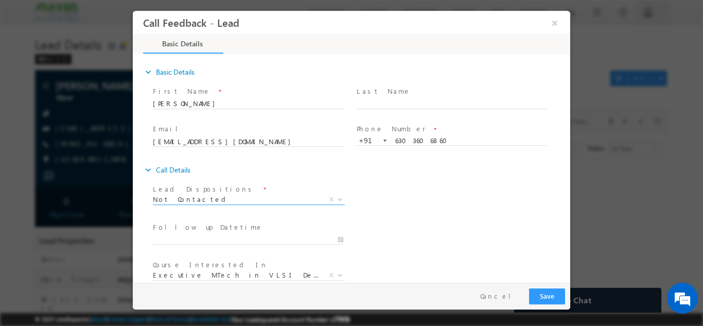
scroll to position [55, 0]
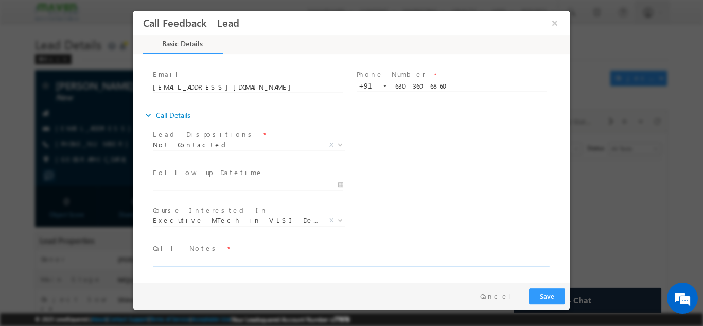
click at [250, 256] on textarea at bounding box center [351, 260] width 396 height 12
type textarea "swo"
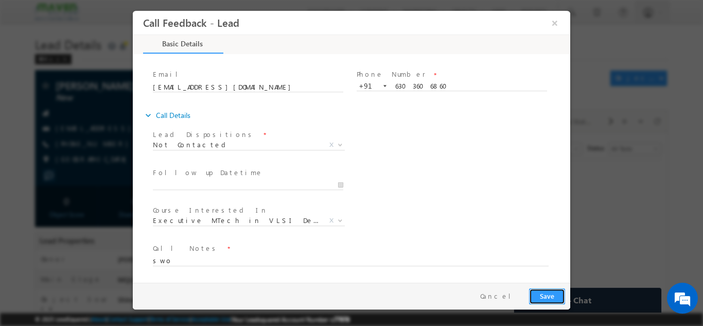
click at [558, 293] on button "Save" at bounding box center [547, 296] width 36 height 16
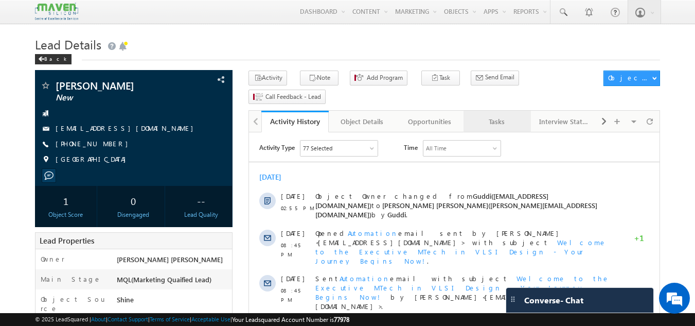
click at [490, 115] on div "Tasks" at bounding box center [497, 121] width 50 height 12
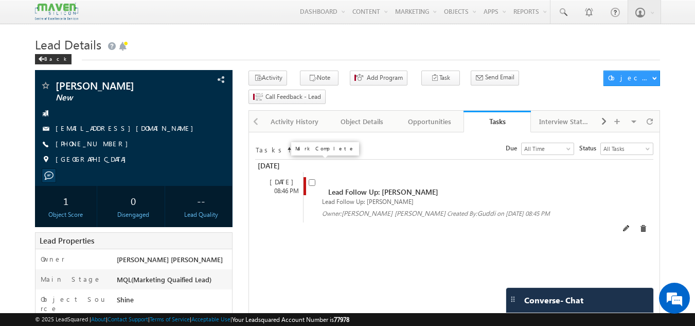
click at [311, 179] on input "checkbox" at bounding box center [312, 182] width 7 height 7
checkbox input "false"
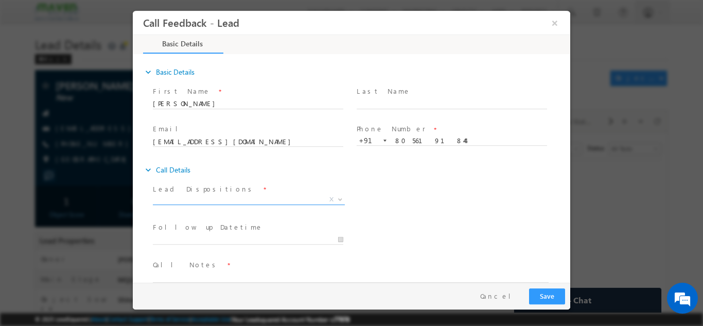
click at [249, 200] on span "X" at bounding box center [249, 199] width 192 height 10
click at [409, 227] on div "Follow up Datetime * Program Type * Long Term Short Term X" at bounding box center [360, 238] width 419 height 38
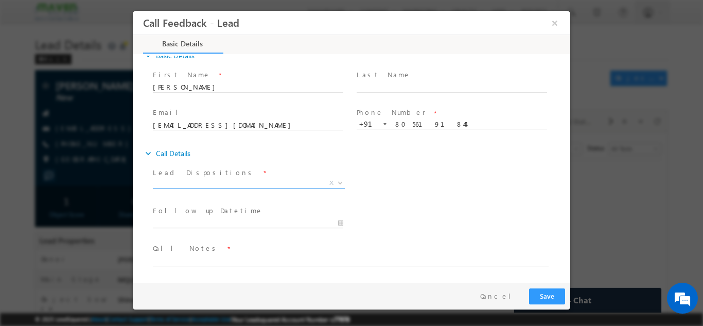
click at [291, 180] on span "X" at bounding box center [249, 182] width 192 height 10
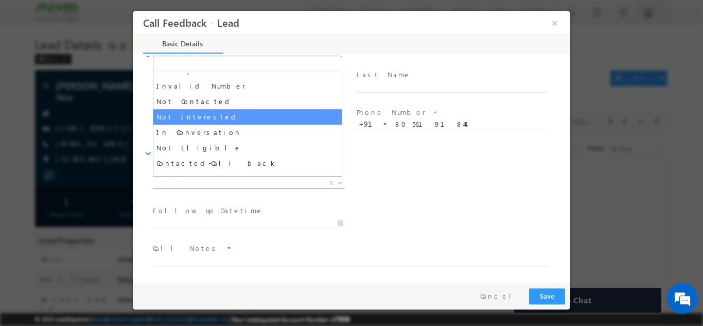
scroll to position [56, 0]
select select "Not Interested"
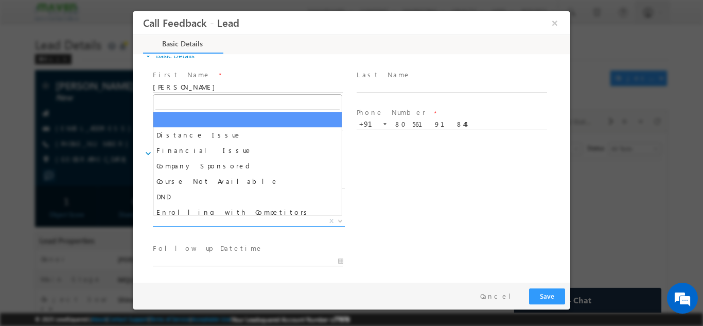
click at [273, 219] on span "X" at bounding box center [249, 221] width 192 height 10
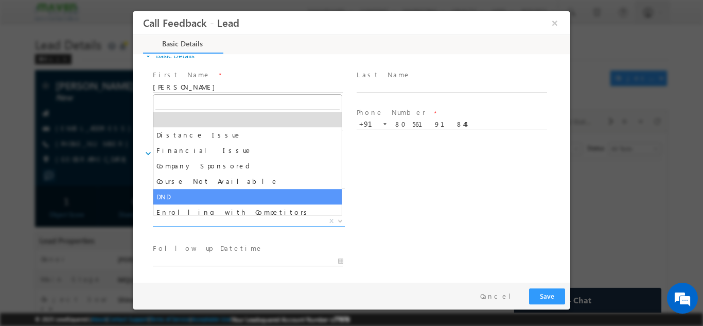
scroll to position [21, 0]
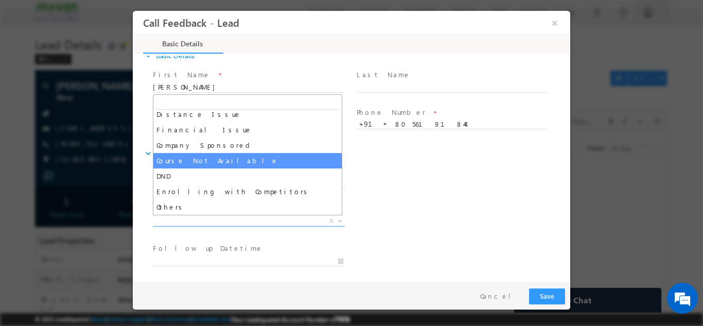
select select "Course Not Available"
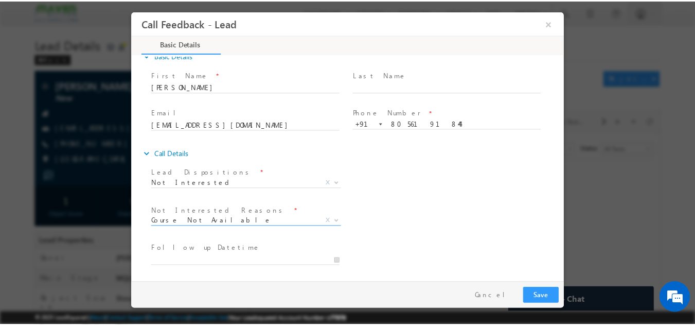
scroll to position [93, 0]
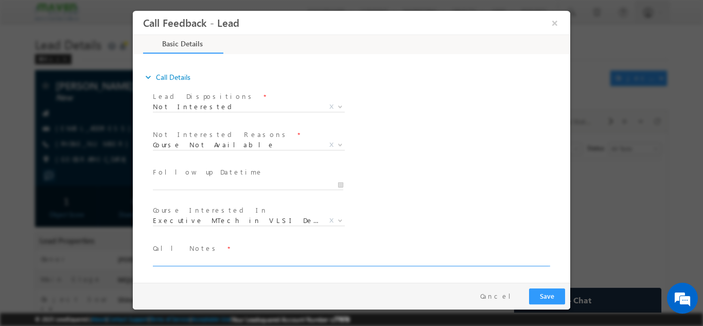
click at [344, 256] on textarea at bounding box center [351, 260] width 396 height 12
type textarea "looking for java courses"
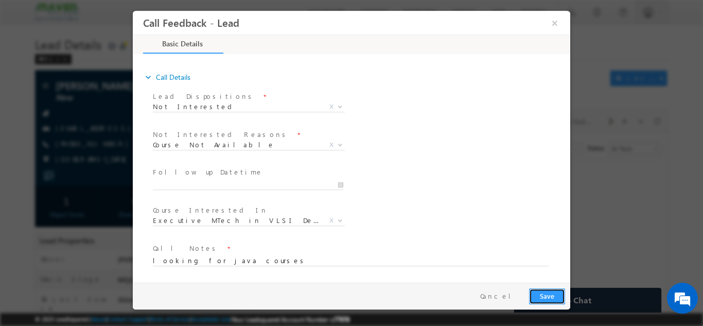
click at [556, 290] on button "Save" at bounding box center [547, 296] width 36 height 16
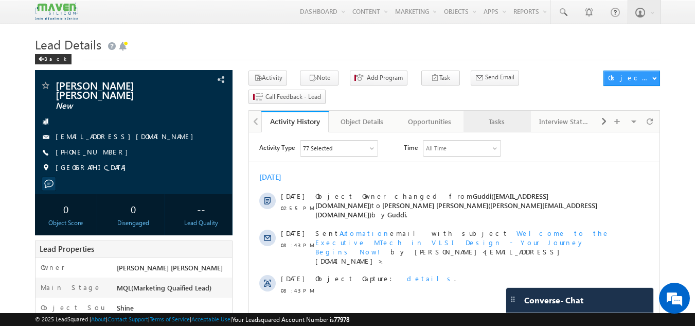
click at [501, 113] on link "Tasks" at bounding box center [496, 122] width 67 height 22
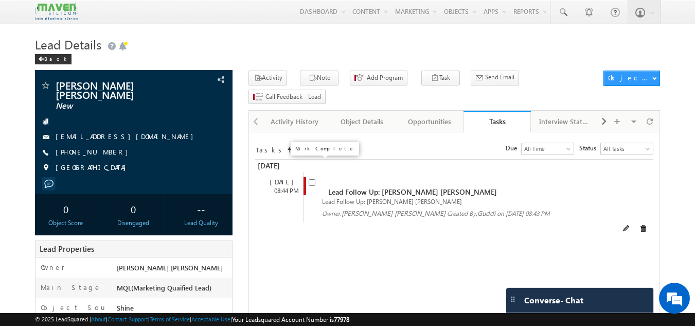
click at [312, 179] on input "checkbox" at bounding box center [312, 182] width 7 height 7
checkbox input "false"
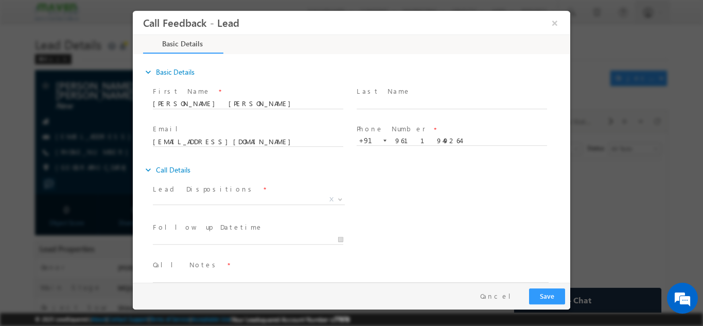
scroll to position [16, 0]
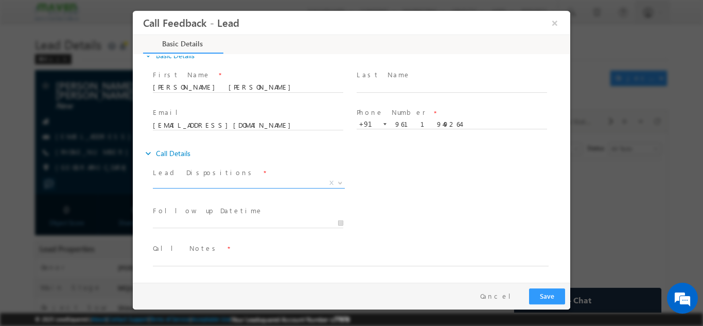
click at [245, 185] on span "X" at bounding box center [249, 182] width 192 height 10
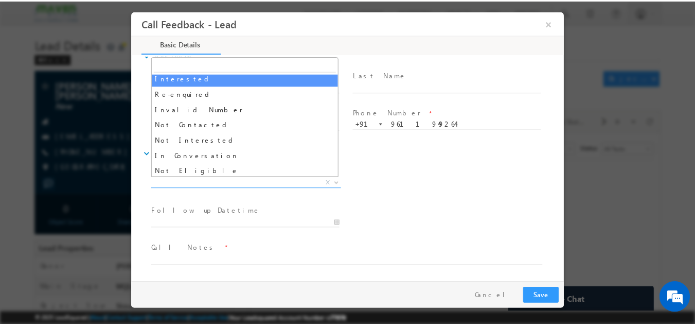
scroll to position [35, 0]
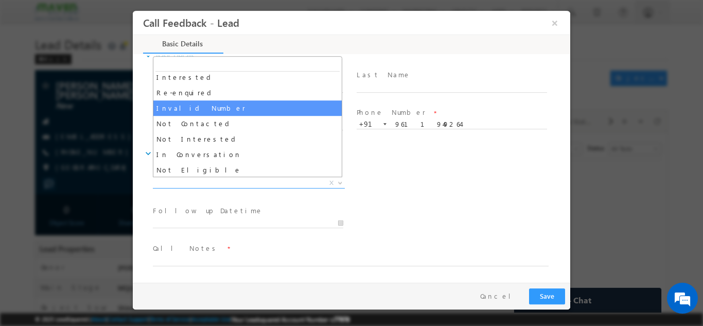
select select "Invalid Number"
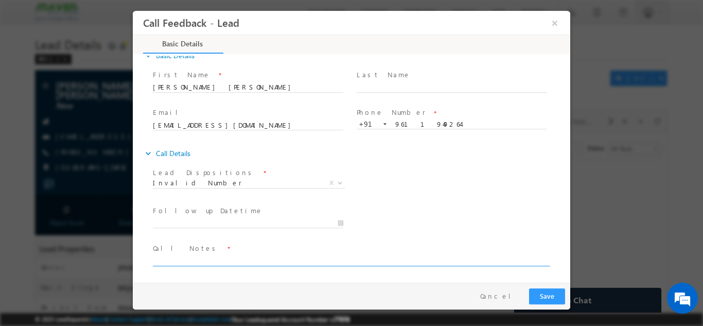
click at [221, 255] on textarea at bounding box center [351, 260] width 396 height 12
type textarea "wrong number"
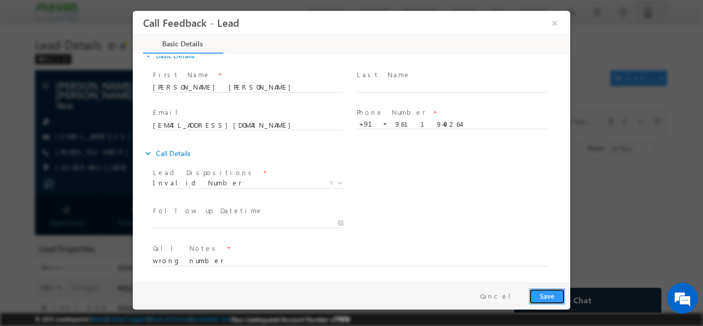
click at [549, 289] on button "Save" at bounding box center [547, 296] width 36 height 16
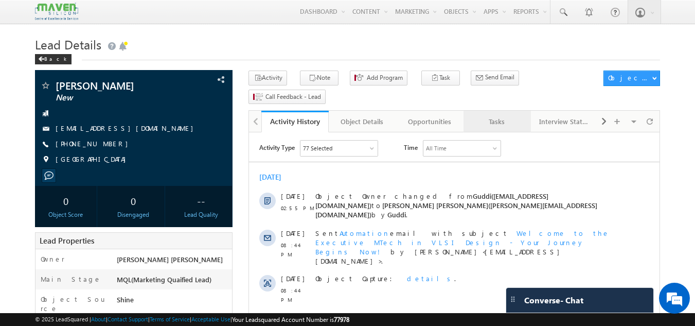
click at [506, 111] on link "Tasks" at bounding box center [496, 122] width 67 height 22
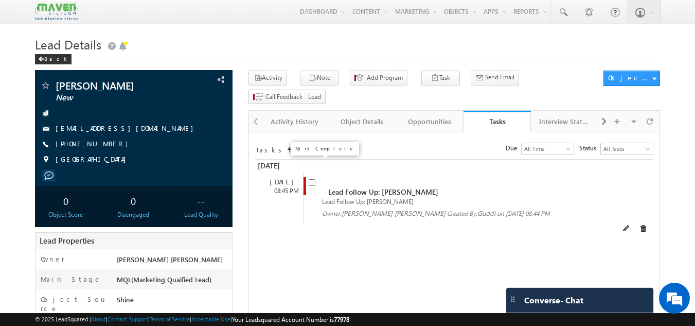
click at [311, 179] on input "checkbox" at bounding box center [312, 182] width 7 height 7
checkbox input "false"
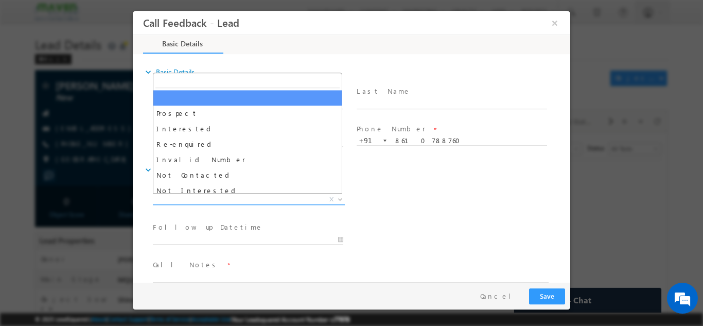
click at [266, 201] on span "X" at bounding box center [249, 199] width 192 height 10
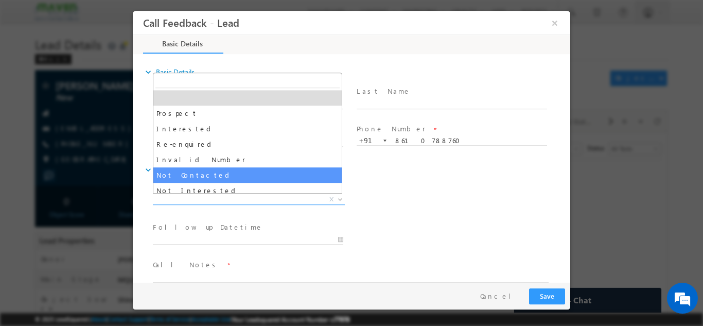
select select "Not Contacted"
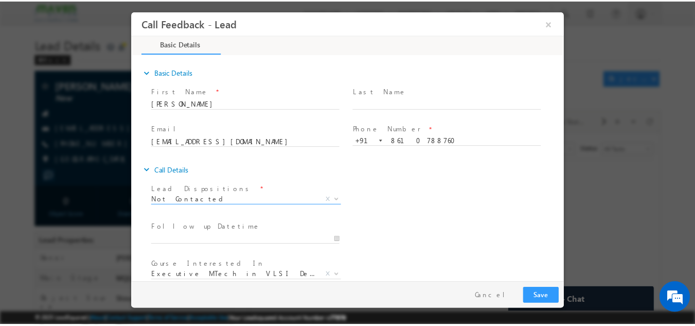
scroll to position [55, 0]
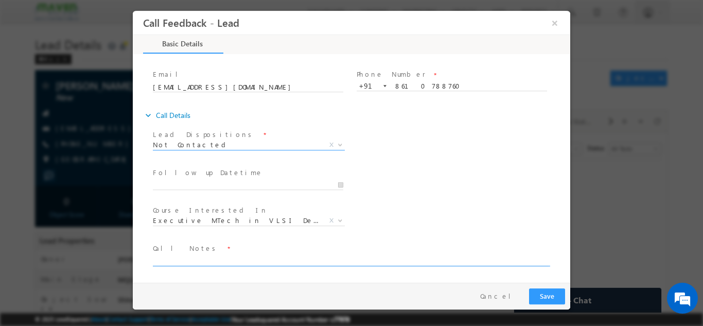
click at [244, 259] on textarea at bounding box center [351, 260] width 396 height 12
type textarea "swo"
click at [547, 299] on button "Save" at bounding box center [547, 296] width 36 height 16
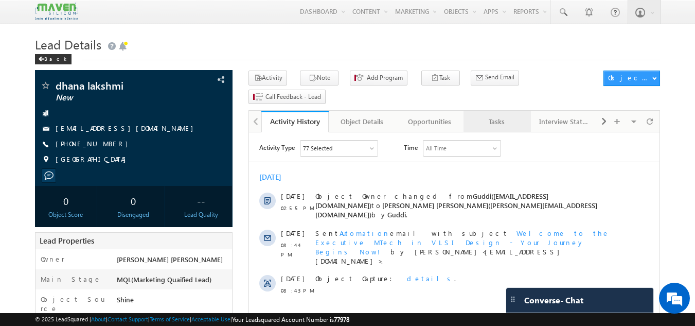
click at [487, 115] on div "Tasks" at bounding box center [497, 121] width 50 height 12
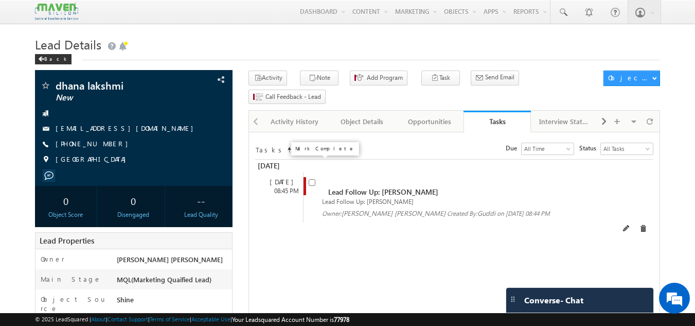
click at [311, 179] on input "checkbox" at bounding box center [312, 182] width 7 height 7
checkbox input "false"
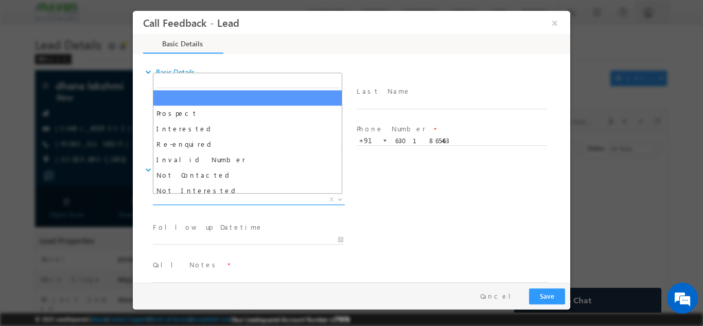
click at [277, 197] on span "X" at bounding box center [249, 199] width 192 height 10
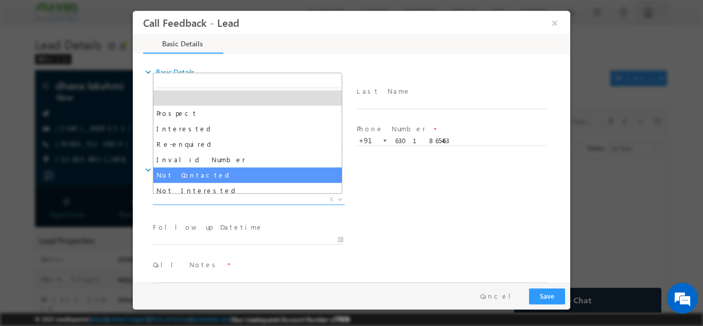
select select "Not Contacted"
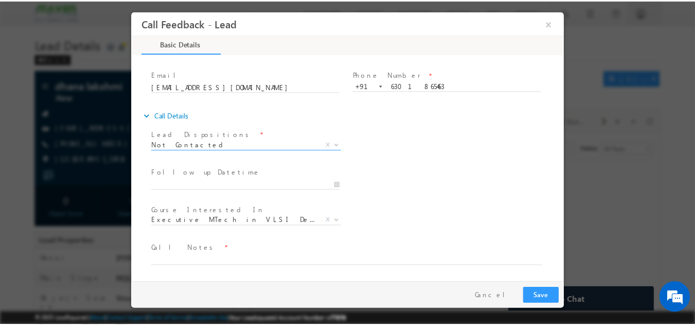
scroll to position [51, 0]
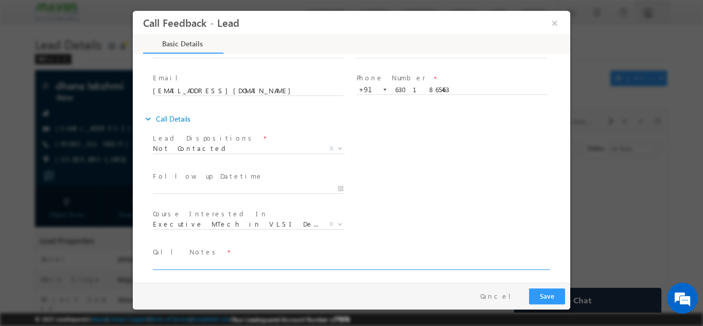
click at [224, 267] on textarea at bounding box center [351, 263] width 396 height 12
type textarea "Swo"
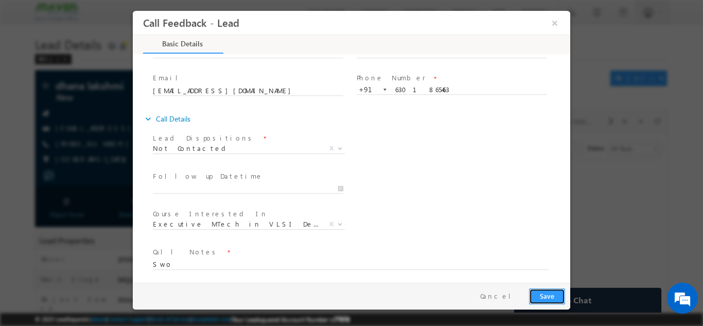
click at [557, 297] on button "Save" at bounding box center [547, 296] width 36 height 16
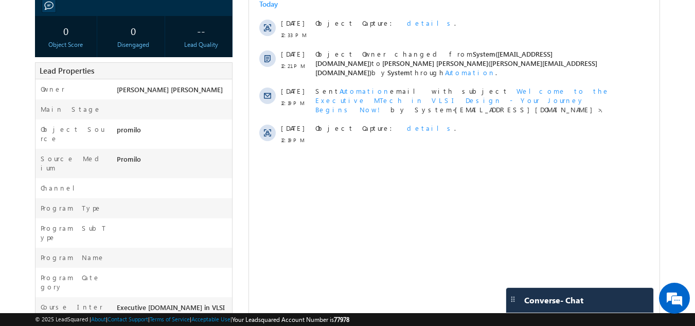
scroll to position [168, 0]
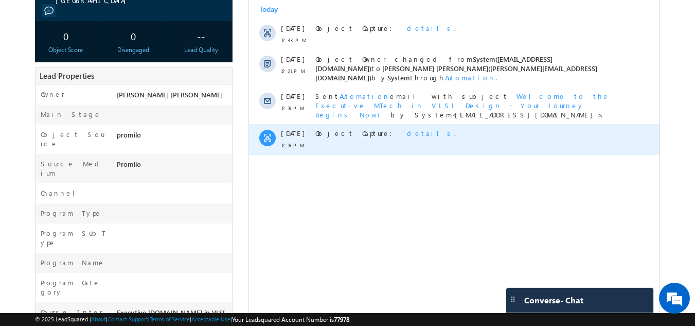
click at [407, 129] on span "details" at bounding box center [430, 133] width 47 height 9
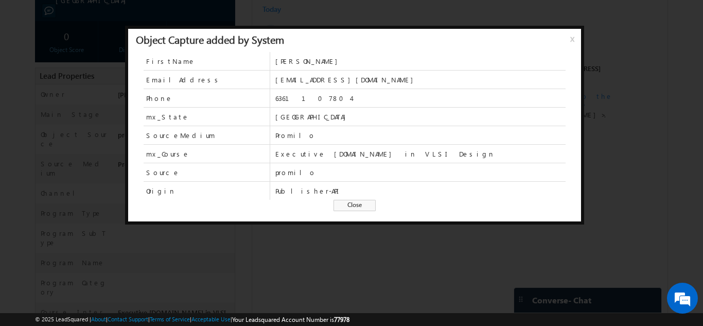
click at [361, 202] on span "Close" at bounding box center [354, 205] width 42 height 11
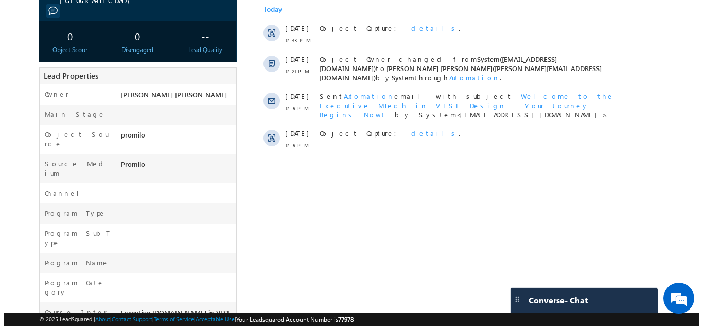
scroll to position [0, 0]
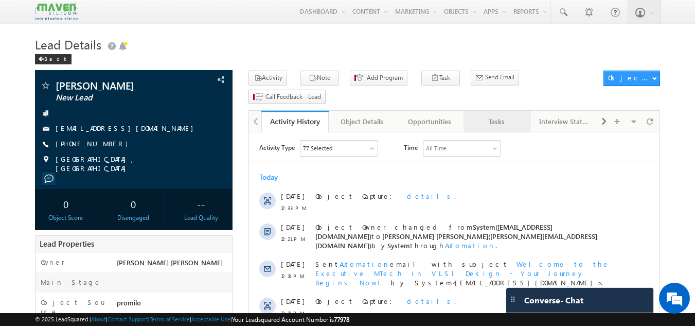
click at [500, 115] on div "Tasks" at bounding box center [497, 121] width 50 height 12
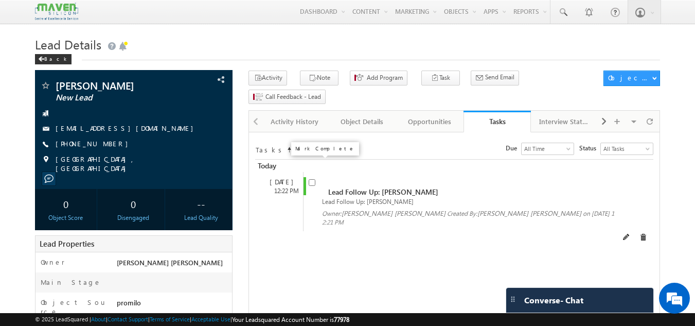
click at [313, 179] on input "checkbox" at bounding box center [312, 182] width 7 height 7
checkbox input "false"
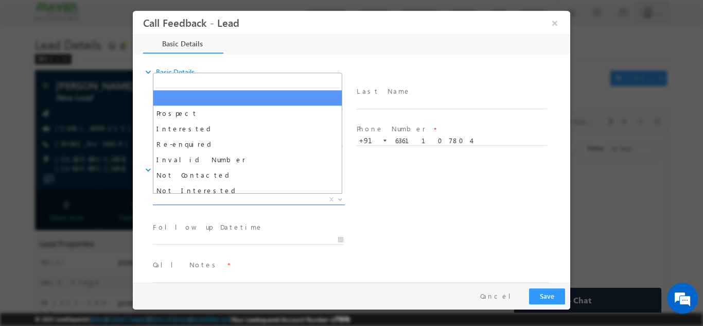
click at [300, 202] on span "X" at bounding box center [249, 199] width 192 height 10
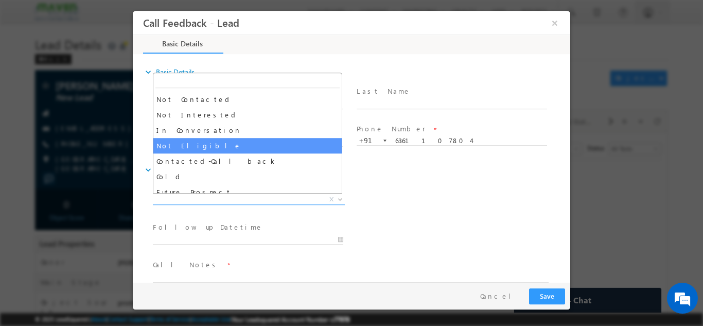
scroll to position [77, 0]
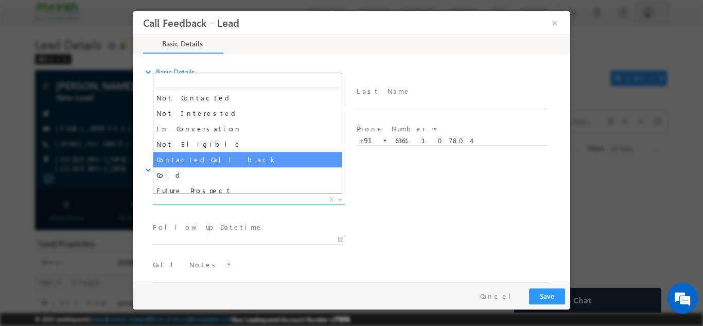
select select "Contacted-Call back"
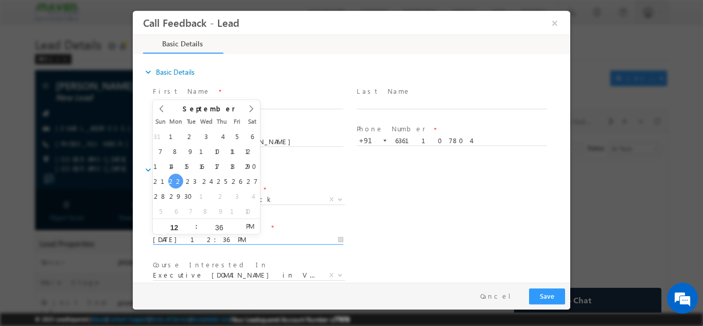
click at [255, 235] on input "[DATE] 12:36 PM" at bounding box center [248, 239] width 190 height 10
type input "[DATE] 12:36 PM"
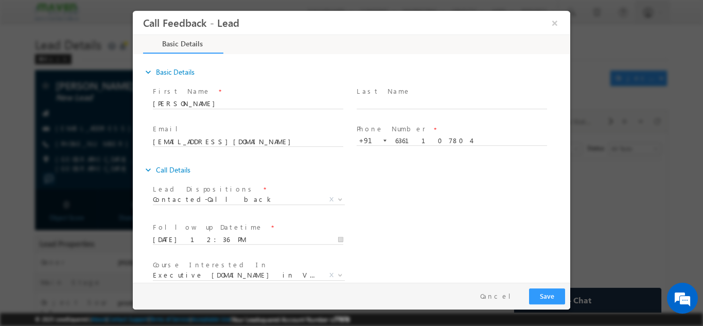
click at [467, 187] on div "Lead Dispositions * Prospect Interested Re-enquired Invalid Number Not Contacte…" at bounding box center [360, 200] width 419 height 38
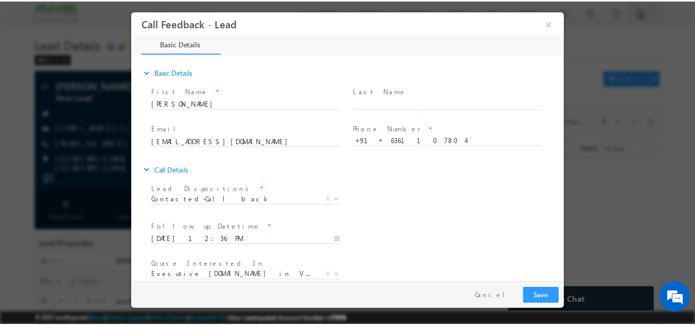
scroll to position [55, 0]
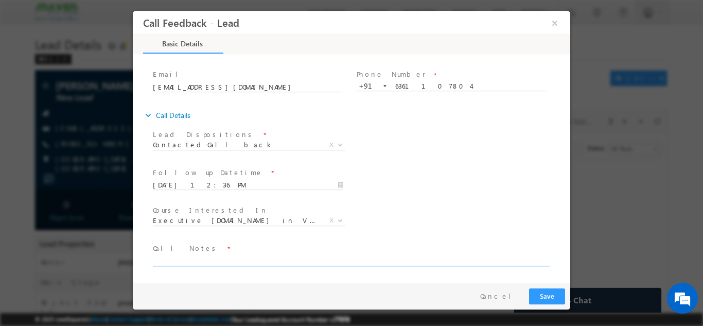
click at [317, 260] on textarea at bounding box center [351, 260] width 396 height 12
type textarea "cb later"
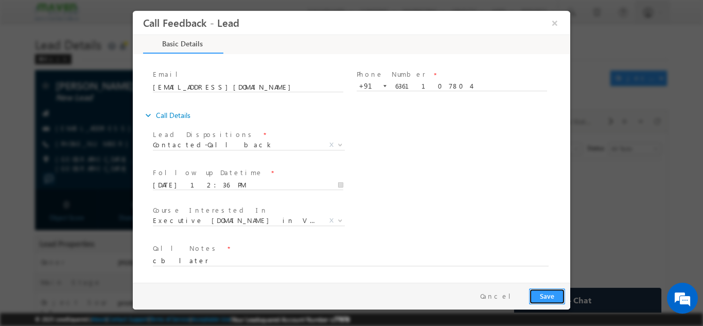
click at [544, 292] on button "Save" at bounding box center [547, 296] width 36 height 16
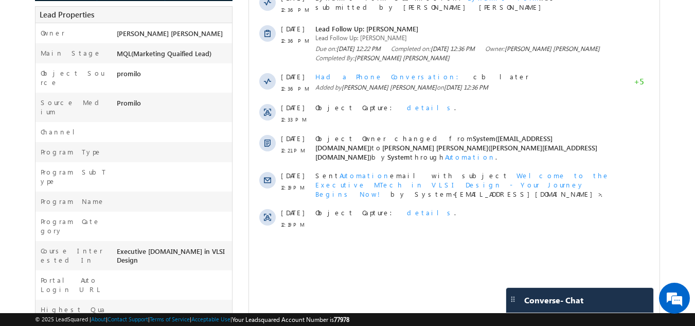
scroll to position [229, 0]
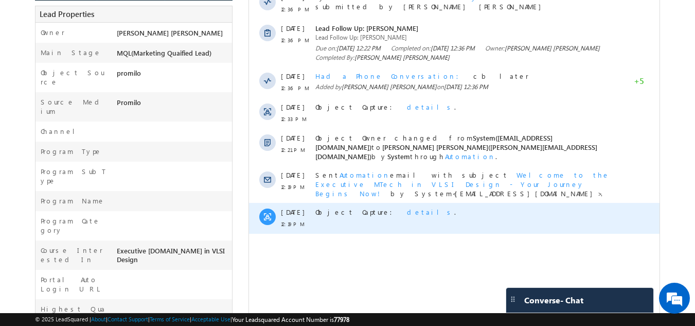
click at [407, 207] on span "details" at bounding box center [430, 211] width 47 height 9
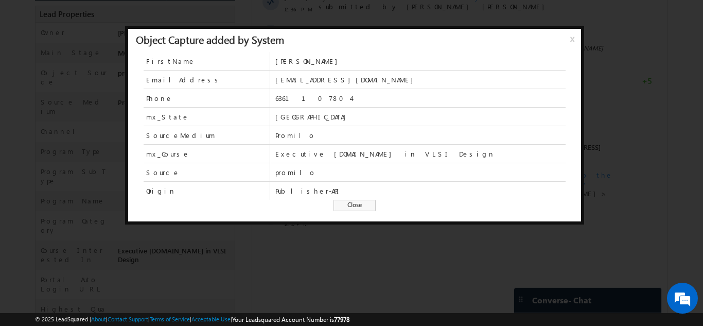
click at [361, 203] on span "Close" at bounding box center [354, 205] width 42 height 11
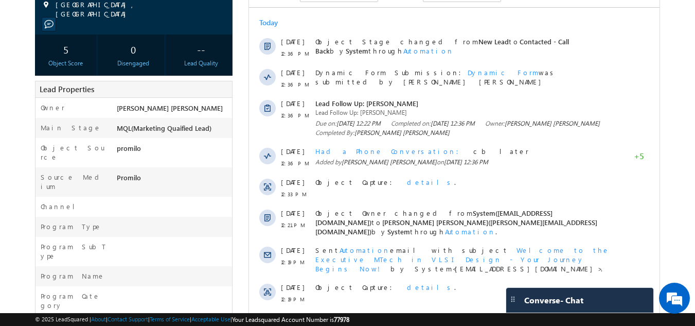
scroll to position [356, 0]
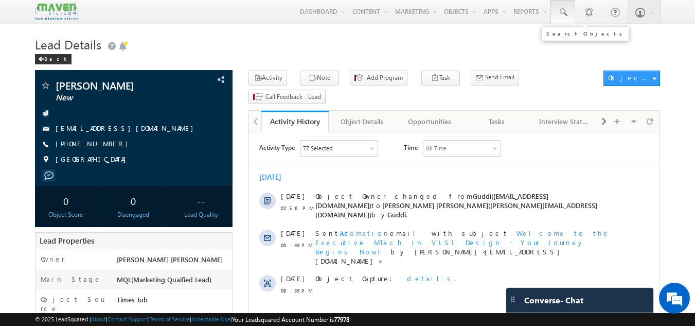
click at [569, 10] on link at bounding box center [562, 12] width 25 height 24
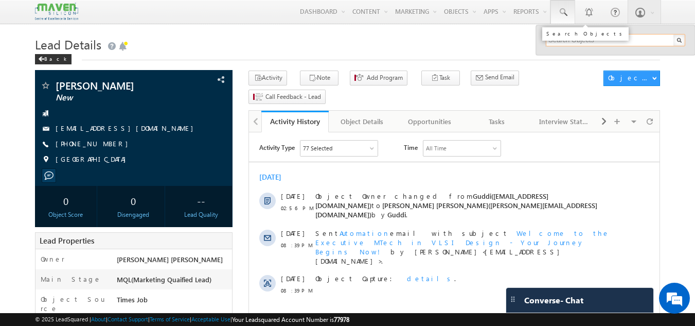
paste input "[EMAIL_ADDRESS][DOMAIN_NAME]"
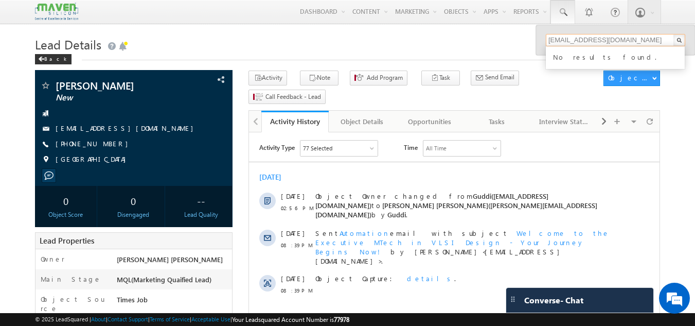
type input "pranavpandey10e11@gmail.com"
